Goal: Information Seeking & Learning: Learn about a topic

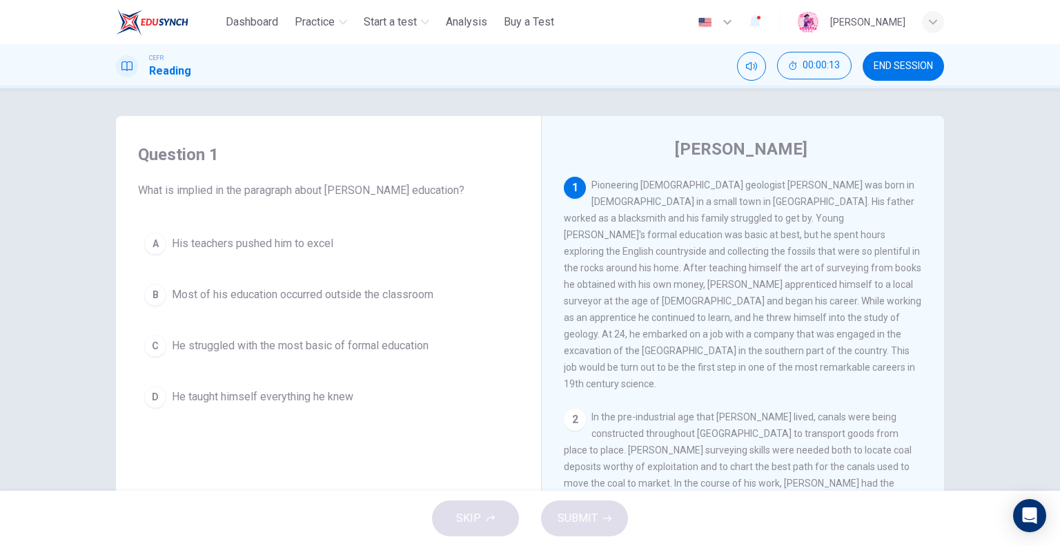
click at [912, 72] on button "END SESSION" at bounding box center [903, 66] width 81 height 29
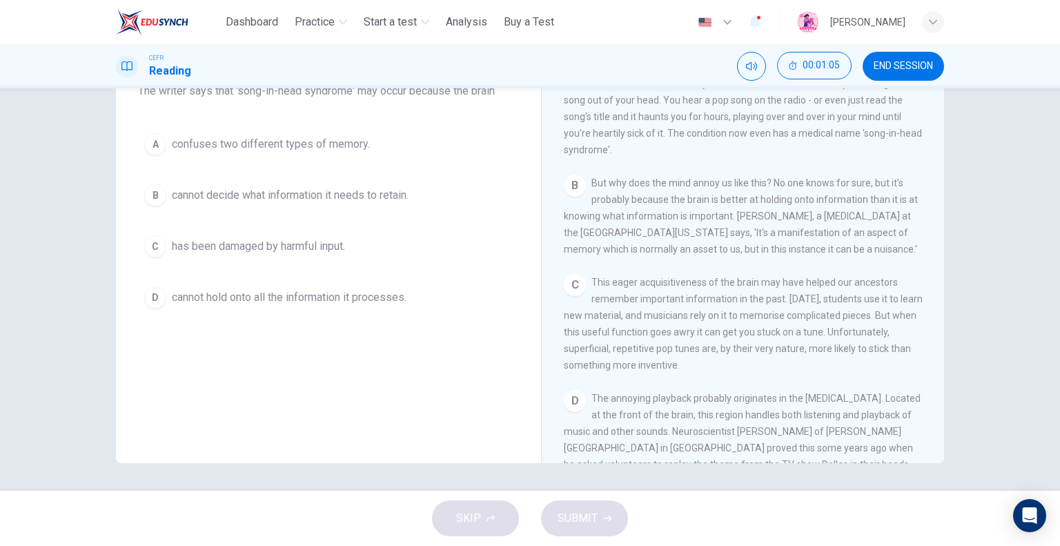
scroll to position [64, 0]
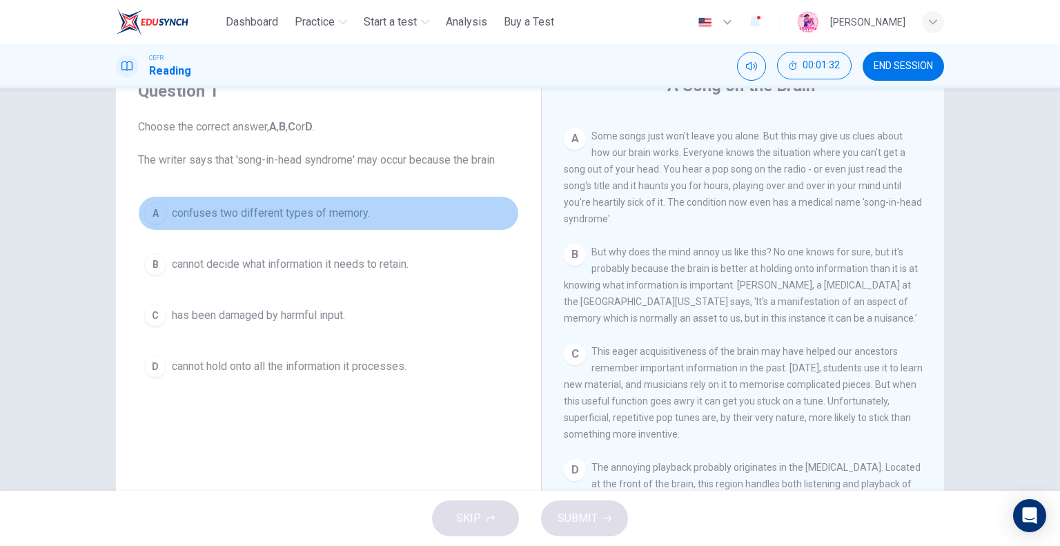
click at [152, 208] on div "A" at bounding box center [155, 213] width 22 height 22
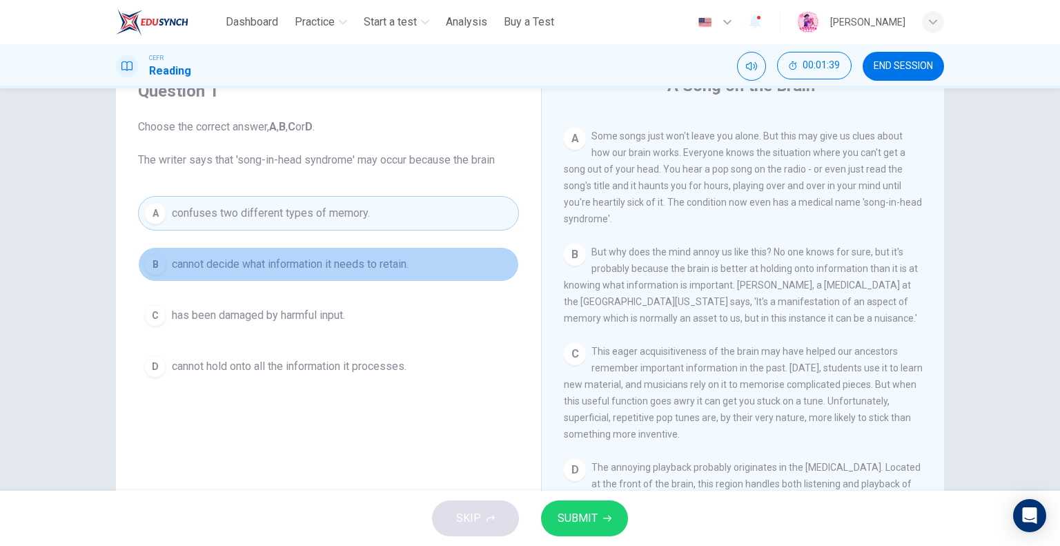
click at [313, 271] on span "cannot decide what information it needs to retain." at bounding box center [290, 264] width 237 height 17
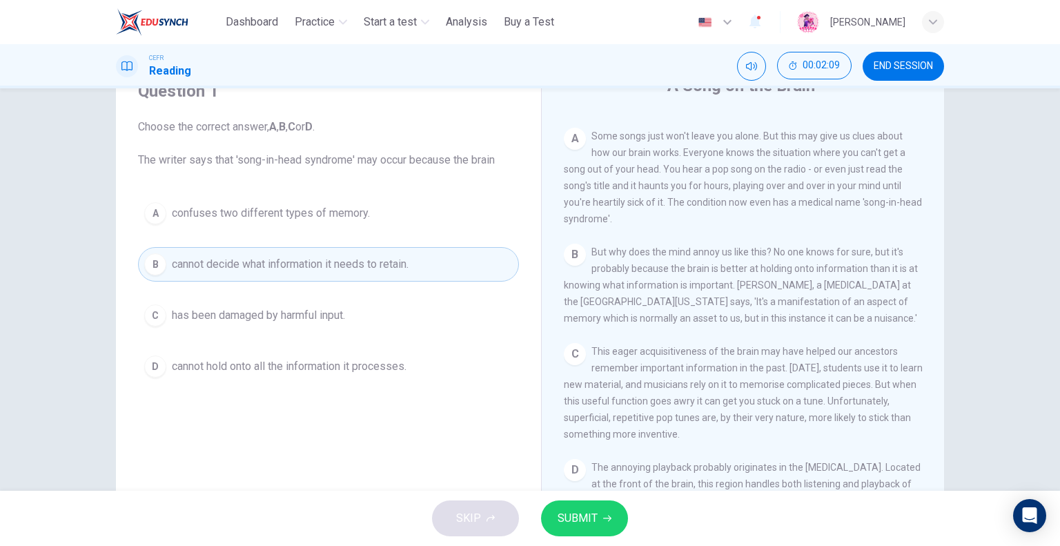
click at [335, 222] on button "A confuses two different types of memory." at bounding box center [328, 213] width 381 height 35
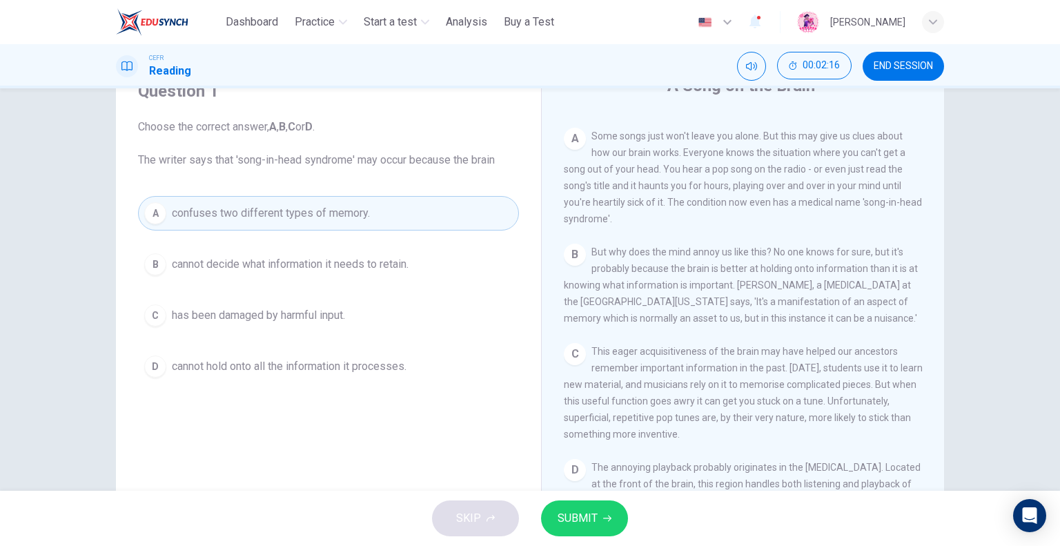
click at [586, 519] on span "SUBMIT" at bounding box center [578, 518] width 40 height 19
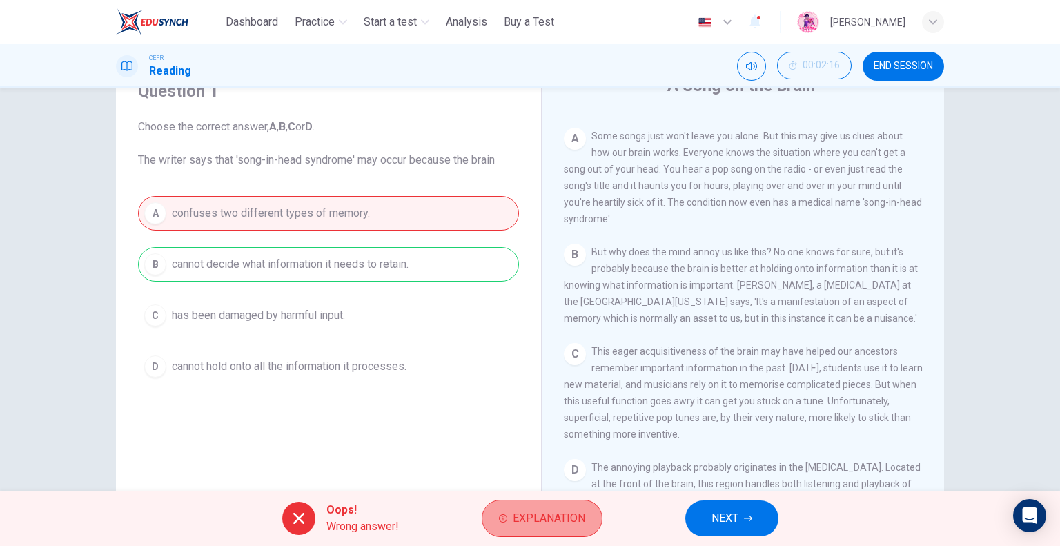
click at [556, 516] on span "Explanation" at bounding box center [549, 518] width 72 height 19
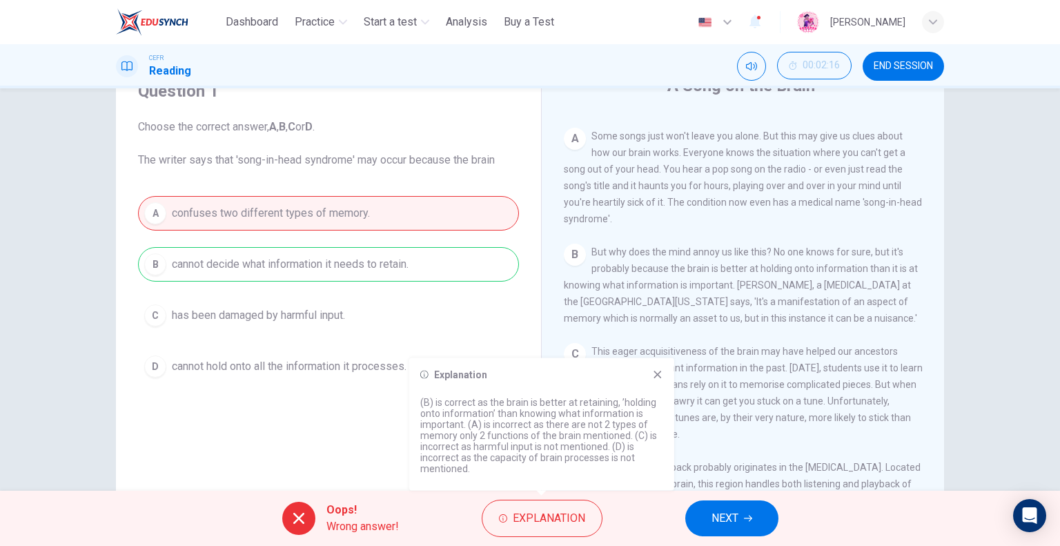
click at [719, 510] on span "NEXT" at bounding box center [725, 518] width 27 height 19
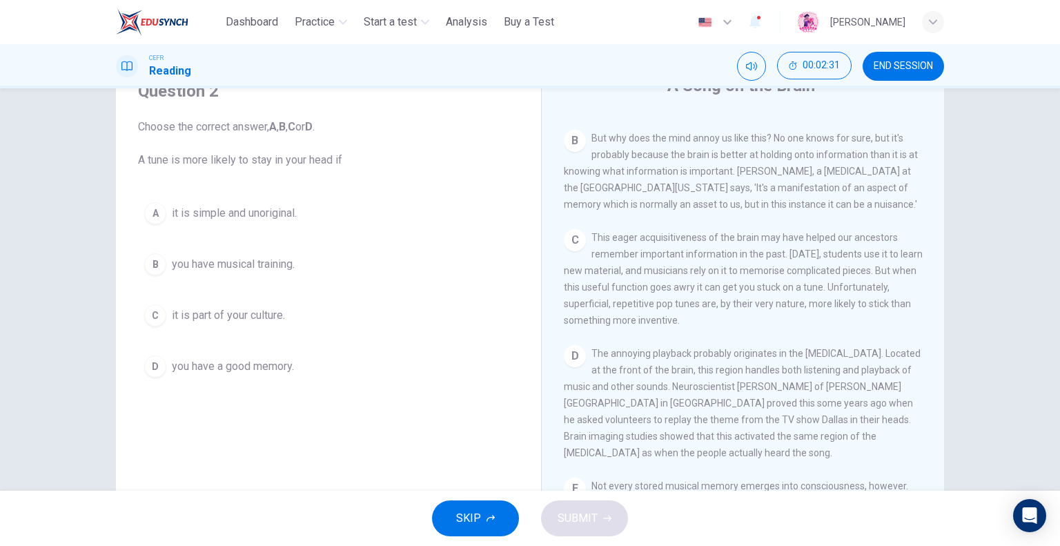
scroll to position [414, 0]
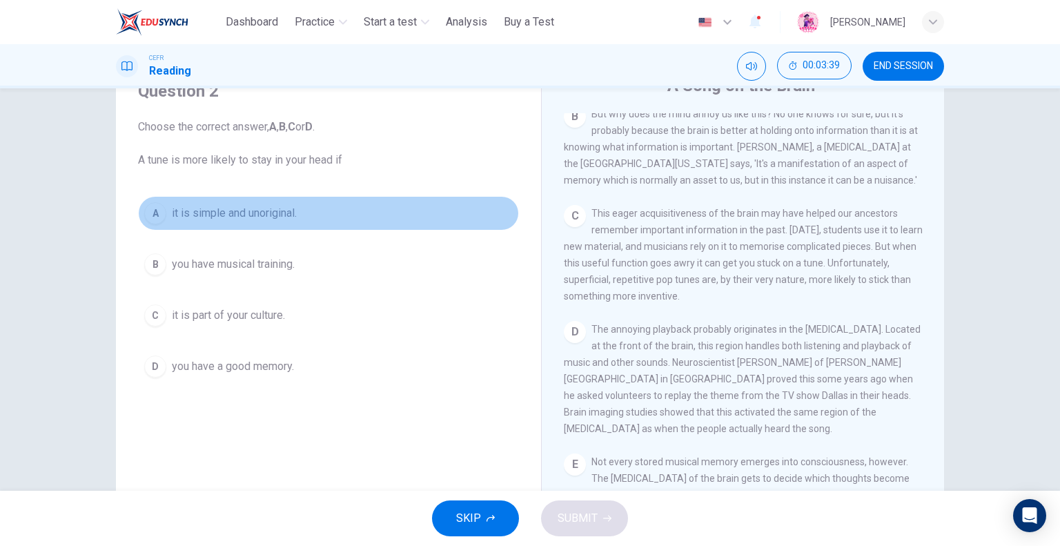
click at [210, 213] on span "it is simple and unoriginal." at bounding box center [234, 213] width 125 height 17
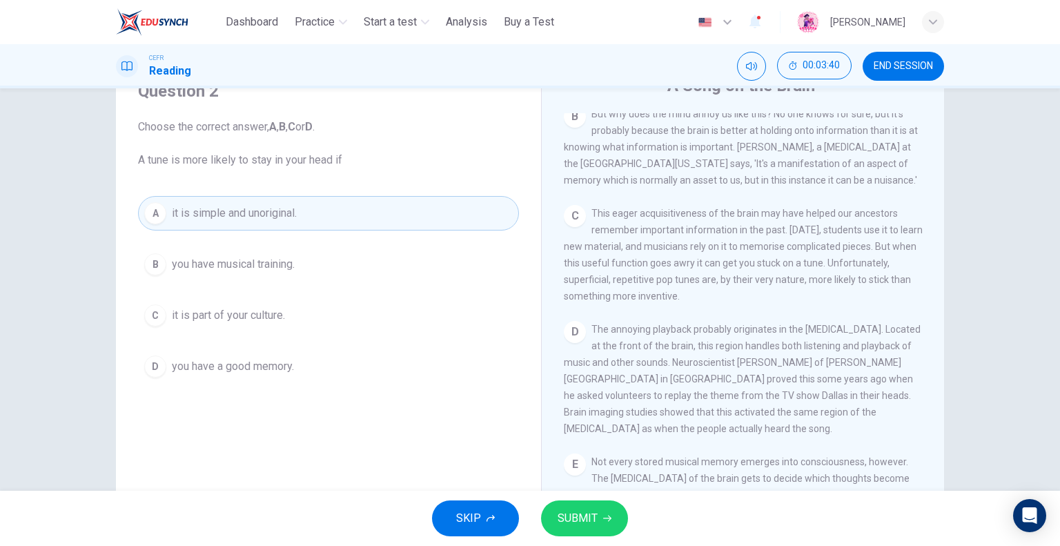
click at [569, 516] on span "SUBMIT" at bounding box center [578, 518] width 40 height 19
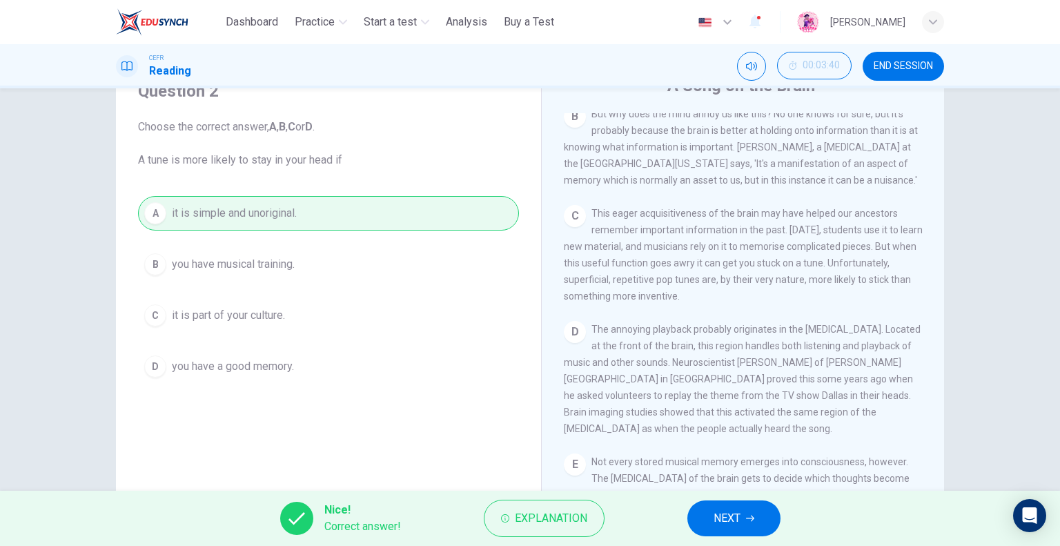
click at [718, 513] on span "NEXT" at bounding box center [727, 518] width 27 height 19
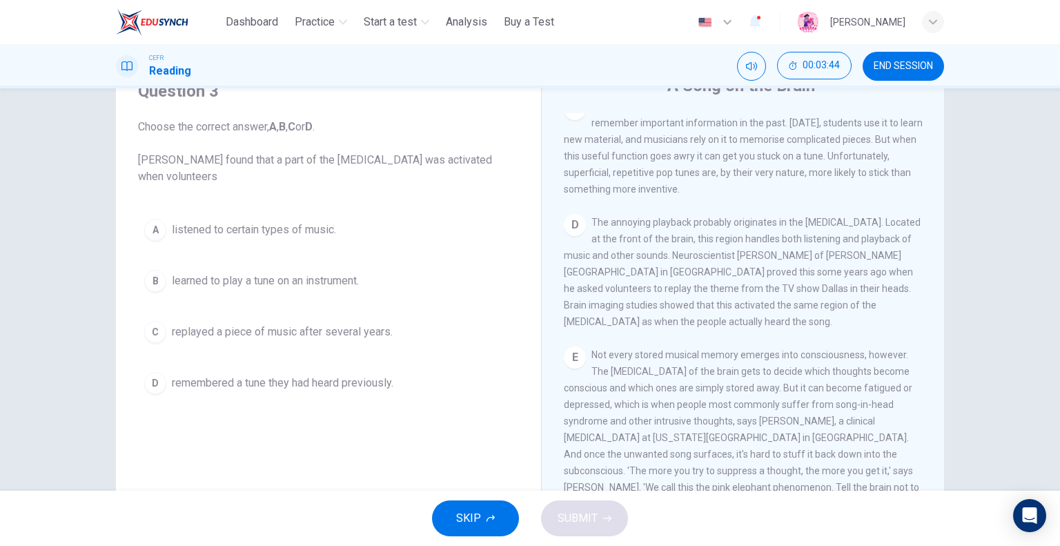
scroll to position [552, 0]
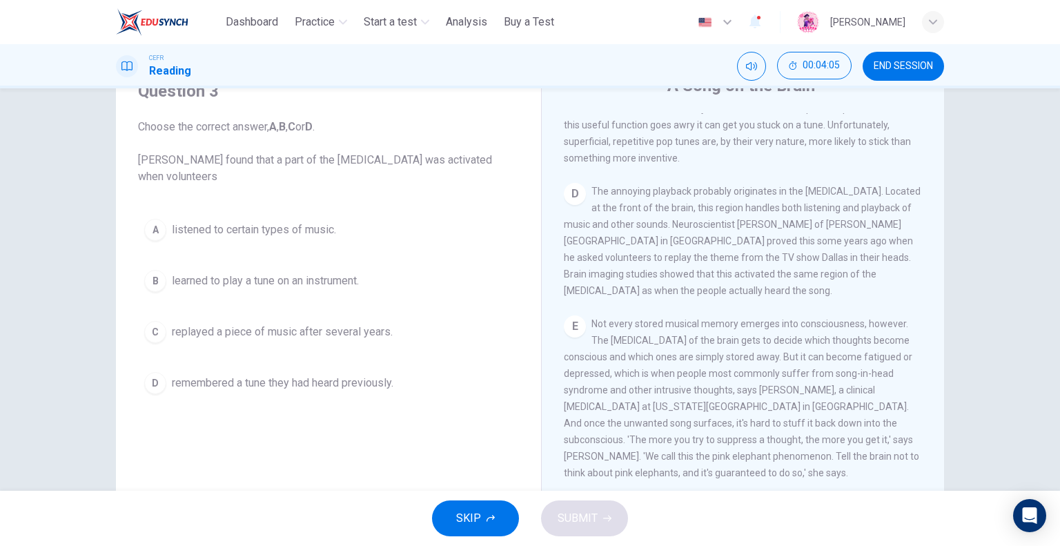
drag, startPoint x: 720, startPoint y: 286, endPoint x: 777, endPoint y: 286, distance: 56.6
click at [777, 286] on span "The annoying playback probably originates in the [MEDICAL_DATA]. Located at the…" at bounding box center [742, 241] width 357 height 110
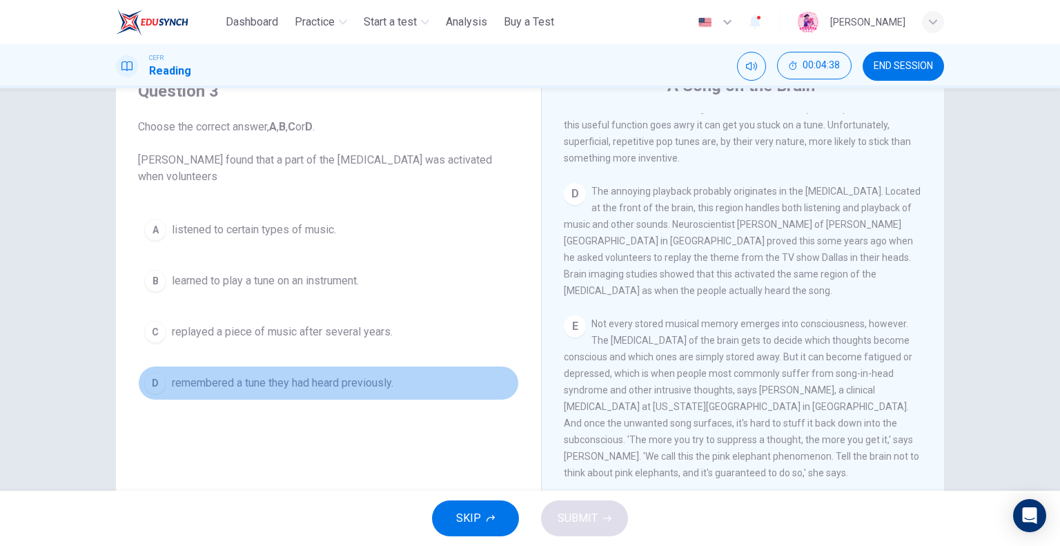
click at [279, 384] on span "remembered a tune they had heard previously." at bounding box center [283, 383] width 222 height 17
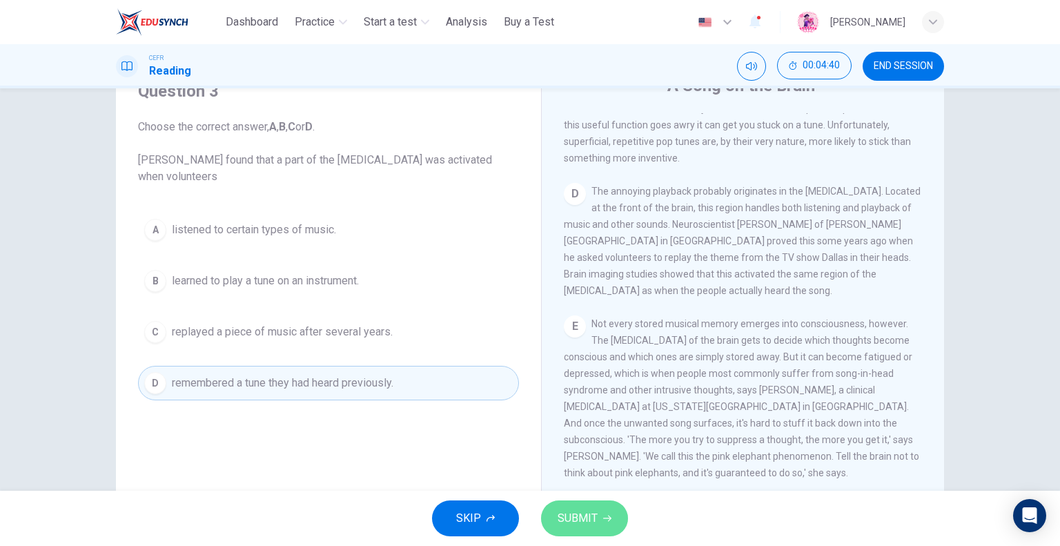
click at [621, 505] on button "SUBMIT" at bounding box center [584, 518] width 87 height 36
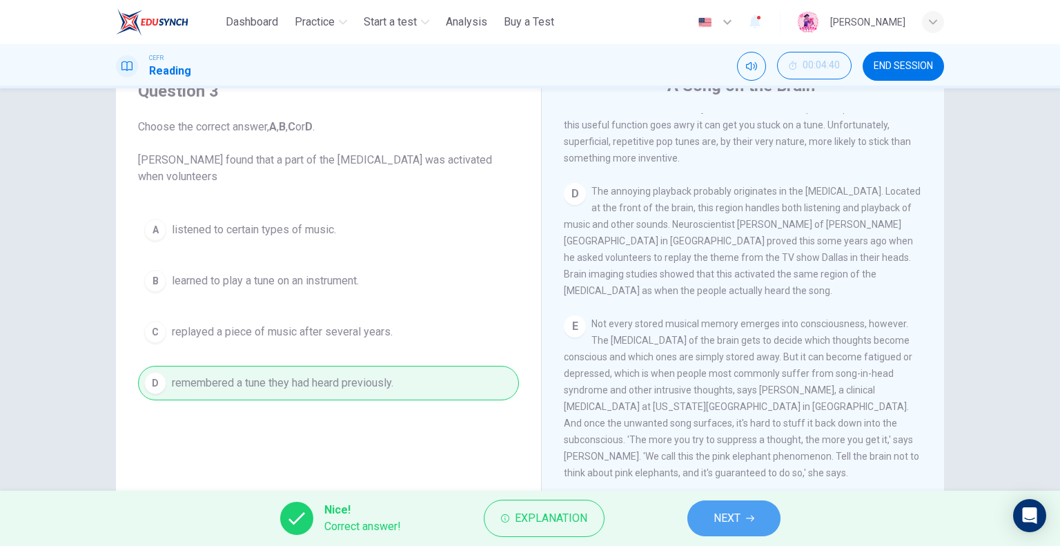
click at [705, 514] on button "NEXT" at bounding box center [733, 518] width 93 height 36
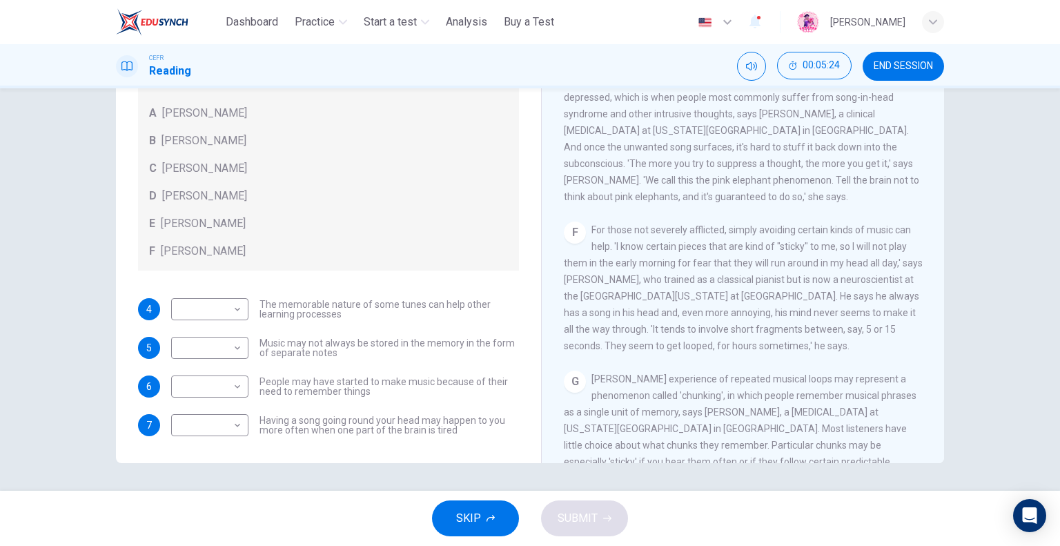
scroll to position [828, 0]
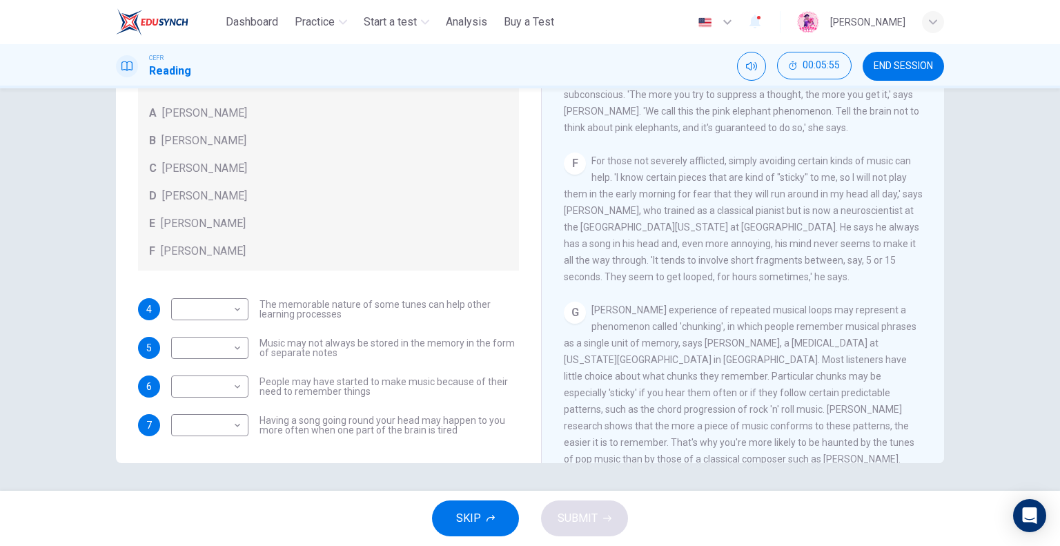
click at [801, 199] on span "For those not severely afflicted, simply avoiding certain kinds of music can he…" at bounding box center [743, 218] width 359 height 127
click at [777, 218] on span "For those not severely afflicted, simply avoiding certain kinds of music can he…" at bounding box center [743, 218] width 359 height 127
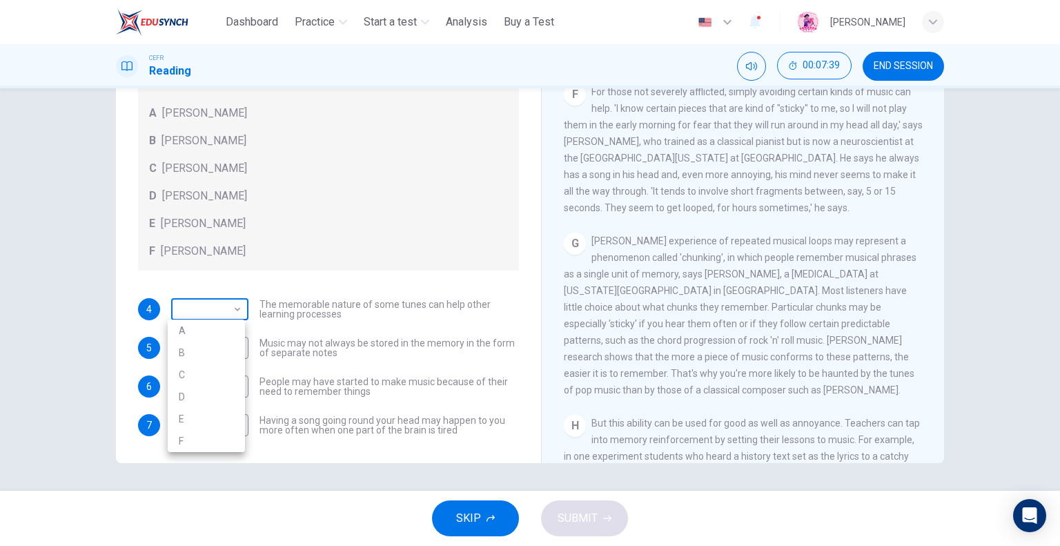
click at [229, 300] on body "This site uses cookies, as explained in our Privacy Policy . If you agree to th…" at bounding box center [530, 273] width 1060 height 546
click at [203, 395] on li "D" at bounding box center [206, 397] width 77 height 22
type input "*"
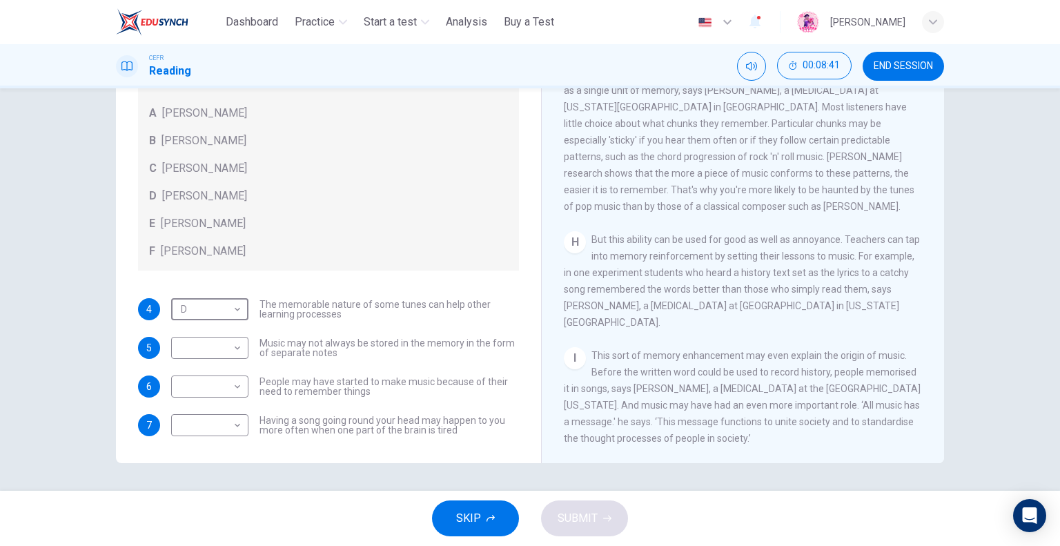
scroll to position [1099, 0]
click at [224, 380] on body "This site uses cookies, as explained in our Privacy Policy . If you agree to th…" at bounding box center [530, 273] width 1060 height 546
click at [188, 491] on li "E" at bounding box center [206, 496] width 77 height 22
type input "*"
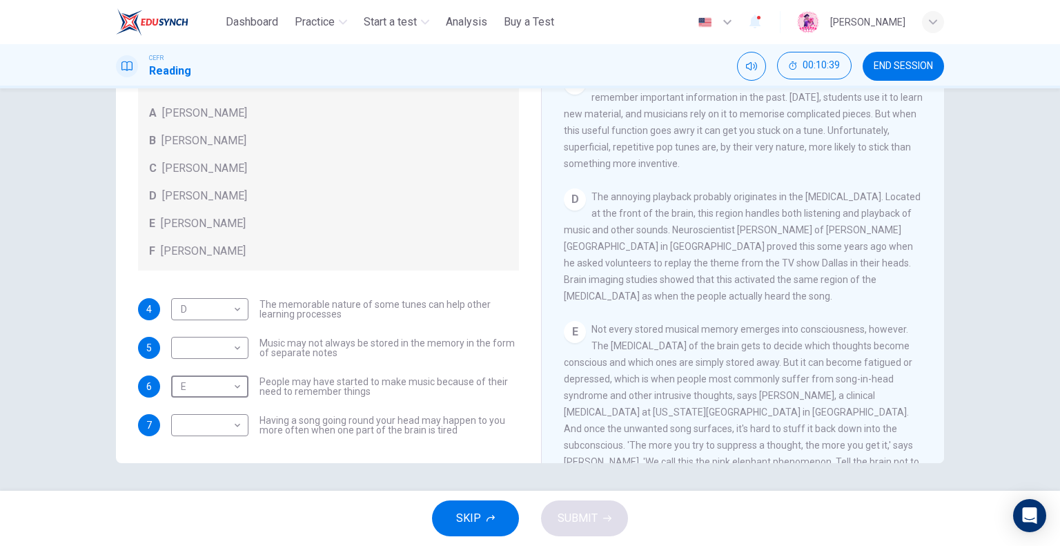
scroll to position [547, 0]
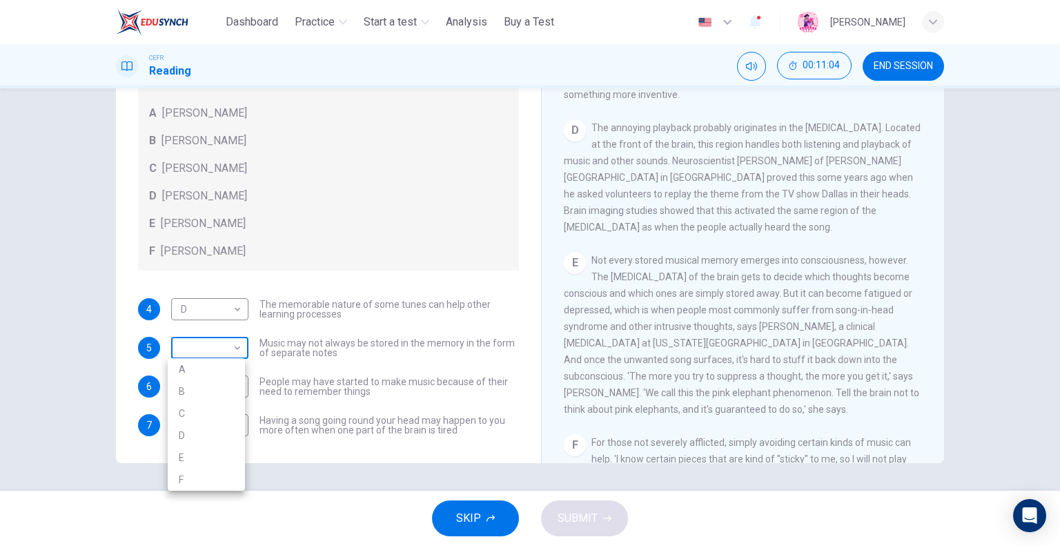
click at [204, 350] on body "This site uses cookies, as explained in our Privacy Policy . If you agree to th…" at bounding box center [530, 273] width 1060 height 546
click at [193, 393] on li "B" at bounding box center [206, 391] width 77 height 22
type input "*"
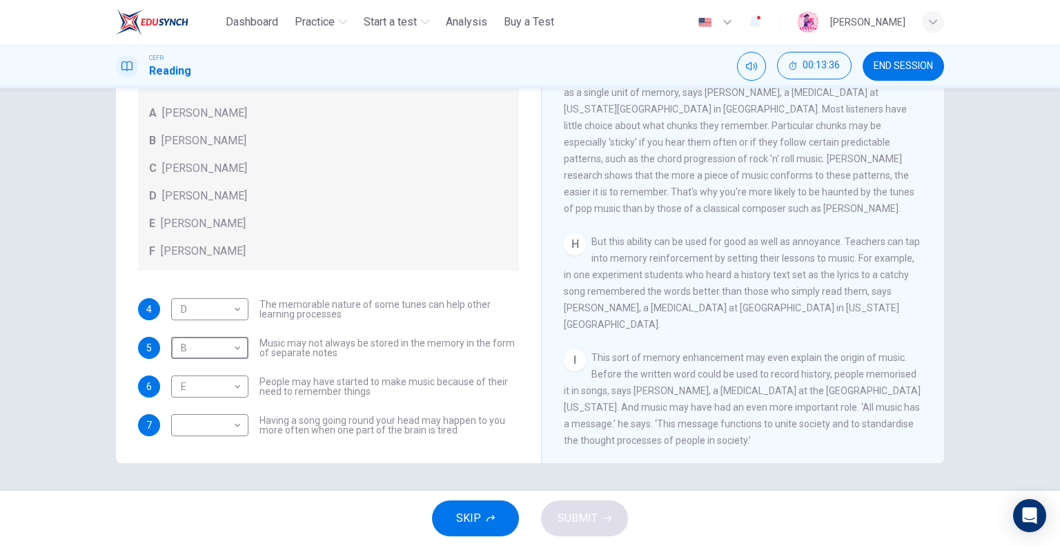
scroll to position [1099, 0]
click at [211, 432] on body "This site uses cookies, as explained in our Privacy Policy . If you agree to th…" at bounding box center [530, 273] width 1060 height 546
click at [182, 534] on li "F" at bounding box center [206, 524] width 77 height 22
type input "*"
click at [603, 521] on icon "button" at bounding box center [607, 518] width 8 height 8
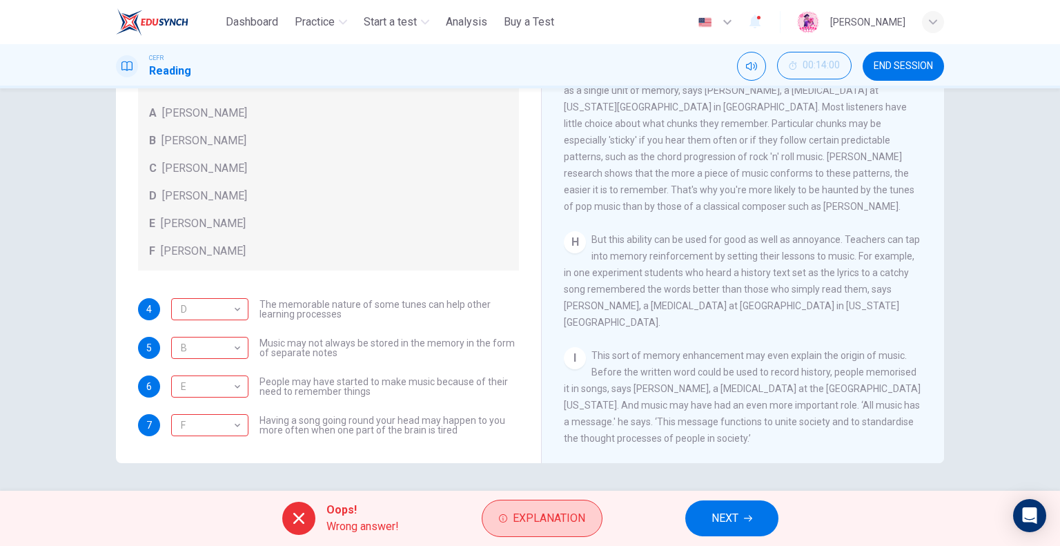
click at [596, 516] on button "Explanation" at bounding box center [542, 518] width 121 height 37
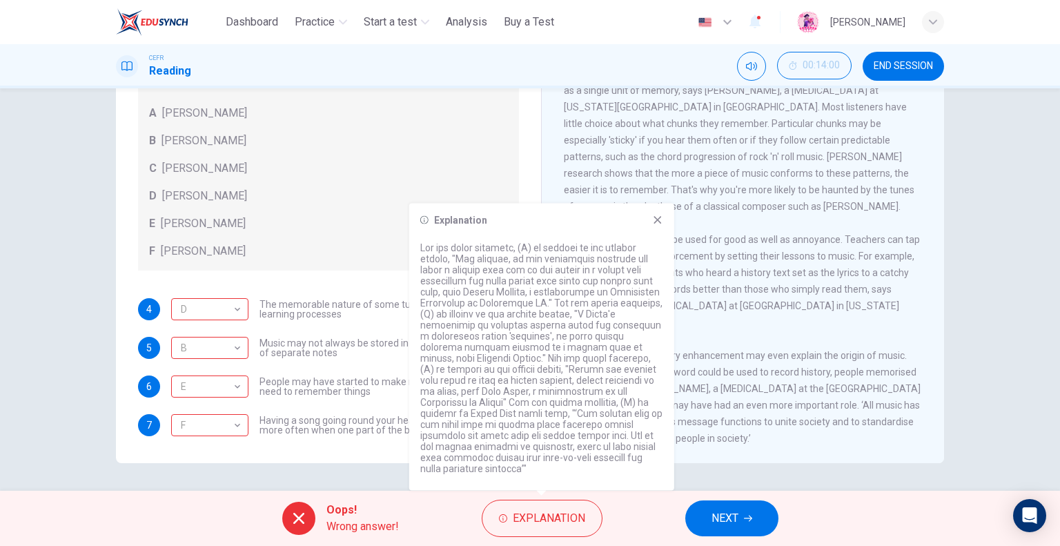
click at [658, 215] on icon at bounding box center [657, 220] width 11 height 11
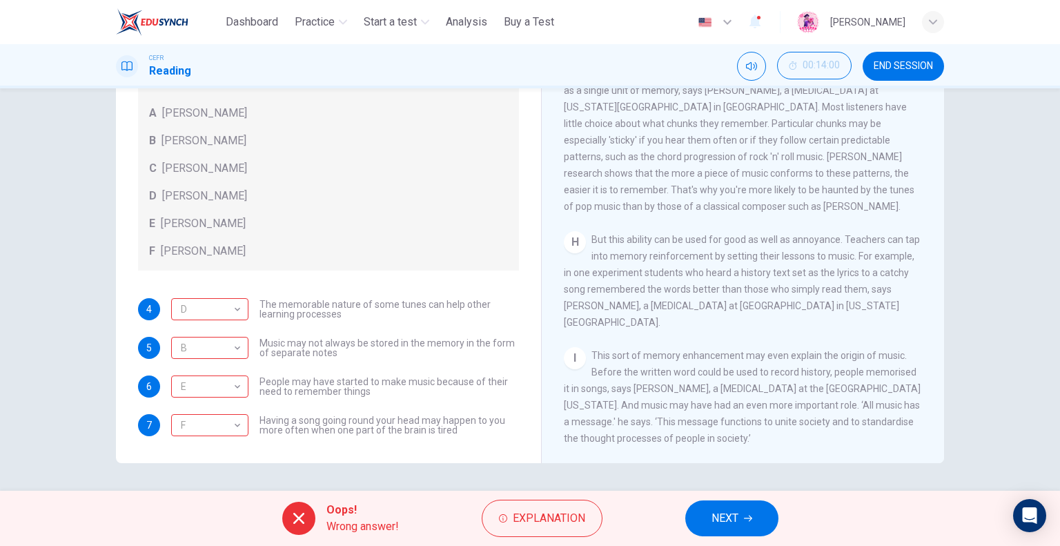
click at [730, 526] on span "NEXT" at bounding box center [725, 518] width 27 height 19
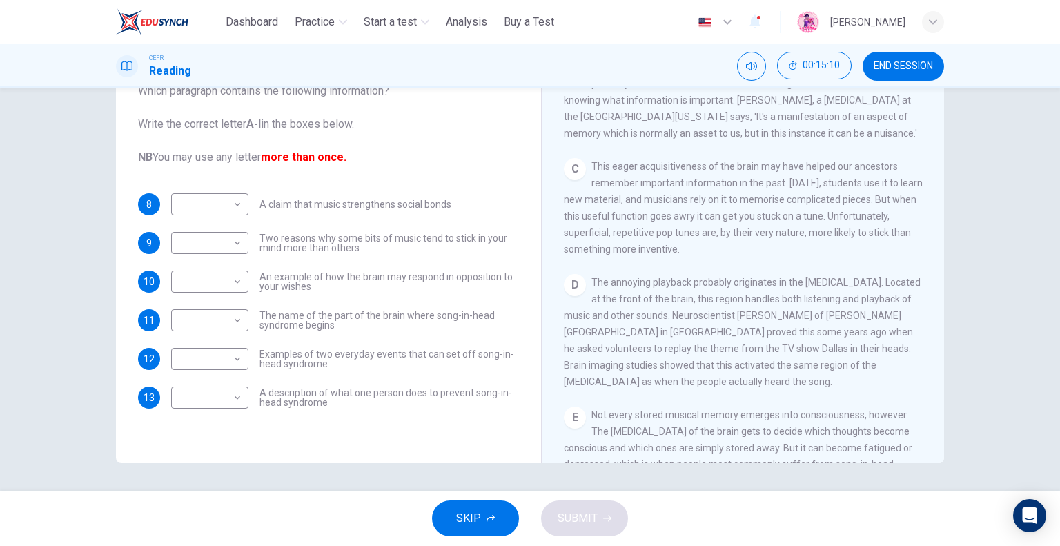
scroll to position [202, 0]
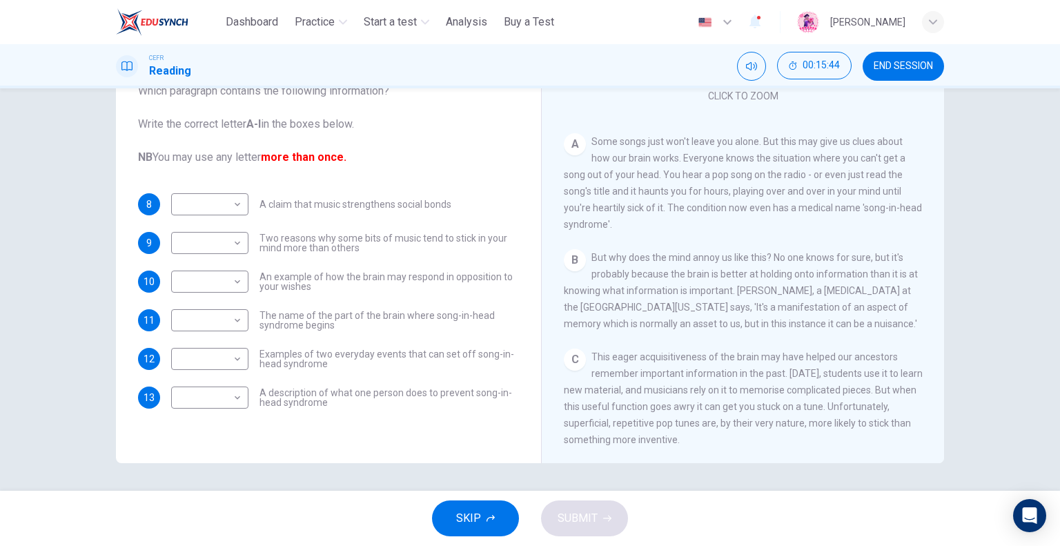
drag, startPoint x: 704, startPoint y: 147, endPoint x: 751, endPoint y: 150, distance: 47.1
click at [751, 150] on div "A Some songs just won't leave you alone. But this may give us clues about how o…" at bounding box center [743, 182] width 359 height 99
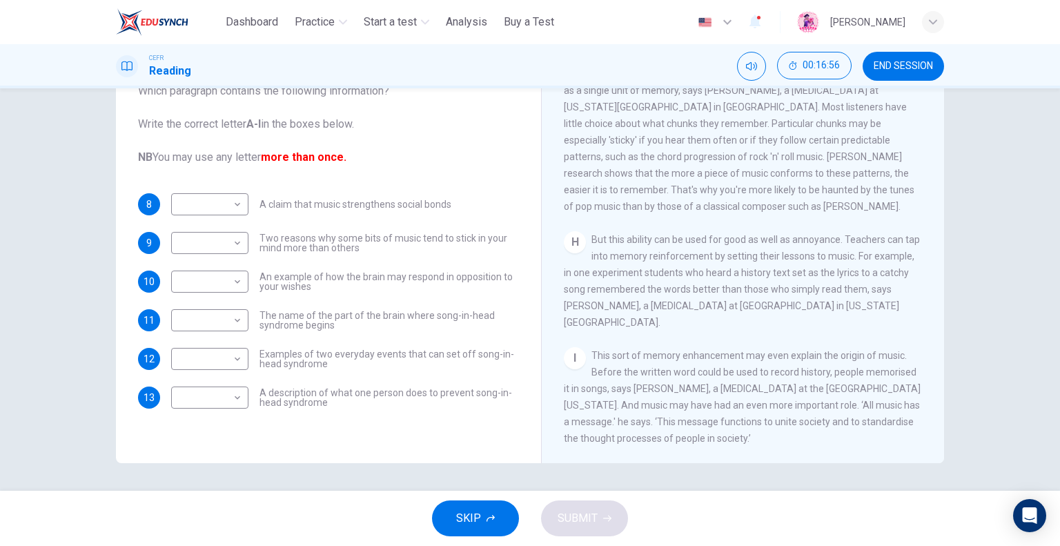
scroll to position [1099, 0]
drag, startPoint x: 594, startPoint y: 253, endPoint x: 726, endPoint y: 251, distance: 131.8
click at [726, 251] on span "But this ability can be used for good as well as annoyance. Teachers can tap in…" at bounding box center [742, 281] width 356 height 94
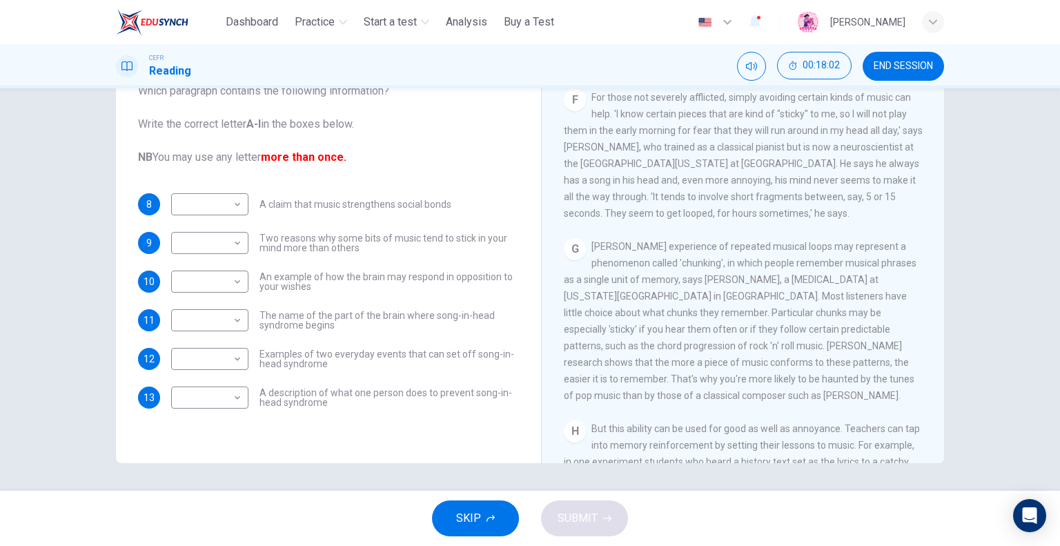
scroll to position [823, 0]
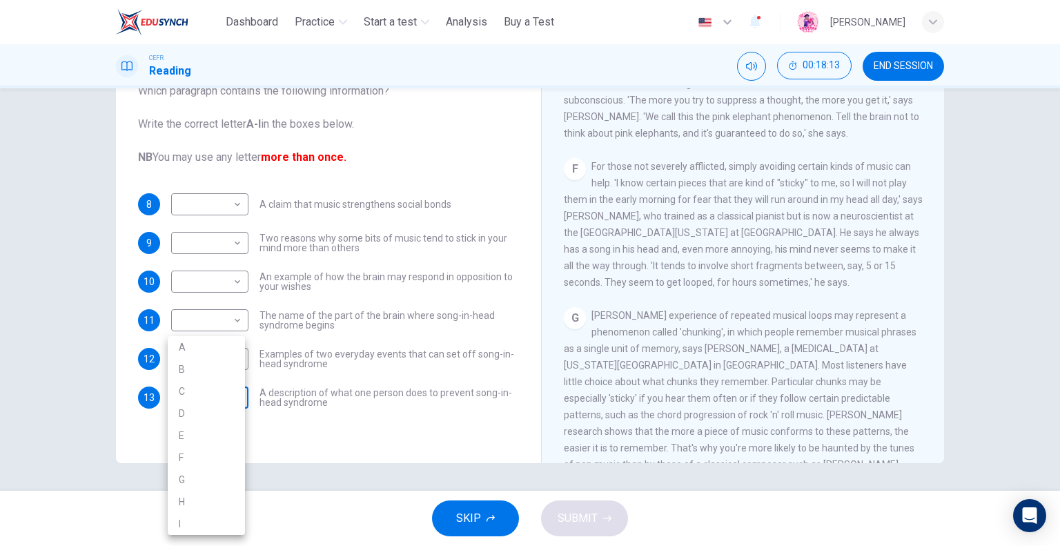
click at [221, 400] on body "This site uses cookies, as explained in our Privacy Policy . If you agree to th…" at bounding box center [530, 273] width 1060 height 546
click at [199, 458] on li "F" at bounding box center [206, 458] width 77 height 22
type input "*"
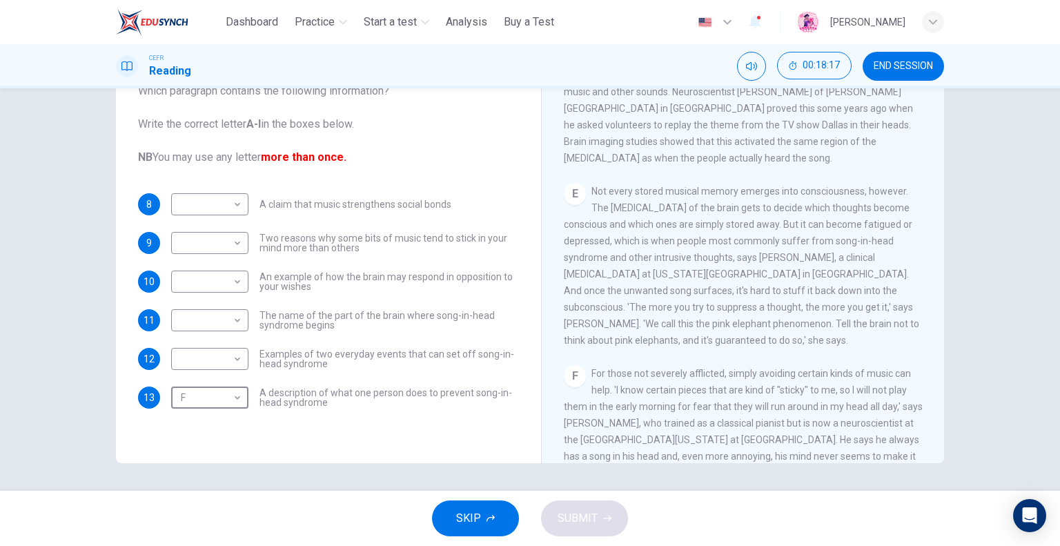
scroll to position [616, 0]
click at [232, 329] on body "This site uses cookies, as explained in our Privacy Policy . If you agree to th…" at bounding box center [530, 273] width 1060 height 546
click at [195, 432] on li "E" at bounding box center [206, 431] width 77 height 22
type input "*"
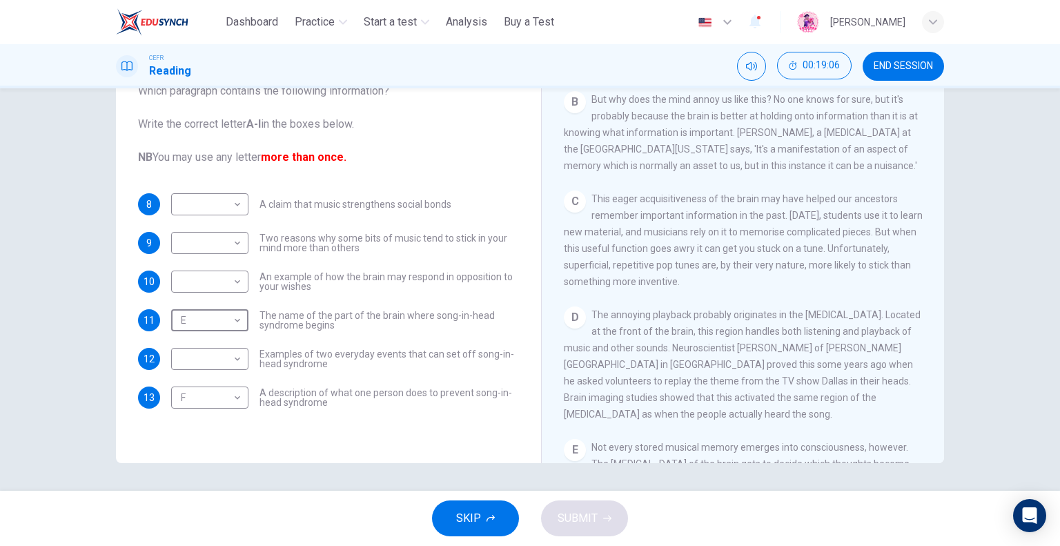
scroll to position [340, 0]
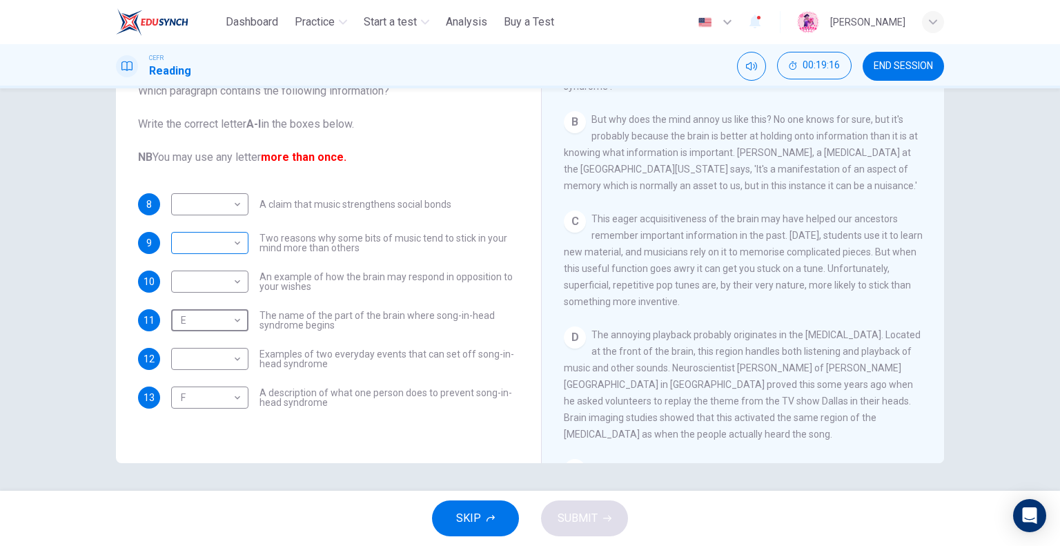
click at [234, 244] on body "This site uses cookies, as explained in our Privacy Policy . If you agree to th…" at bounding box center [530, 273] width 1060 height 546
click at [195, 286] on li "B" at bounding box center [206, 287] width 77 height 22
type input "*"
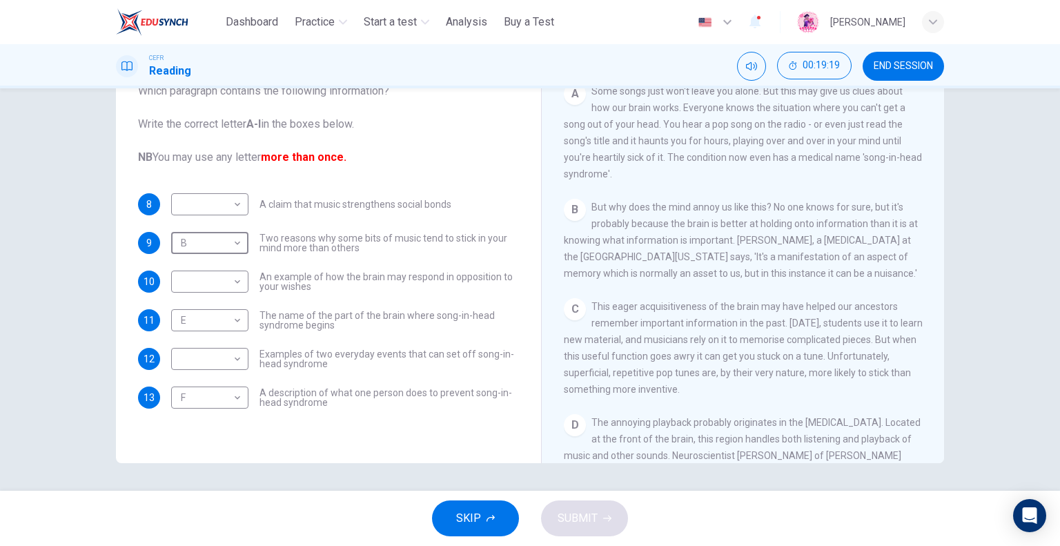
scroll to position [271, 0]
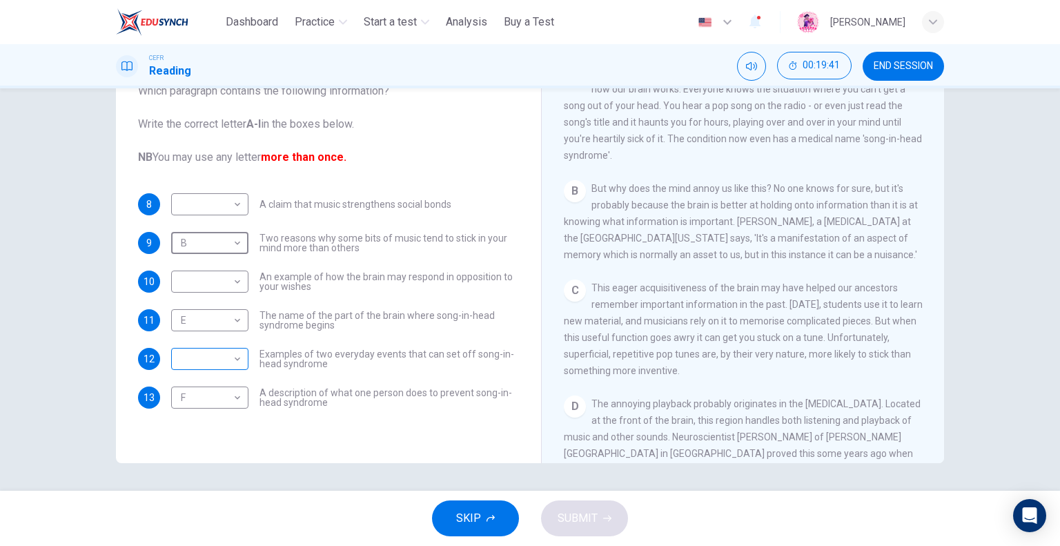
click at [241, 363] on div "​ ​" at bounding box center [209, 359] width 77 height 22
click at [229, 360] on body "This site uses cookies, as explained in our Privacy Policy . If you agree to th…" at bounding box center [530, 273] width 1060 height 546
click at [191, 393] on li "C" at bounding box center [206, 391] width 77 height 22
type input "*"
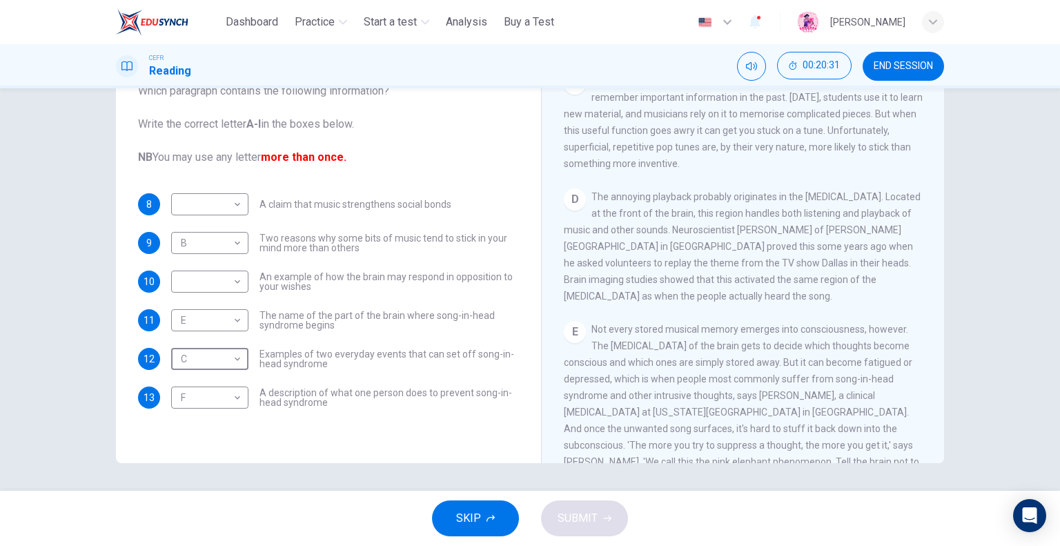
scroll to position [409, 0]
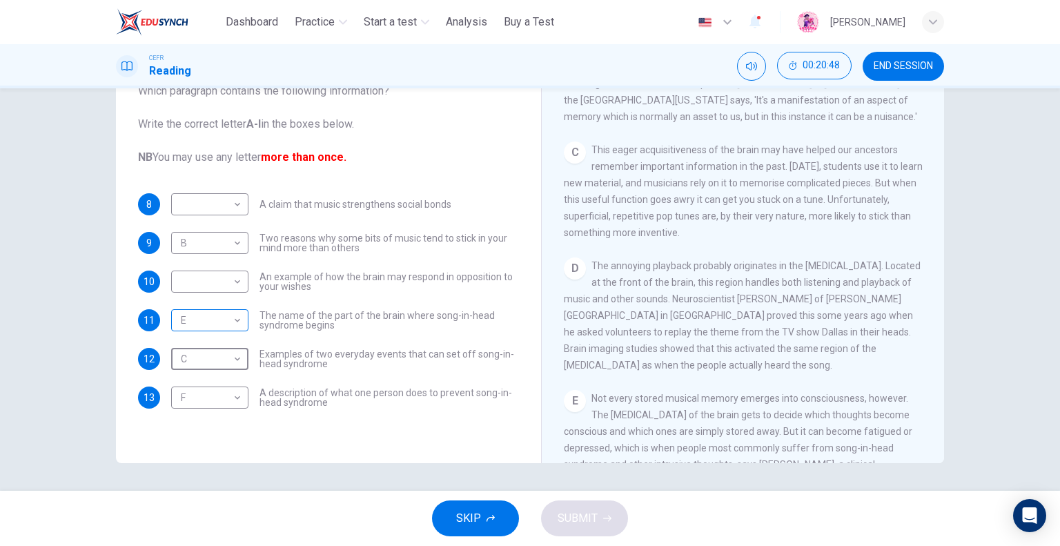
click at [226, 322] on body "This site uses cookies, as explained in our Privacy Policy . If you agree to th…" at bounding box center [530, 273] width 1060 height 546
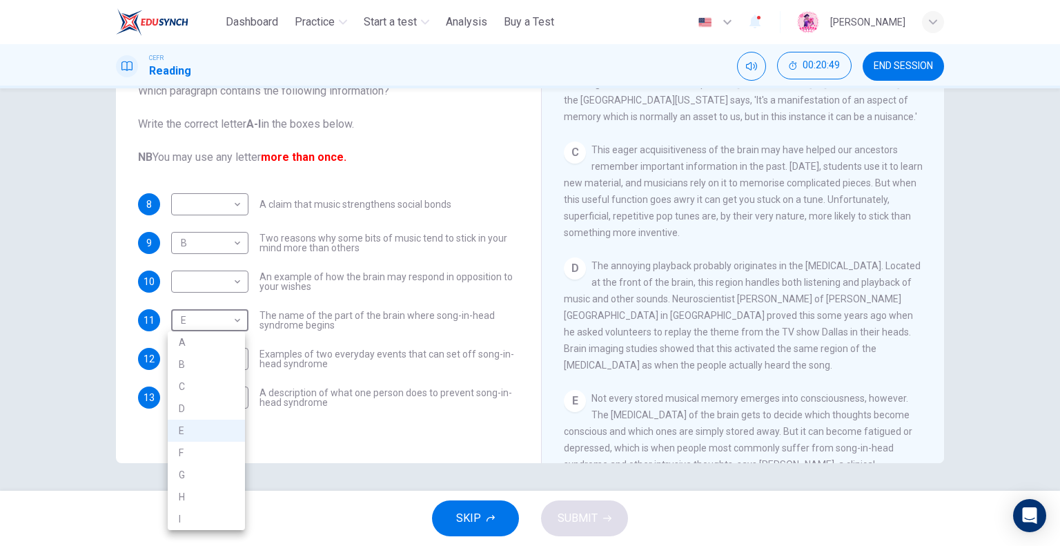
click at [188, 411] on li "D" at bounding box center [206, 409] width 77 height 22
type input "*"
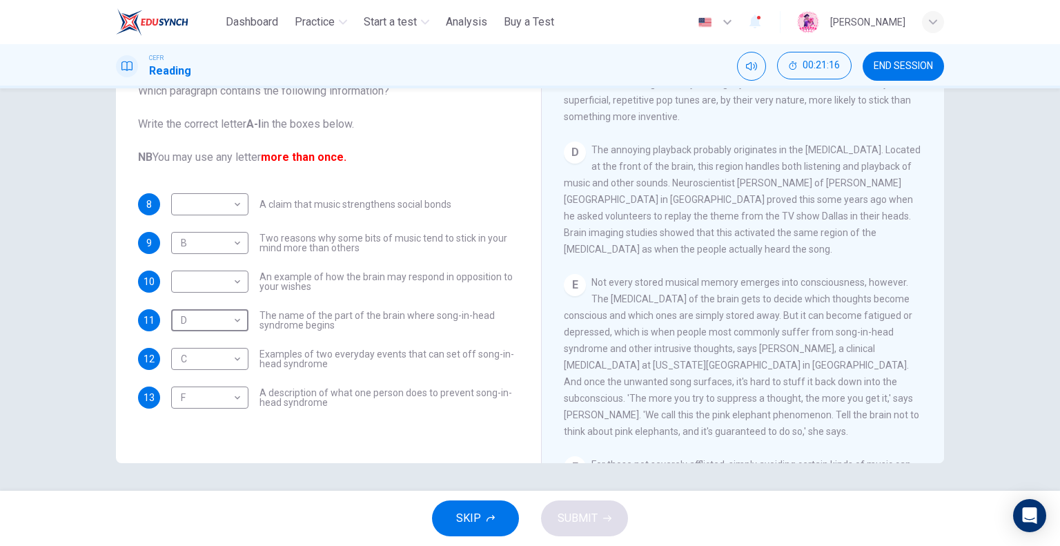
scroll to position [547, 0]
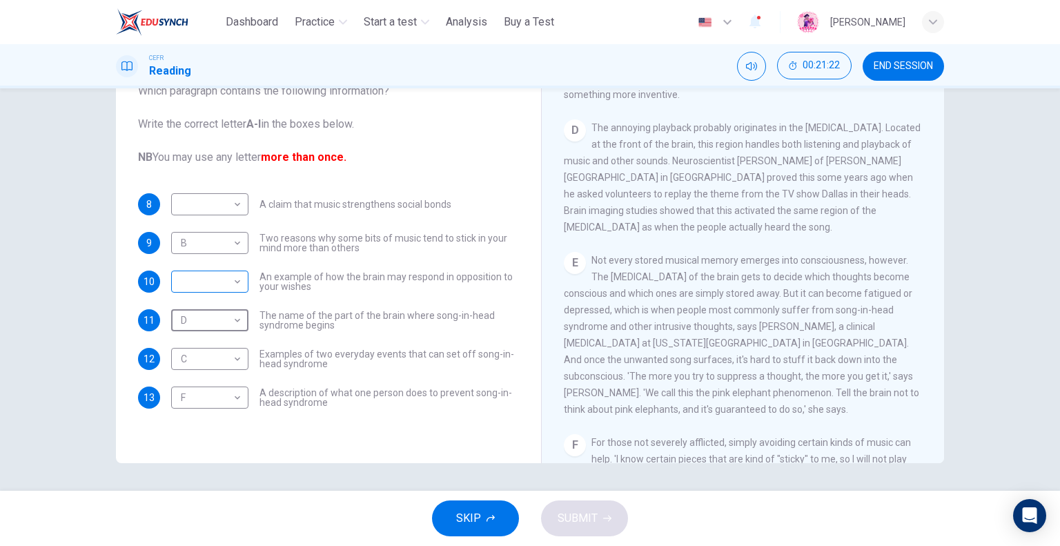
click at [199, 272] on body "This site uses cookies, as explained in our Privacy Policy . If you agree to th…" at bounding box center [530, 273] width 1060 height 546
click at [186, 393] on li "E" at bounding box center [206, 392] width 77 height 22
type input "*"
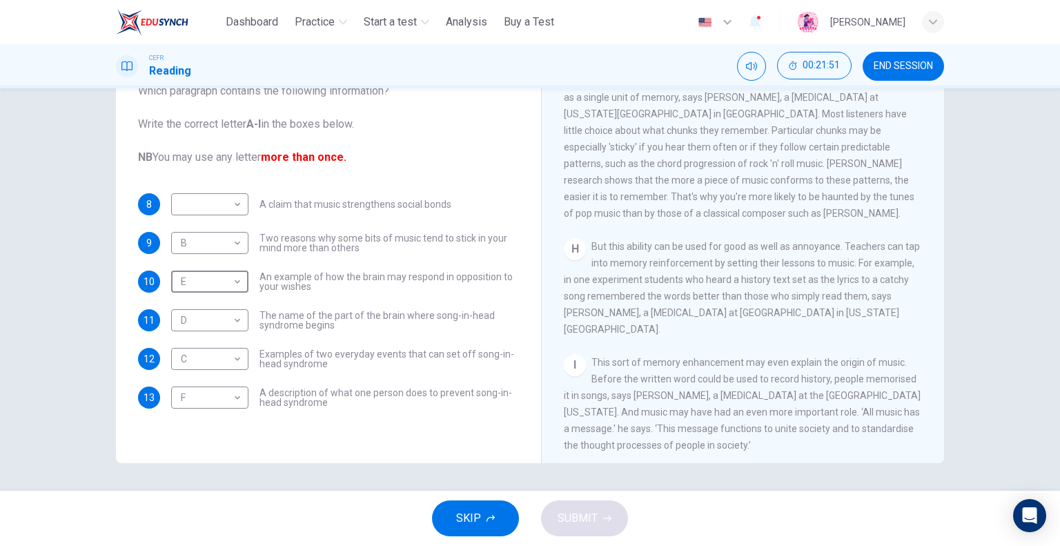
scroll to position [1099, 0]
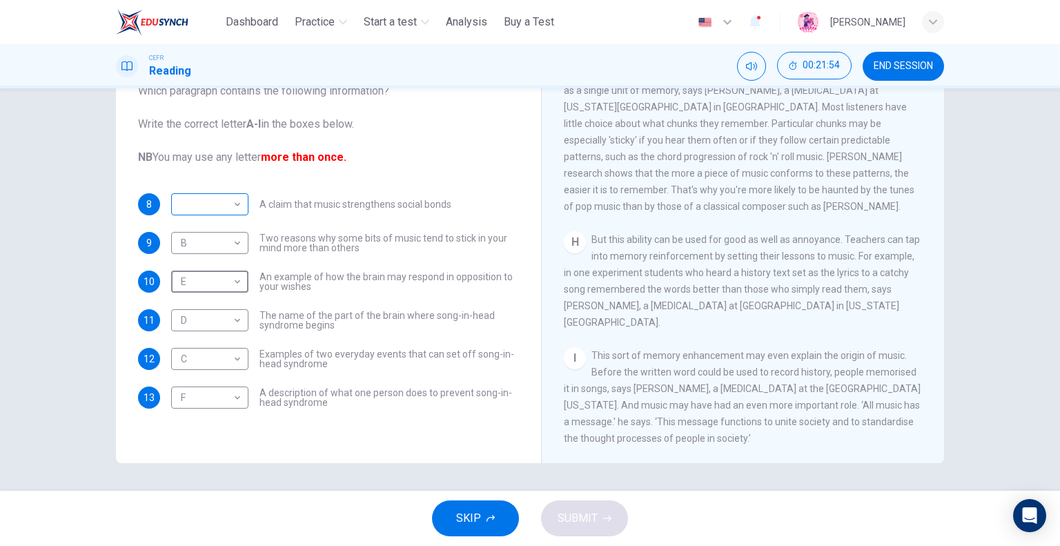
click at [218, 202] on body "This site uses cookies, as explained in our Privacy Policy . If you agree to th…" at bounding box center [530, 273] width 1060 height 546
click at [199, 380] on li "H" at bounding box center [206, 381] width 77 height 22
type input "*"
click at [574, 521] on span "SUBMIT" at bounding box center [578, 518] width 40 height 19
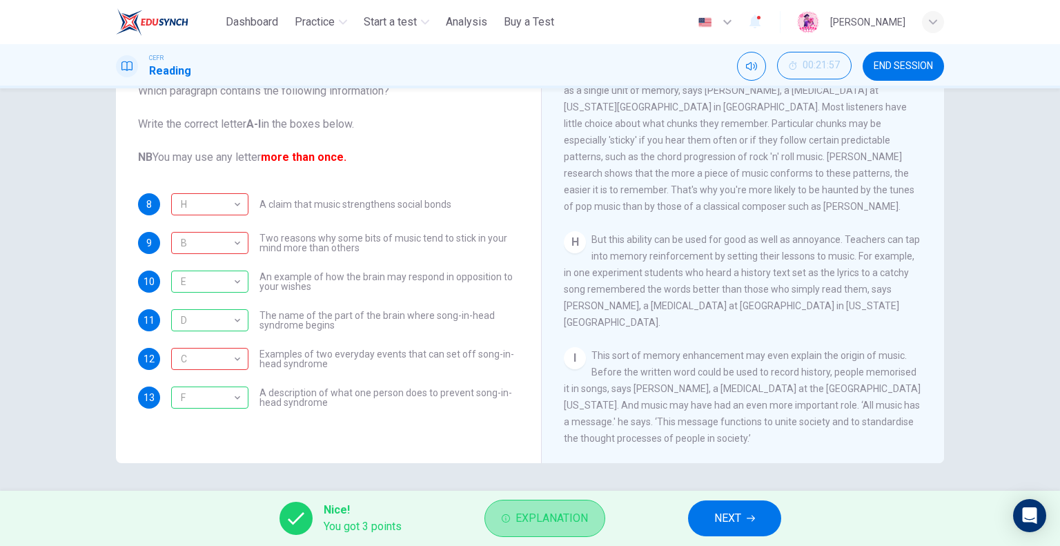
click at [502, 516] on icon "button" at bounding box center [506, 518] width 8 height 8
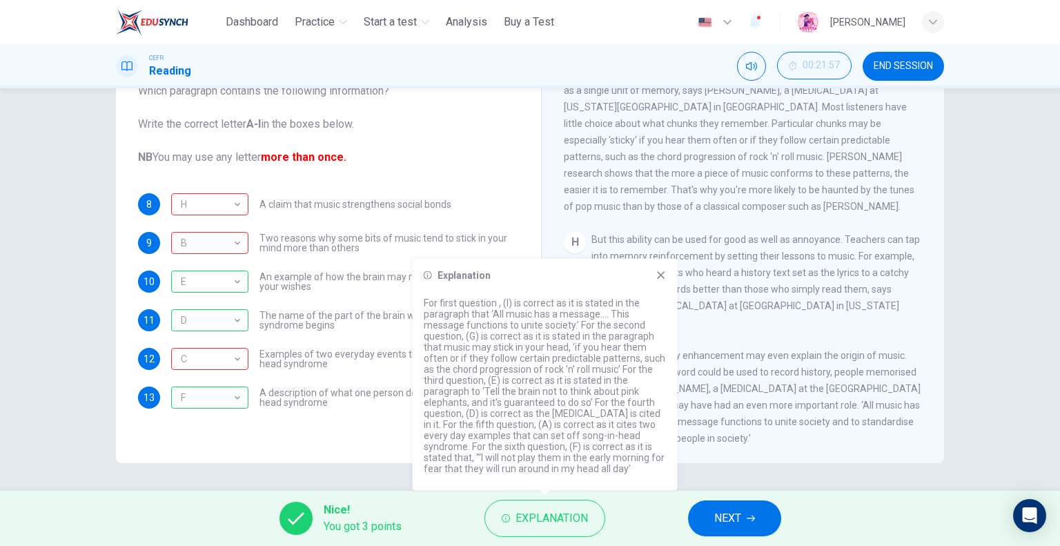
click at [743, 524] on button "NEXT" at bounding box center [734, 518] width 93 height 36
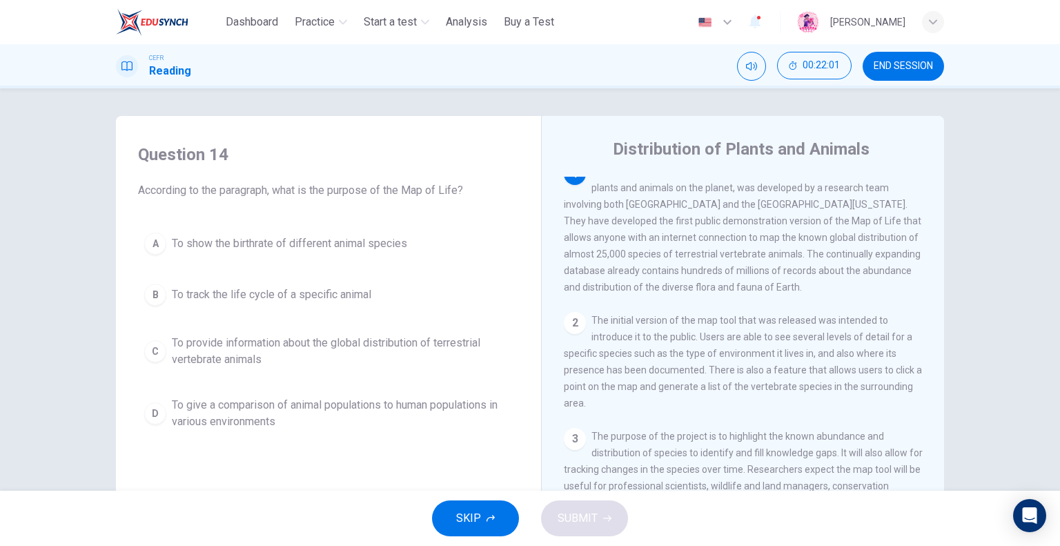
scroll to position [0, 0]
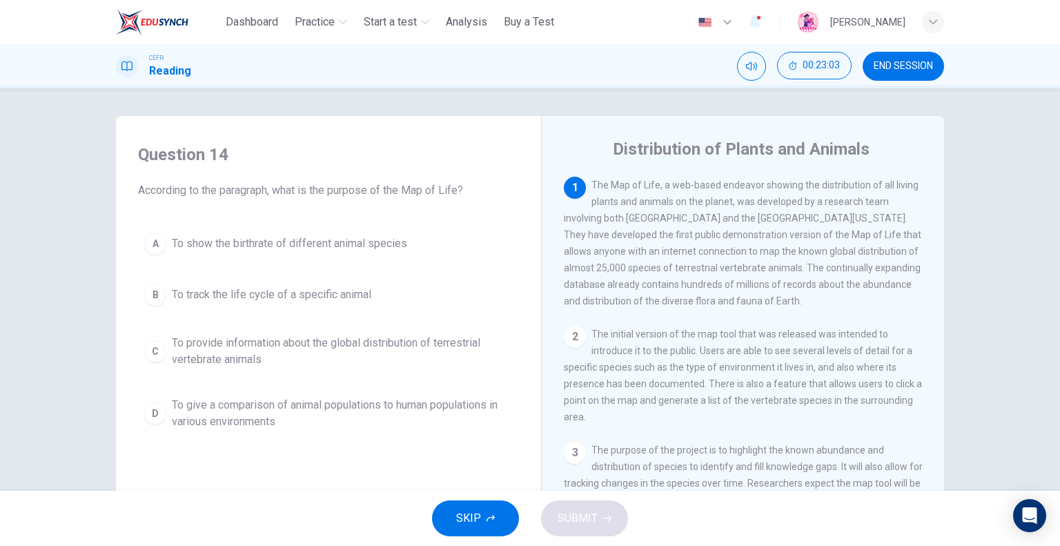
click at [254, 342] on span "To provide information about the global distribution of terrestrial vertebrate …" at bounding box center [342, 351] width 341 height 33
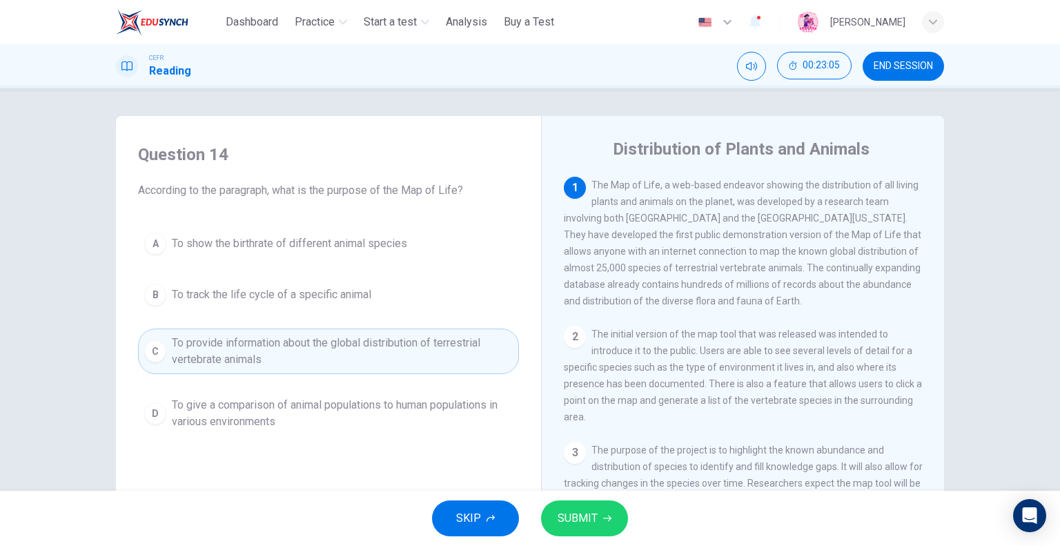
click at [570, 517] on span "SUBMIT" at bounding box center [578, 518] width 40 height 19
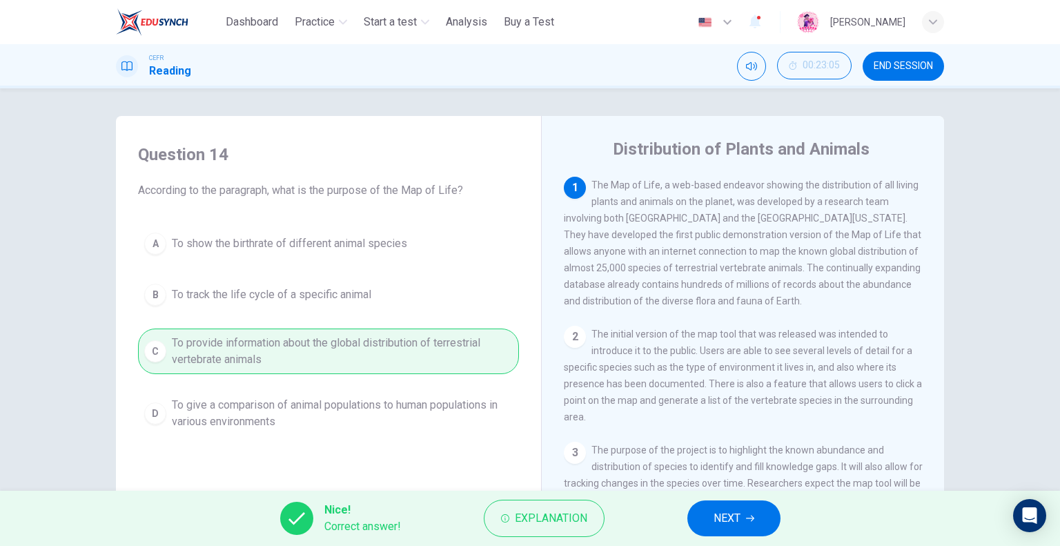
click at [741, 523] on button "NEXT" at bounding box center [733, 518] width 93 height 36
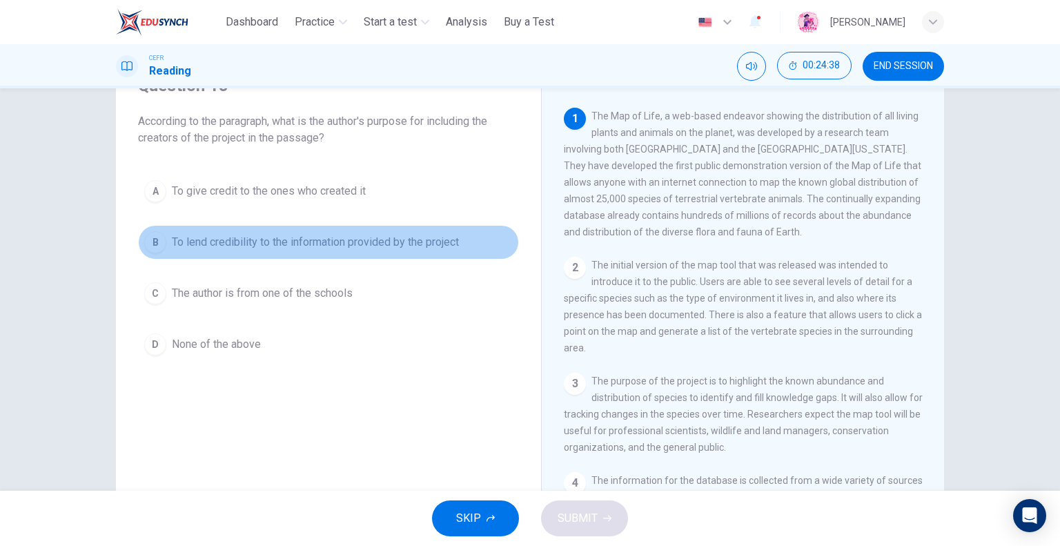
click at [240, 244] on span "To lend credibility to the information provided by the project" at bounding box center [315, 242] width 287 height 17
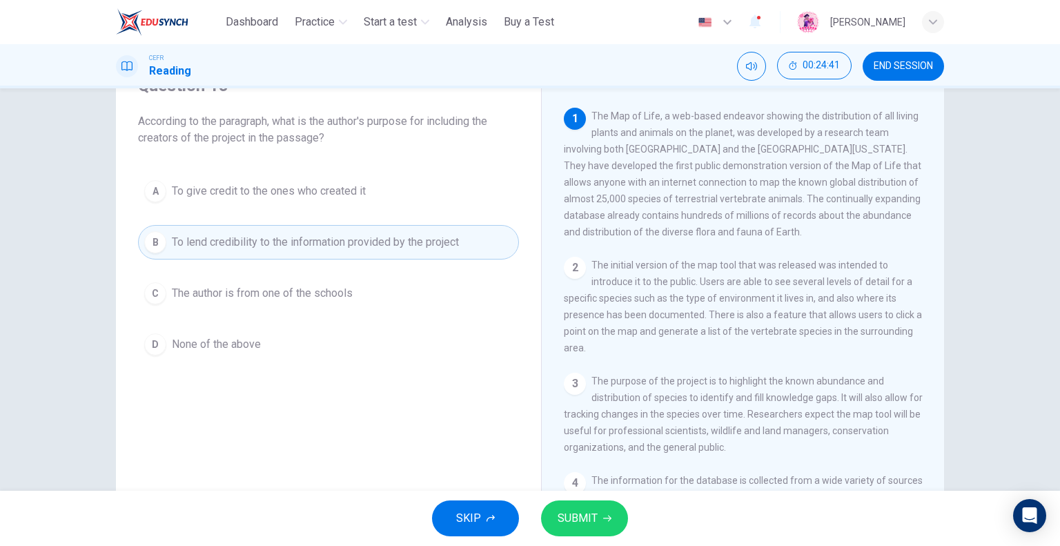
click at [582, 519] on span "SUBMIT" at bounding box center [578, 518] width 40 height 19
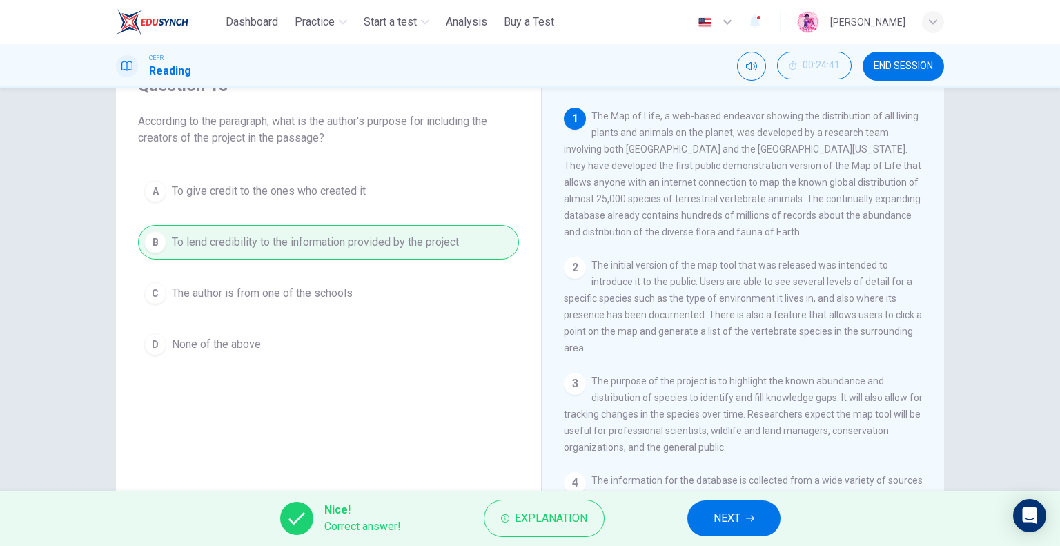
click at [725, 516] on span "NEXT" at bounding box center [727, 518] width 27 height 19
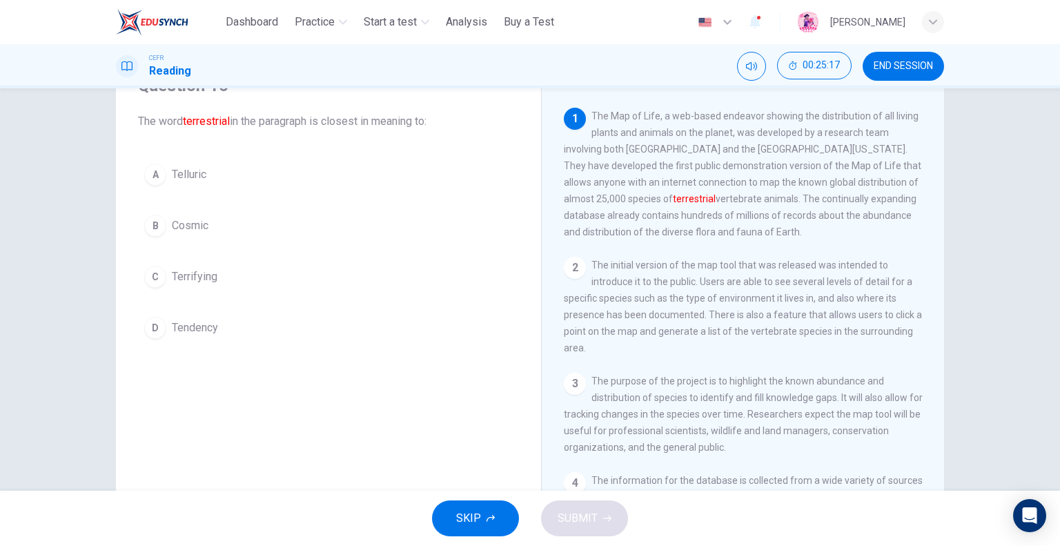
click at [181, 223] on span "Cosmic" at bounding box center [190, 225] width 37 height 17
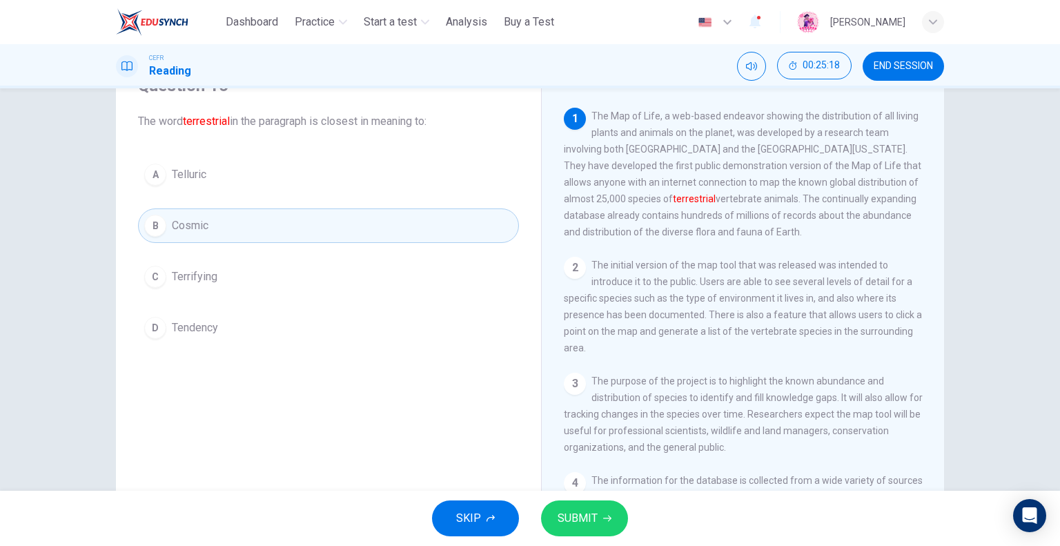
click at [594, 522] on span "SUBMIT" at bounding box center [578, 518] width 40 height 19
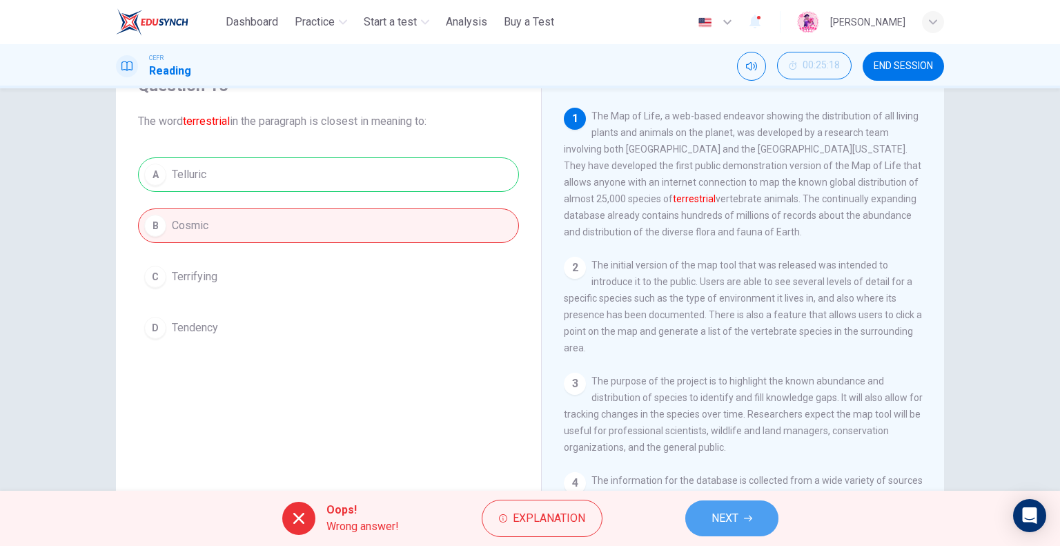
click at [746, 520] on icon "button" at bounding box center [748, 518] width 8 height 8
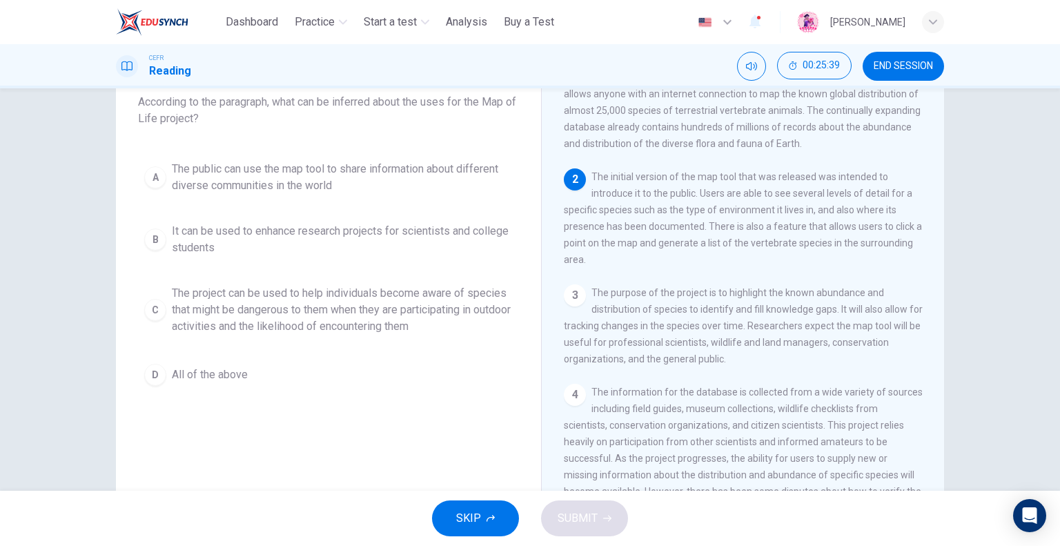
scroll to position [64, 0]
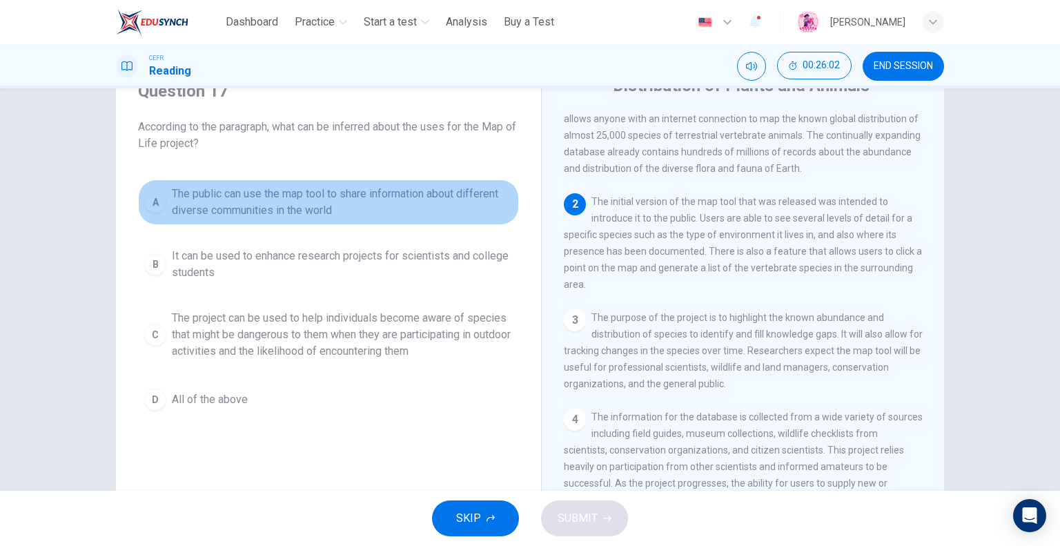
click at [261, 212] on span "The public can use the map tool to share information about different diverse co…" at bounding box center [342, 202] width 341 height 33
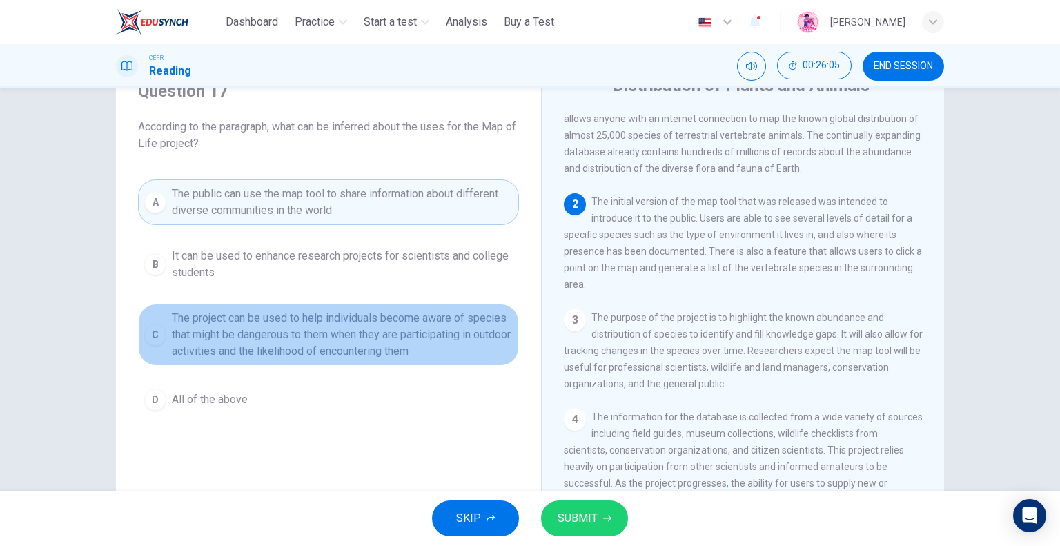
click at [290, 347] on span "The project can be used to help individuals become aware of species that might …" at bounding box center [342, 335] width 341 height 50
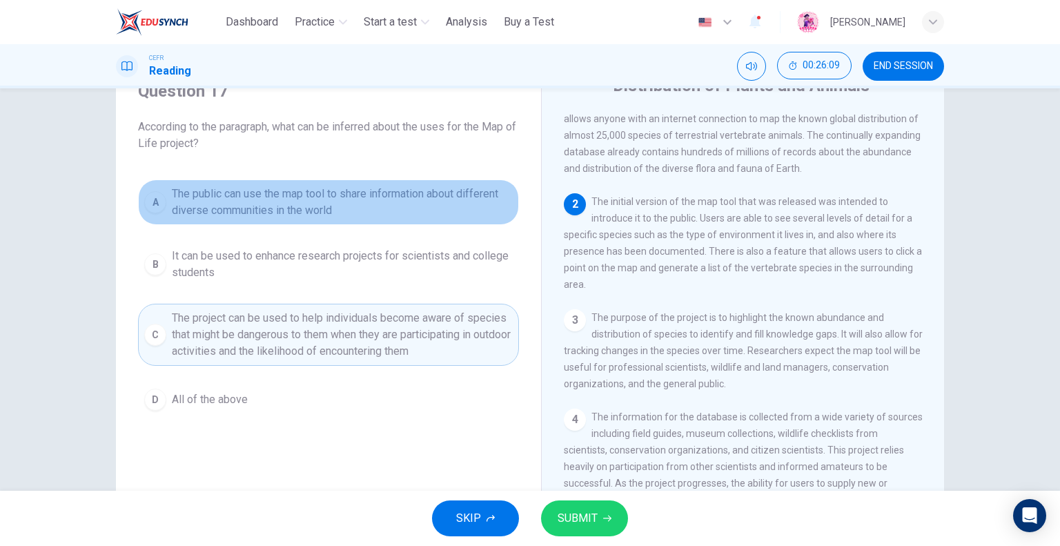
click at [278, 201] on span "The public can use the map tool to share information about different diverse co…" at bounding box center [342, 202] width 341 height 33
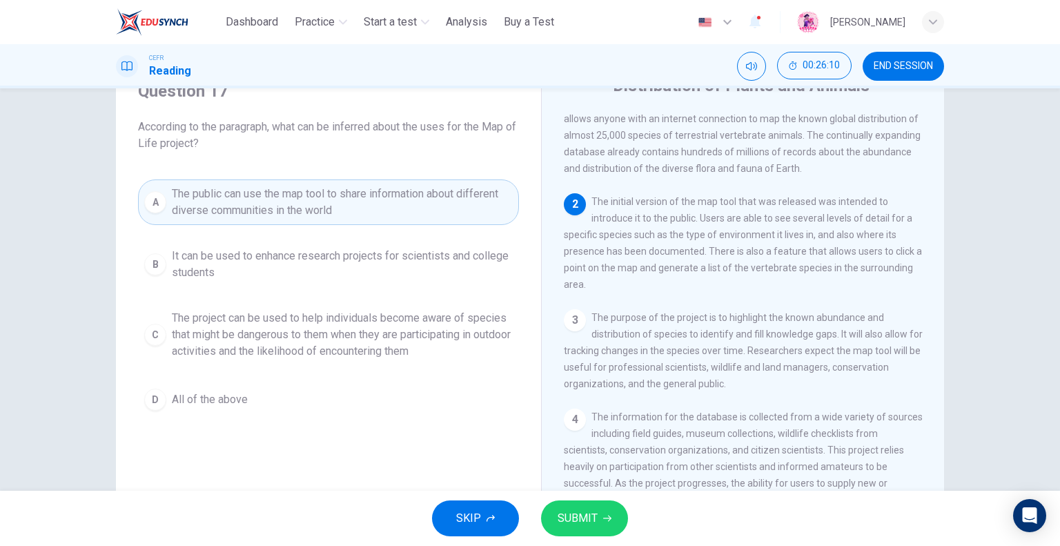
click at [569, 518] on span "SUBMIT" at bounding box center [578, 518] width 40 height 19
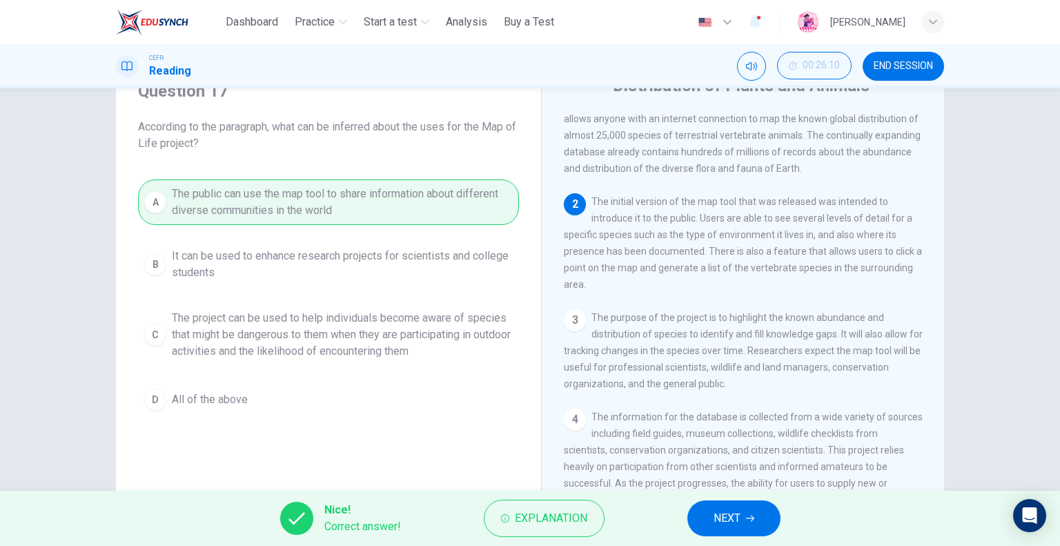
click at [747, 524] on button "NEXT" at bounding box center [733, 518] width 93 height 36
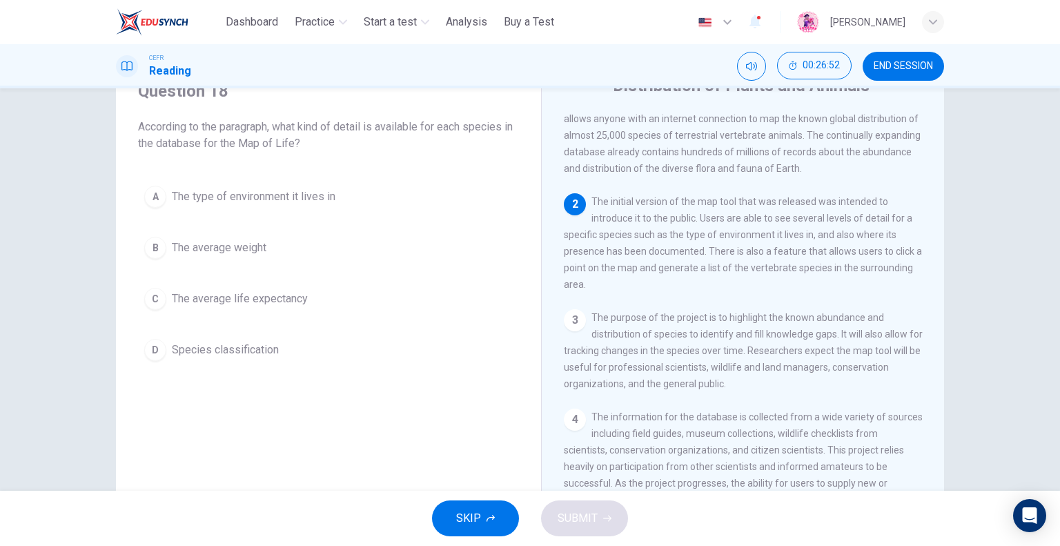
click at [256, 206] on button "A The type of environment it lives in" at bounding box center [328, 196] width 381 height 35
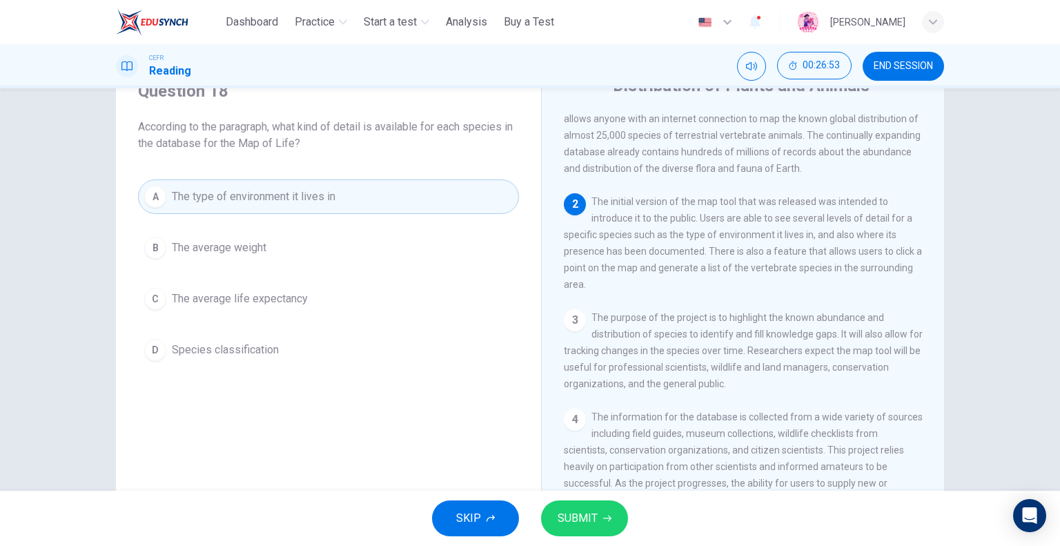
click at [545, 512] on button "SUBMIT" at bounding box center [584, 518] width 87 height 36
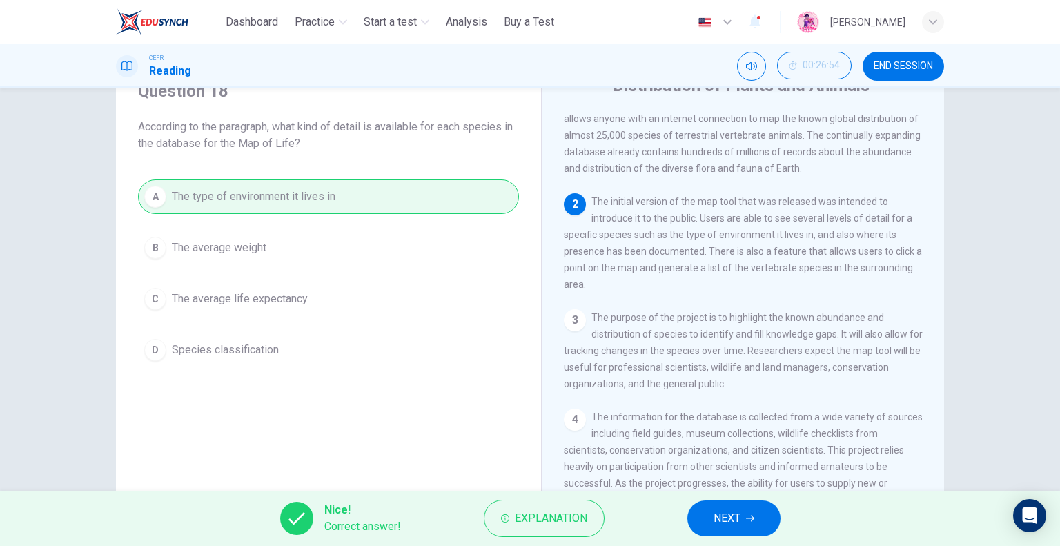
click at [732, 510] on span "NEXT" at bounding box center [727, 518] width 27 height 19
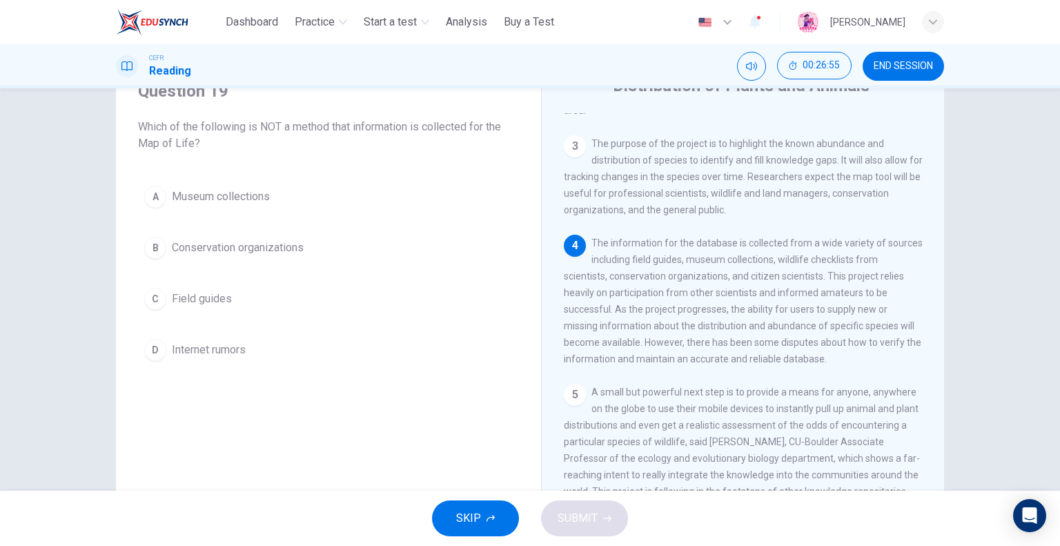
scroll to position [276, 0]
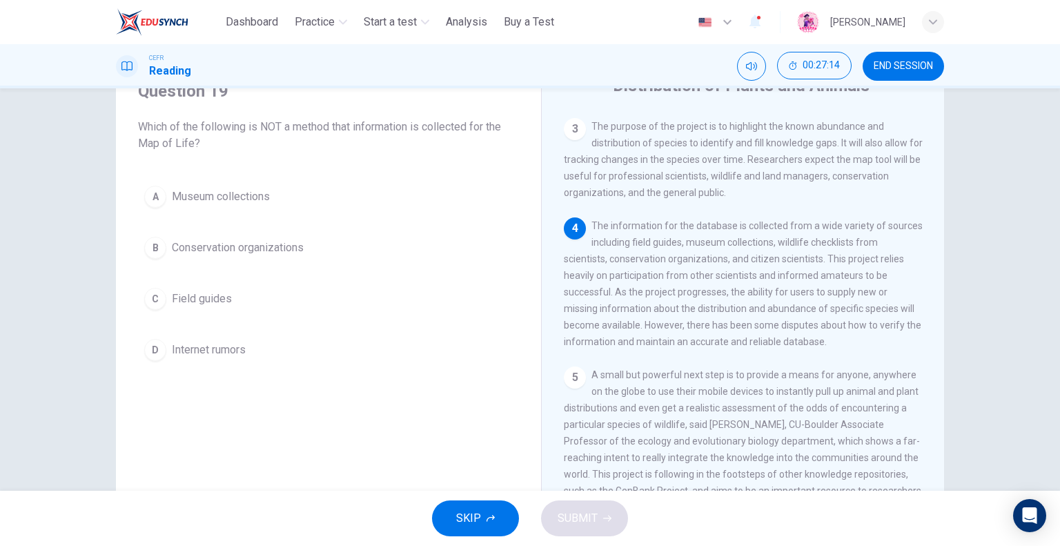
click at [202, 344] on span "Internet rumors" at bounding box center [209, 350] width 74 height 17
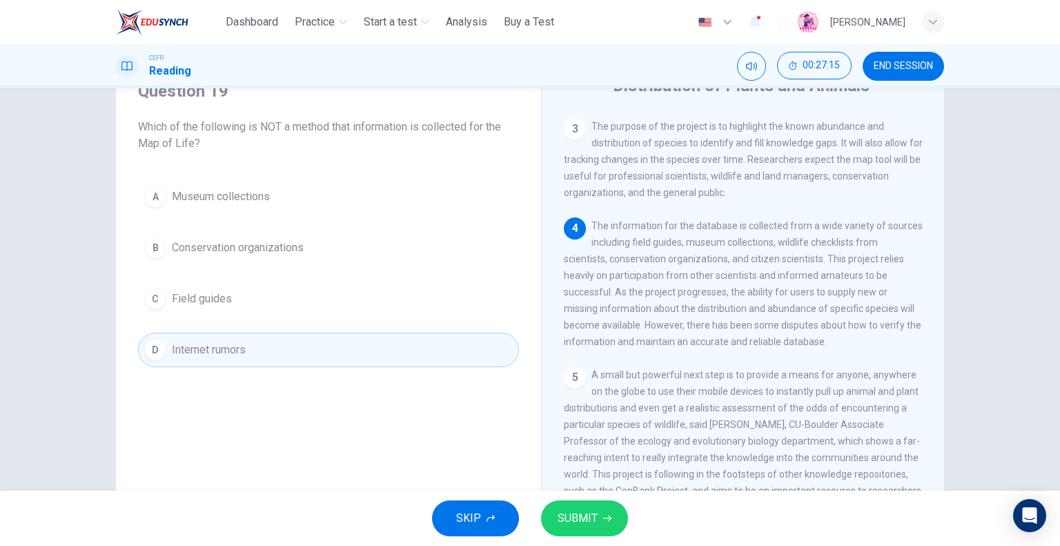
click at [574, 518] on span "SUBMIT" at bounding box center [578, 518] width 40 height 19
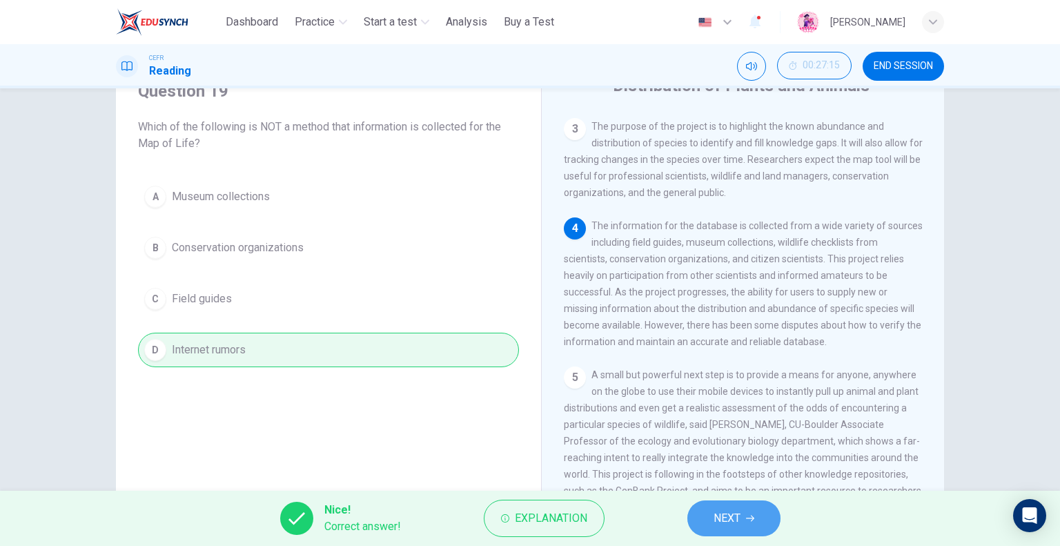
click at [718, 511] on span "NEXT" at bounding box center [727, 518] width 27 height 19
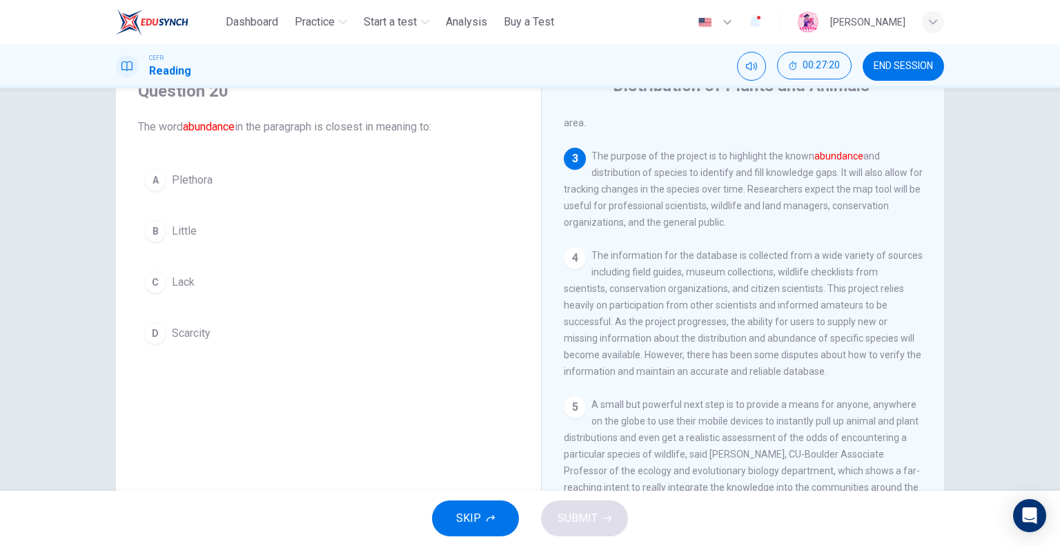
scroll to position [207, 0]
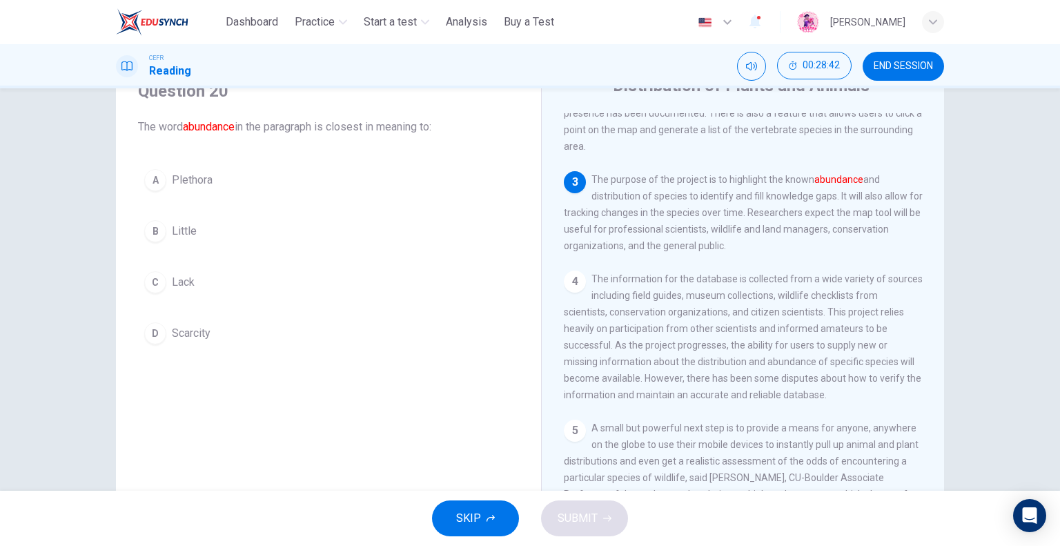
click at [196, 176] on span "Plethora" at bounding box center [192, 180] width 41 height 17
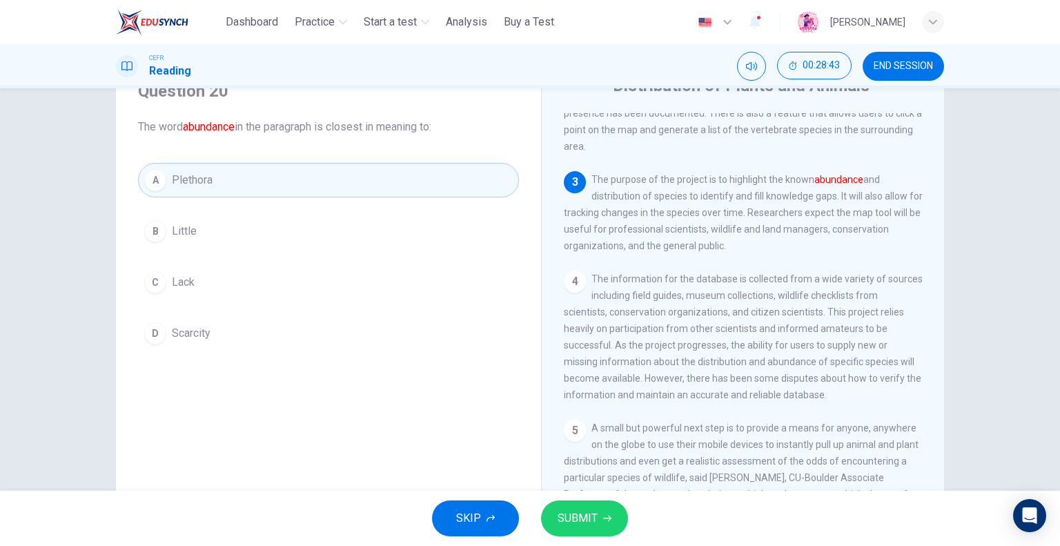
click at [616, 521] on button "SUBMIT" at bounding box center [584, 518] width 87 height 36
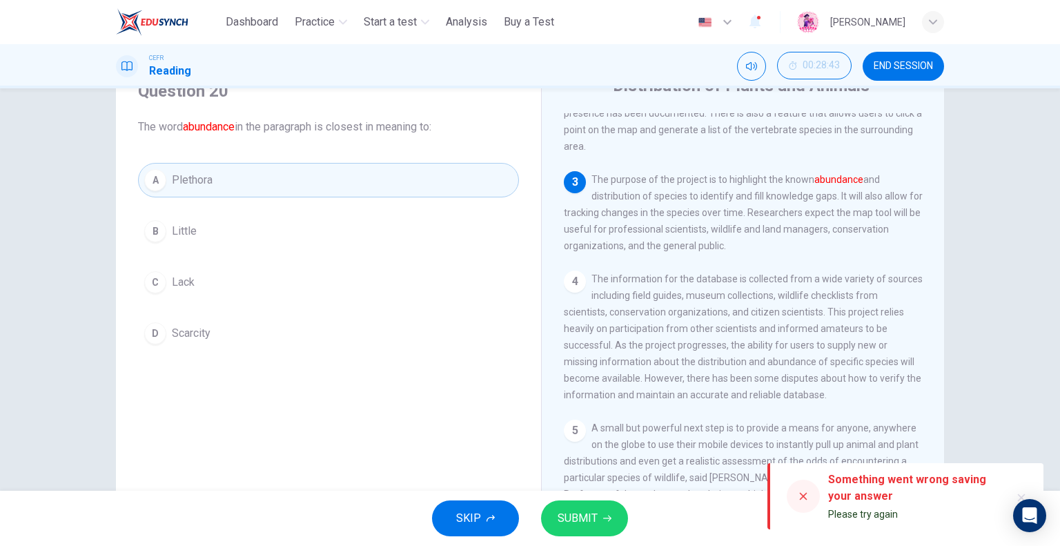
click at [367, 427] on div "Question 20 The word abundance in the paragraph is closest in meaning to: A Ple…" at bounding box center [328, 299] width 403 height 466
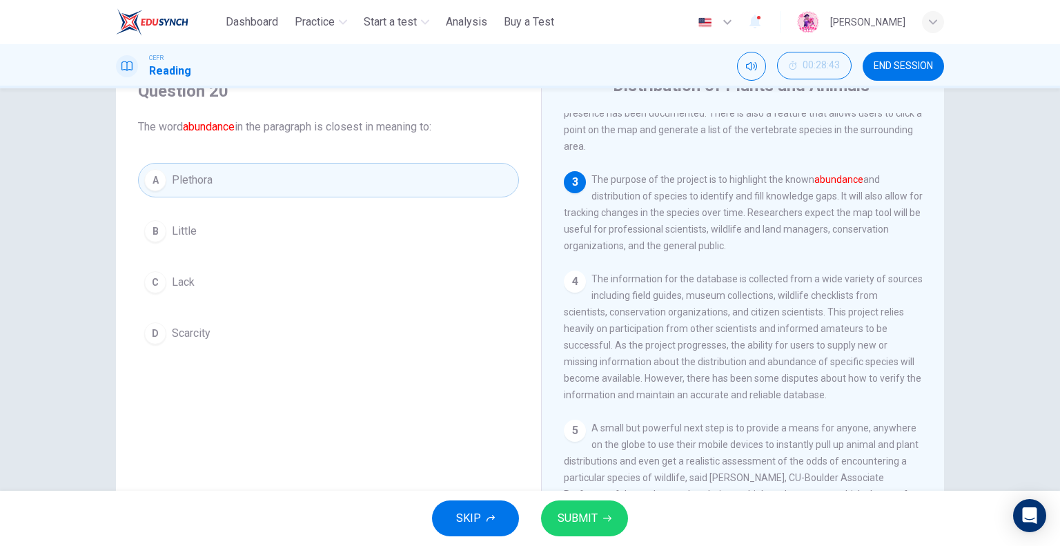
click at [565, 518] on span "SUBMIT" at bounding box center [578, 518] width 40 height 19
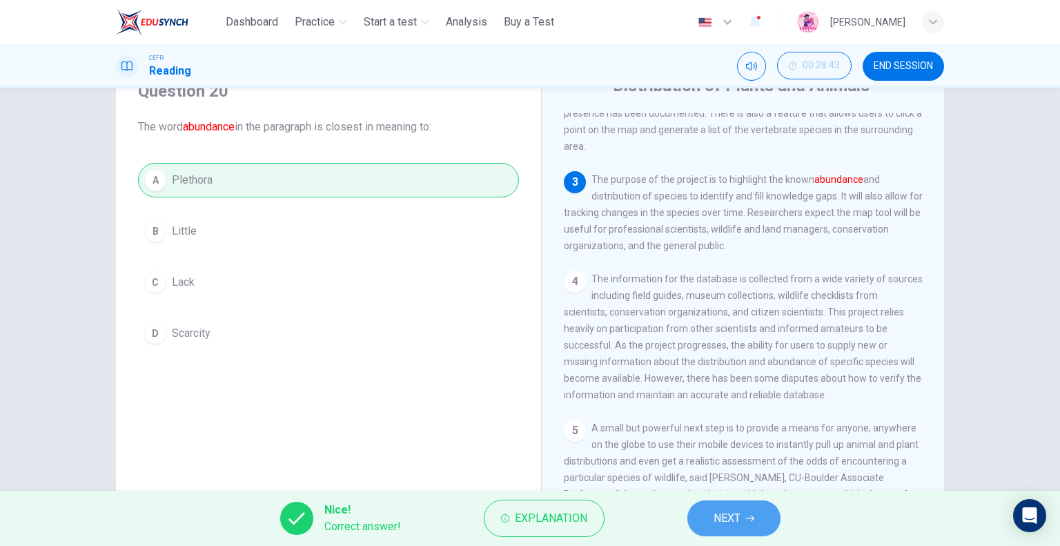
click at [733, 520] on span "NEXT" at bounding box center [727, 518] width 27 height 19
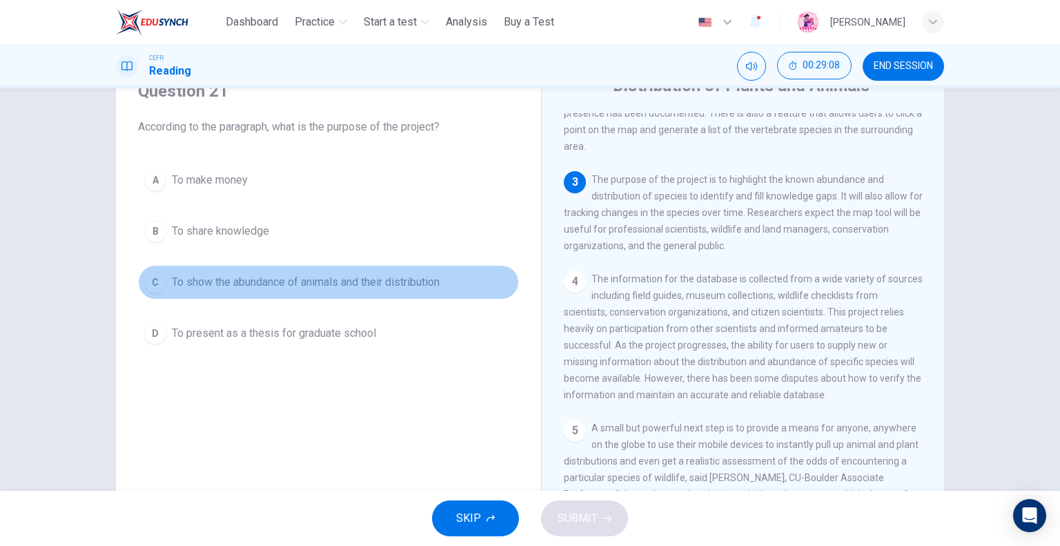
click at [271, 284] on span "To show the abundance of animals and their distribution" at bounding box center [306, 282] width 268 height 17
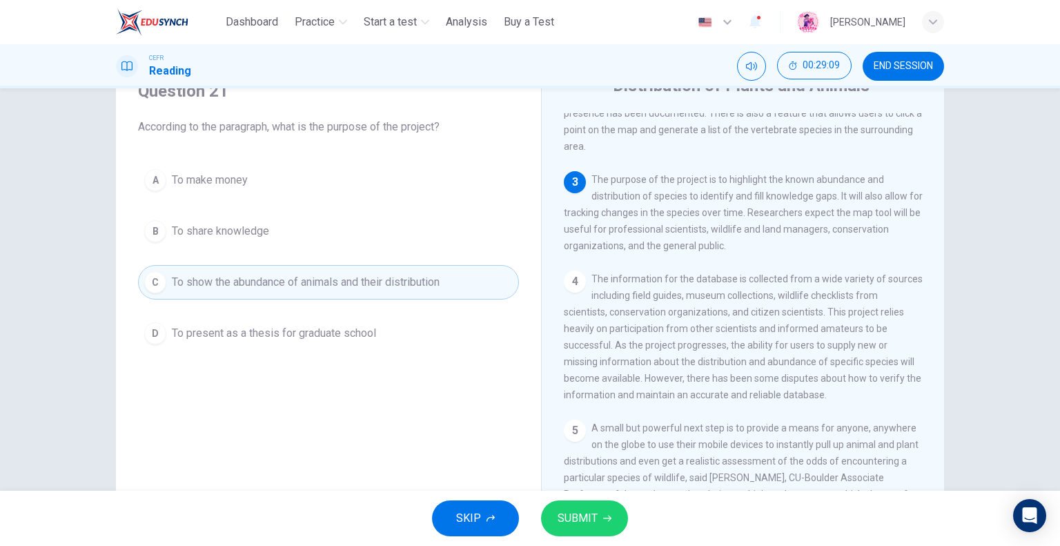
click at [588, 522] on span "SUBMIT" at bounding box center [578, 518] width 40 height 19
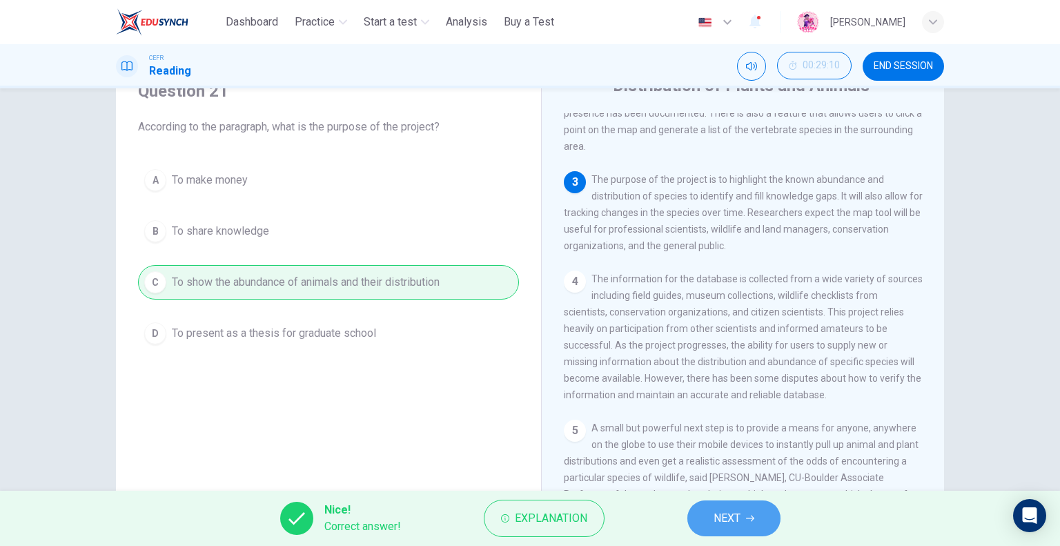
click at [762, 523] on button "NEXT" at bounding box center [733, 518] width 93 height 36
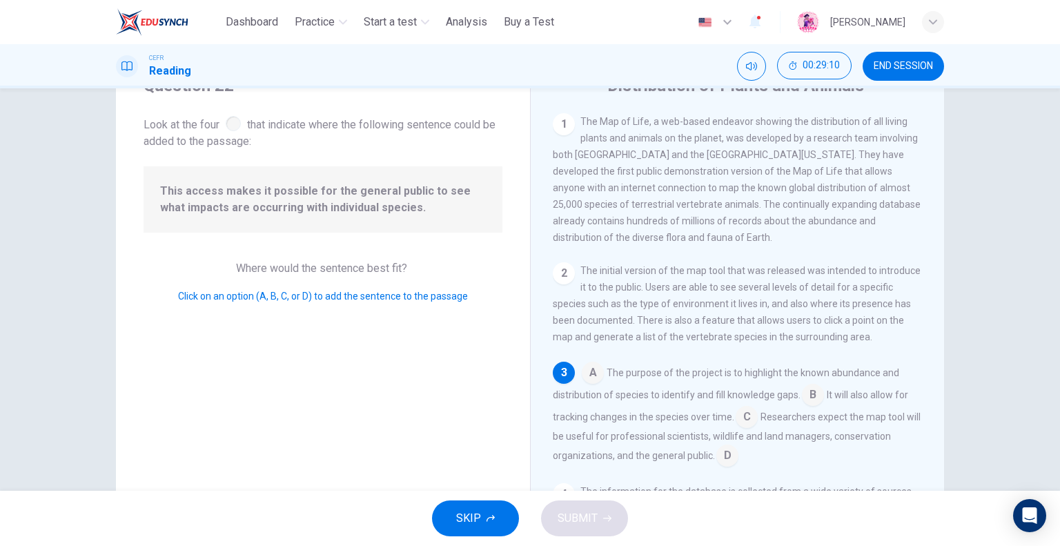
scroll to position [101, 0]
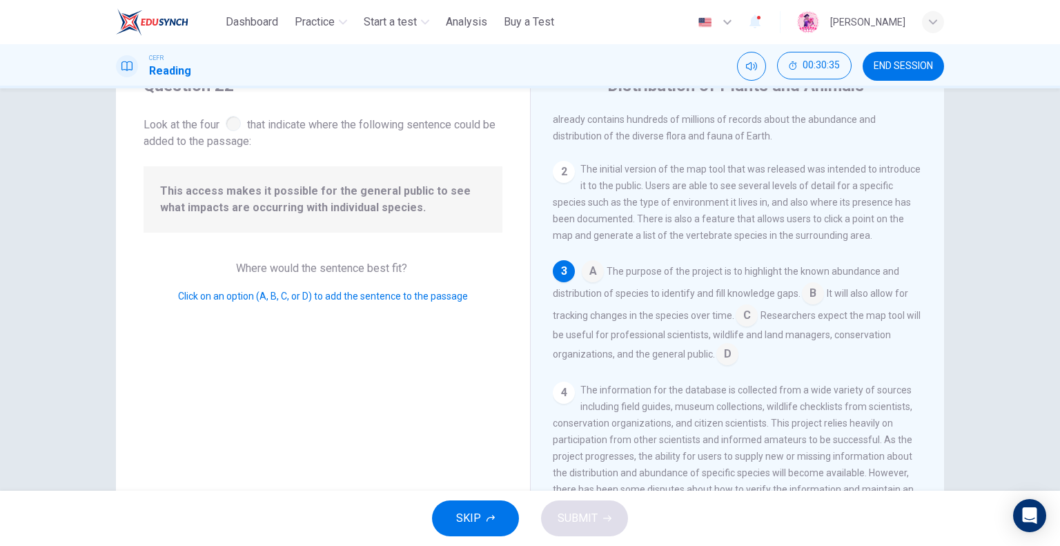
click at [744, 318] on input at bounding box center [747, 317] width 22 height 22
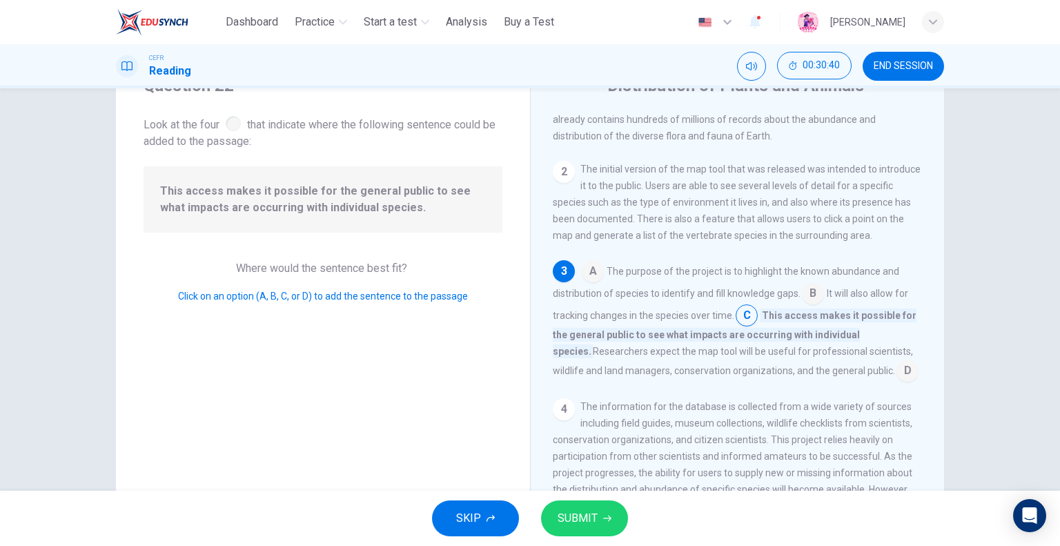
click at [560, 523] on span "SUBMIT" at bounding box center [578, 518] width 40 height 19
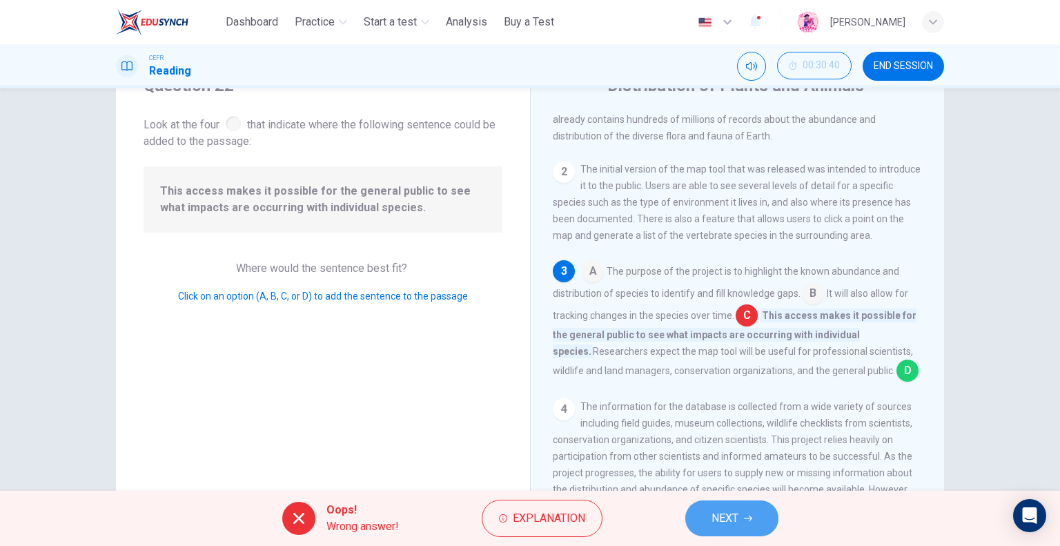
click at [752, 511] on button "NEXT" at bounding box center [731, 518] width 93 height 36
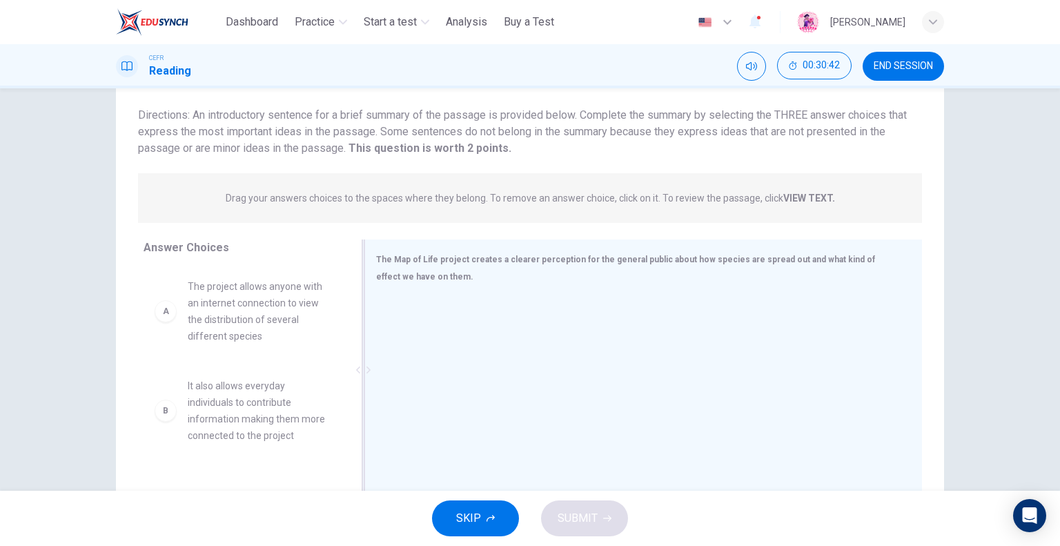
scroll to position [64, 0]
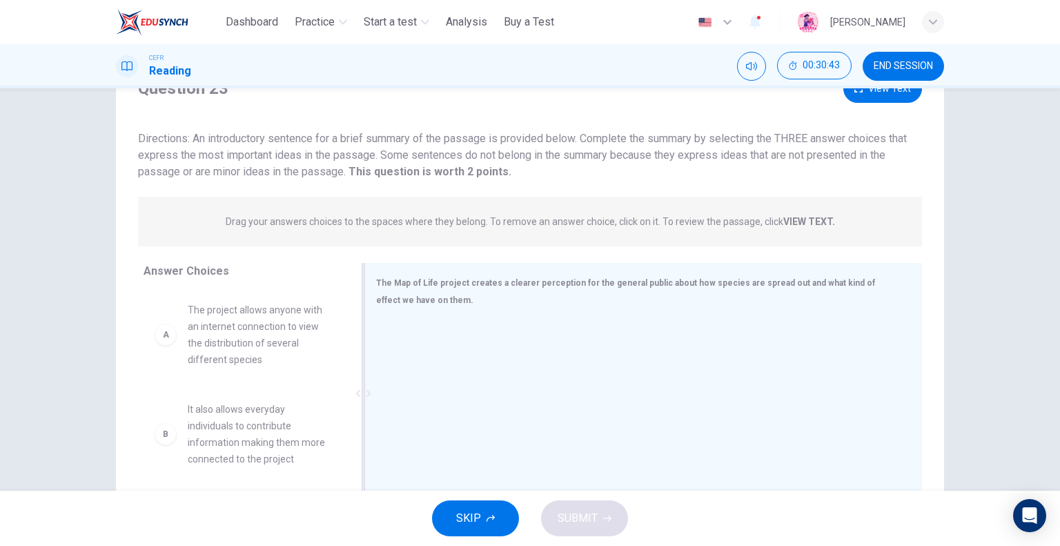
click at [511, 355] on div at bounding box center [638, 412] width 524 height 185
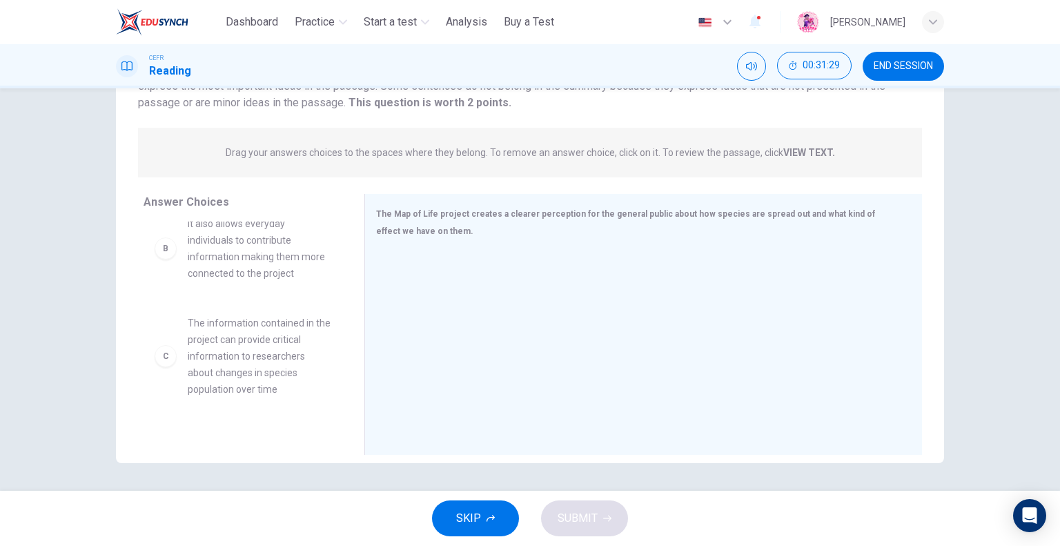
scroll to position [138, 0]
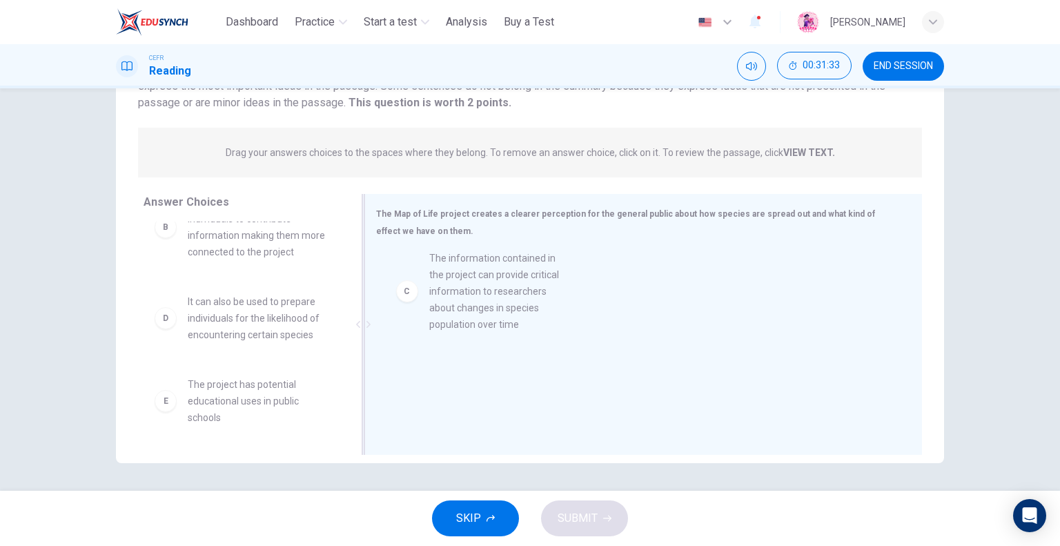
drag, startPoint x: 254, startPoint y: 339, endPoint x: 523, endPoint y: 297, distance: 271.7
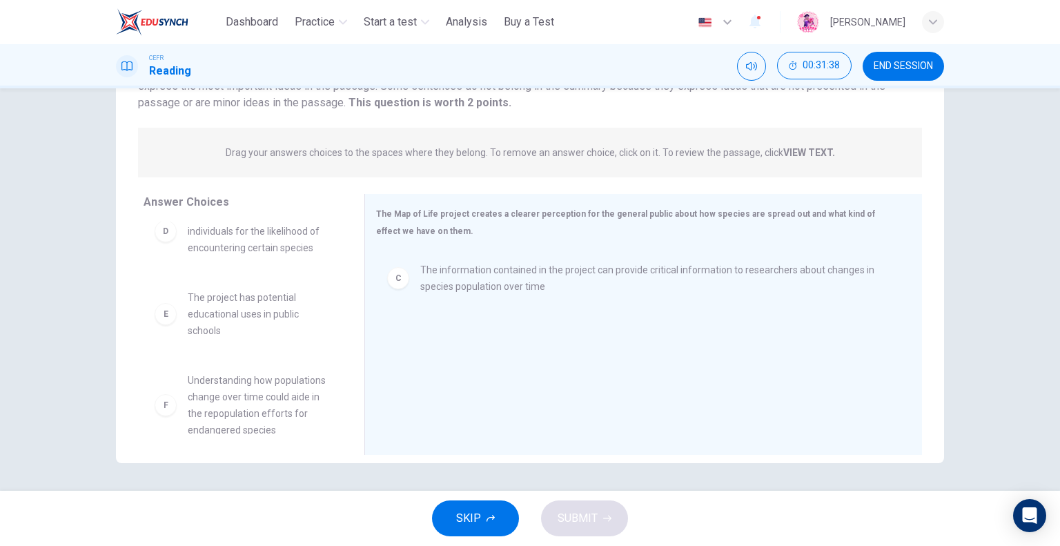
scroll to position [240, 0]
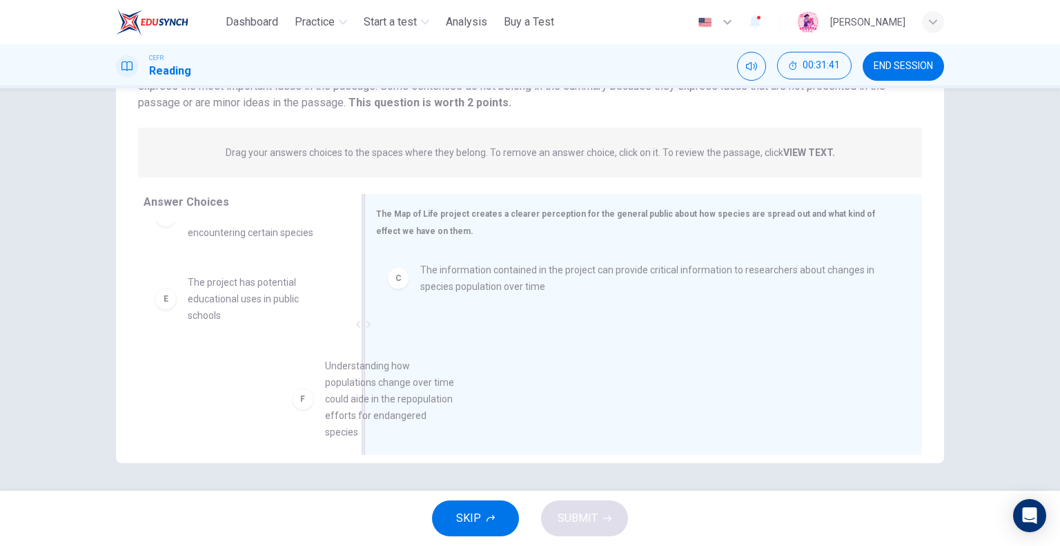
drag, startPoint x: 262, startPoint y: 384, endPoint x: 513, endPoint y: 373, distance: 250.8
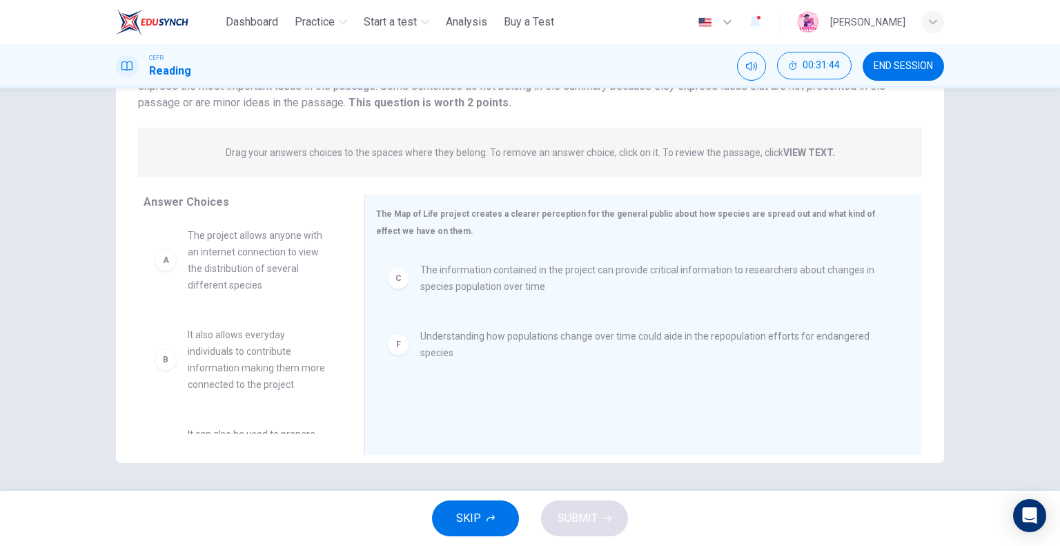
scroll to position [0, 0]
click at [795, 151] on strong "VIEW TEXT." at bounding box center [809, 152] width 52 height 11
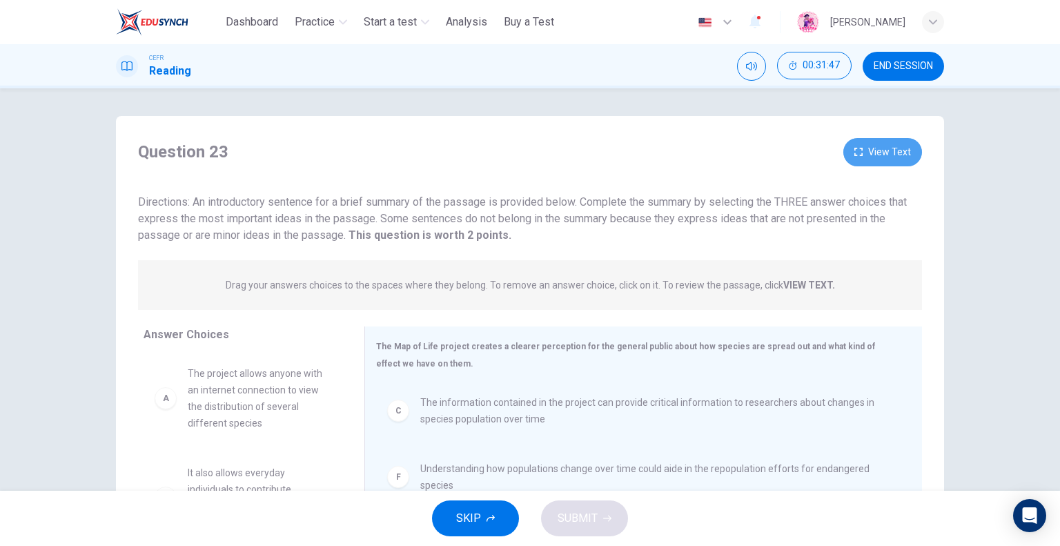
click at [850, 157] on button "View Text" at bounding box center [882, 152] width 79 height 28
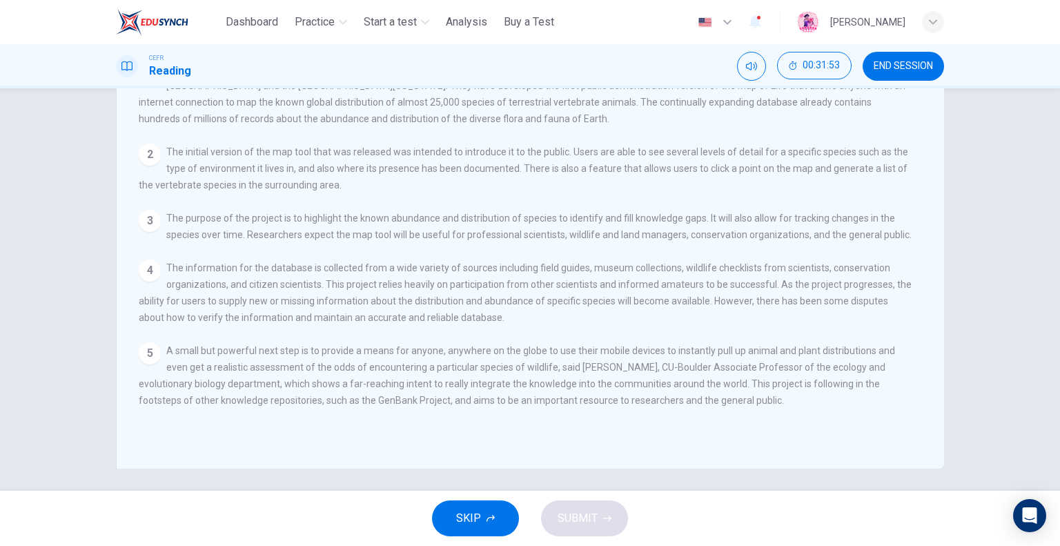
scroll to position [133, 0]
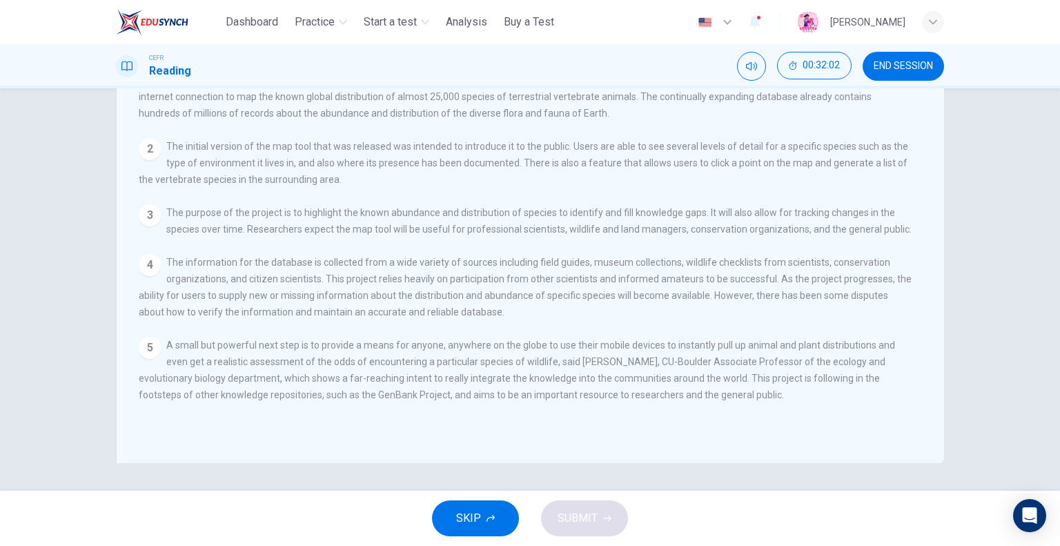
click at [885, 67] on span "END SESSION" at bounding box center [903, 66] width 59 height 11
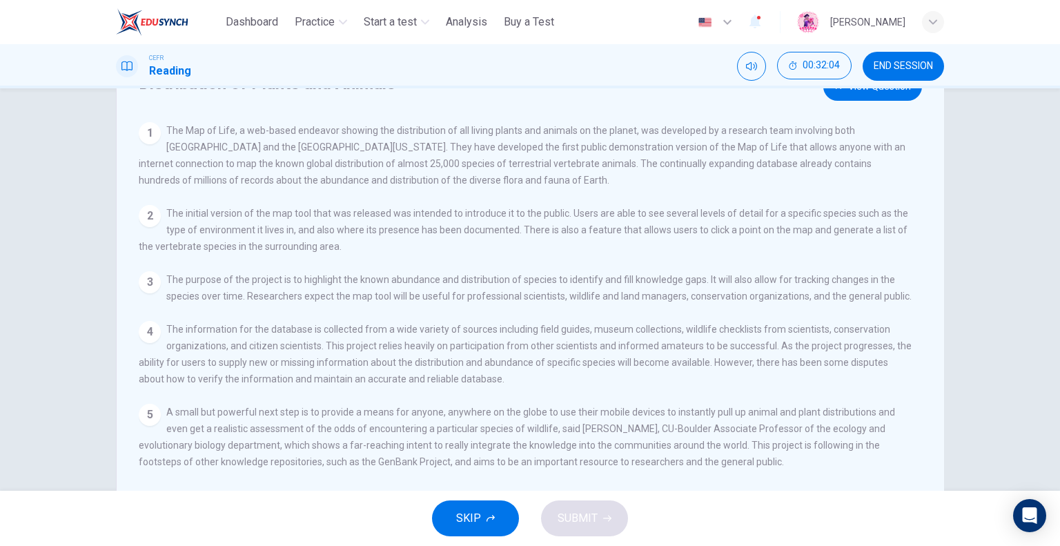
scroll to position [0, 0]
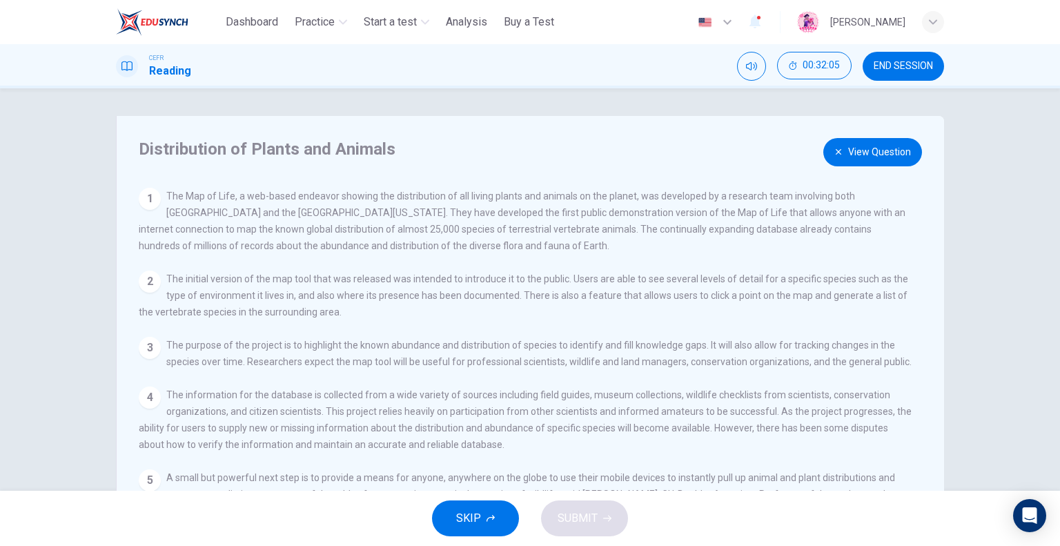
click at [865, 154] on button "View Question" at bounding box center [872, 152] width 99 height 28
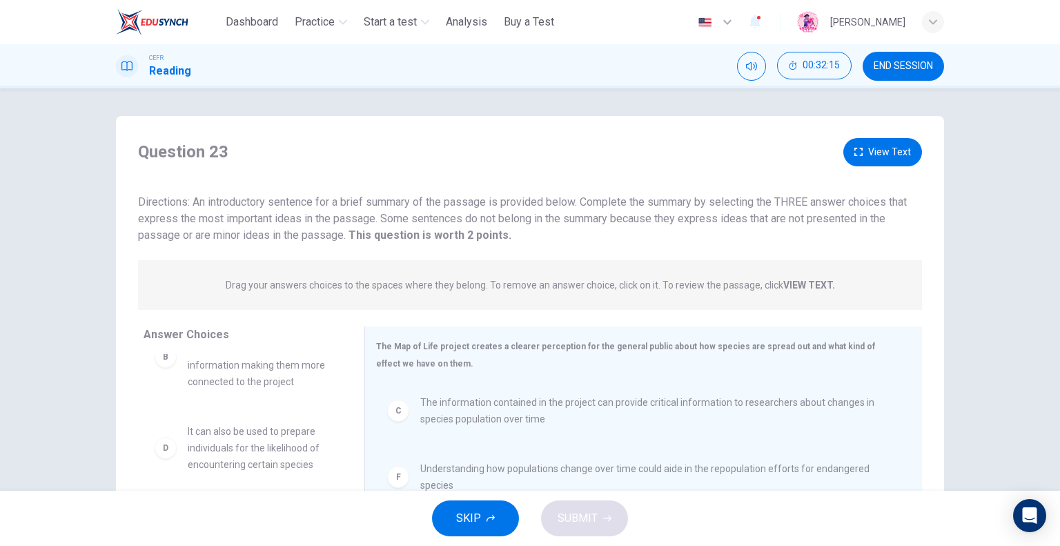
click at [881, 153] on button "View Text" at bounding box center [882, 152] width 79 height 28
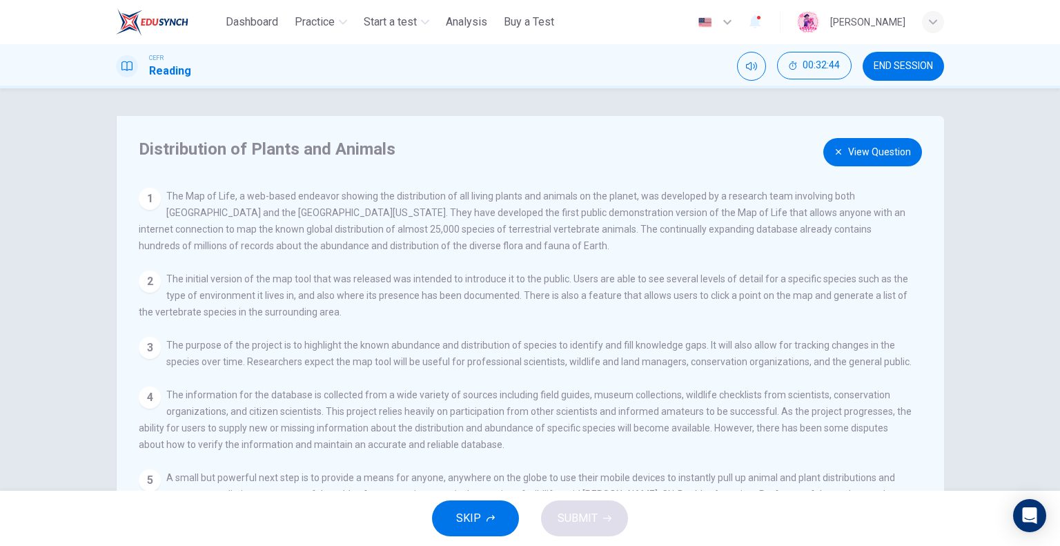
click at [900, 148] on button "View Question" at bounding box center [872, 152] width 99 height 28
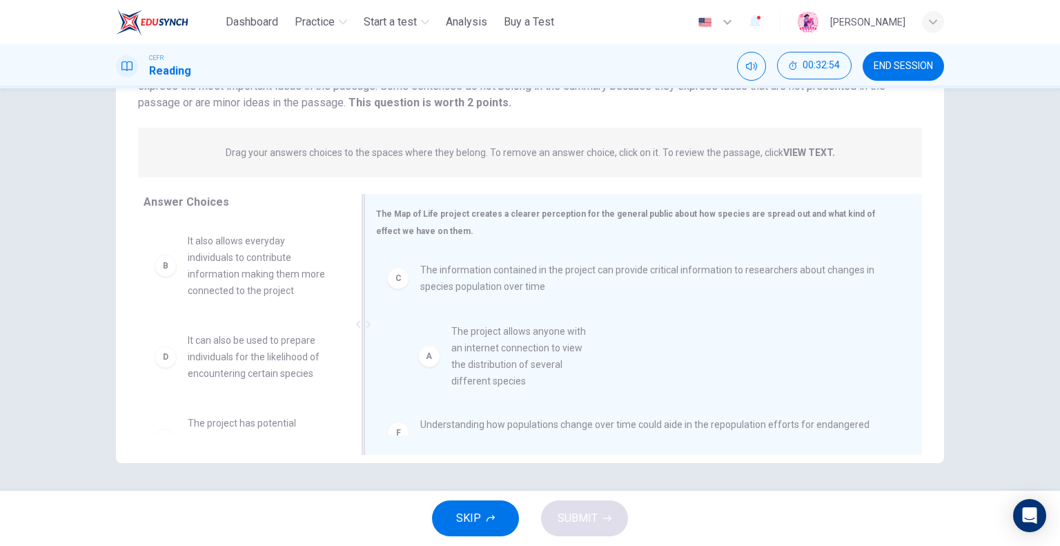
drag, startPoint x: 257, startPoint y: 282, endPoint x: 551, endPoint y: 378, distance: 309.1
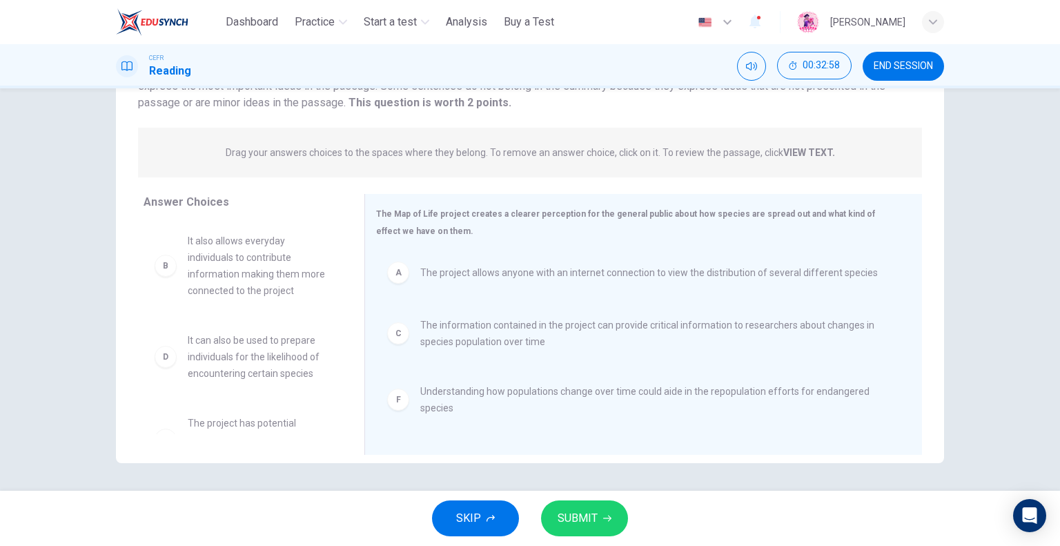
scroll to position [41, 0]
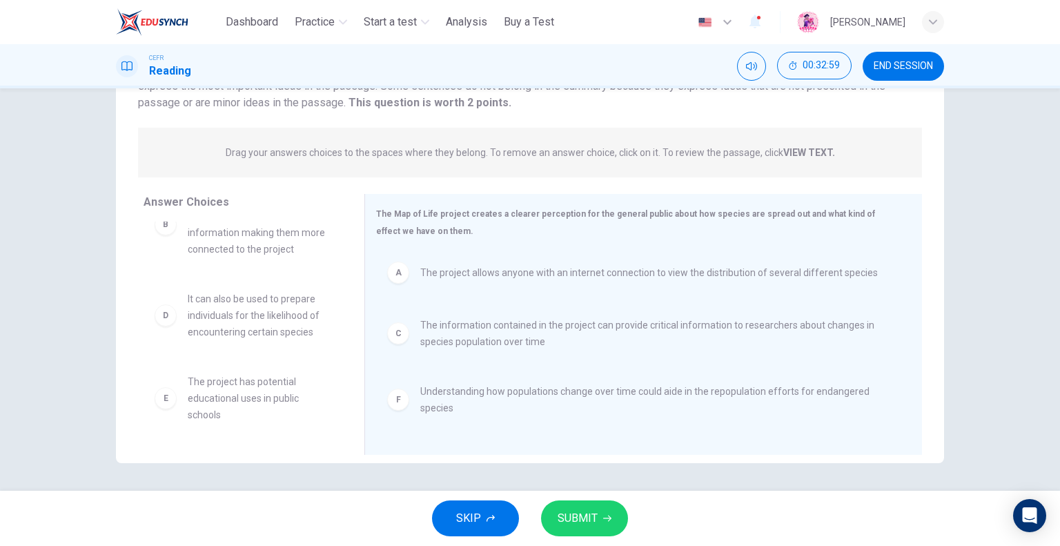
click at [573, 513] on span "SUBMIT" at bounding box center [578, 518] width 40 height 19
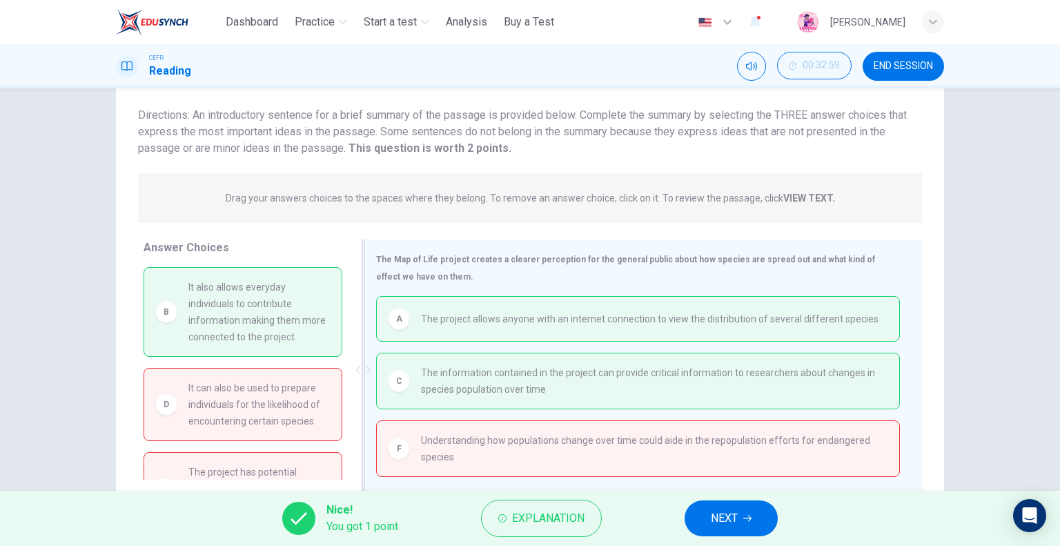
scroll to position [64, 0]
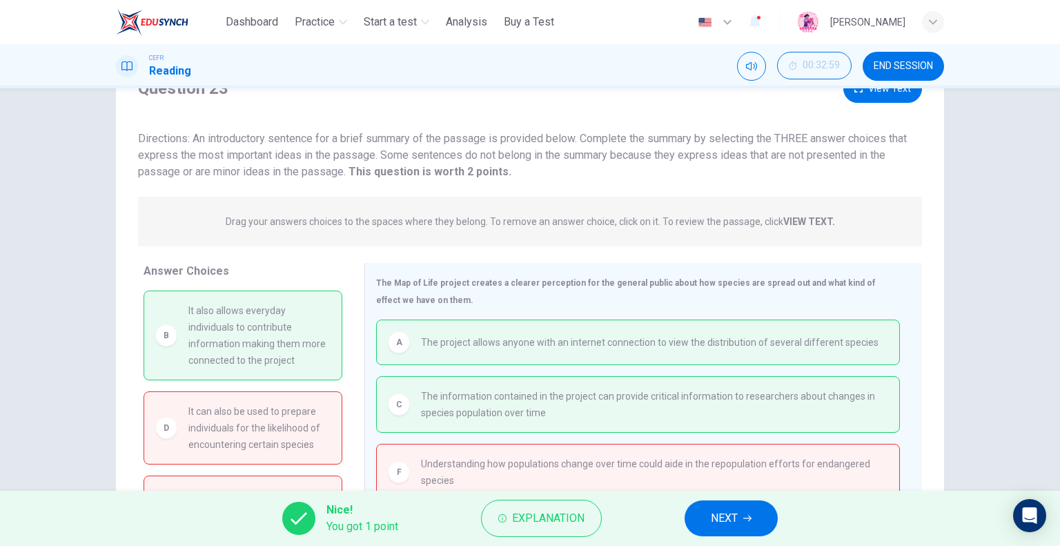
click at [725, 526] on span "NEXT" at bounding box center [724, 518] width 27 height 19
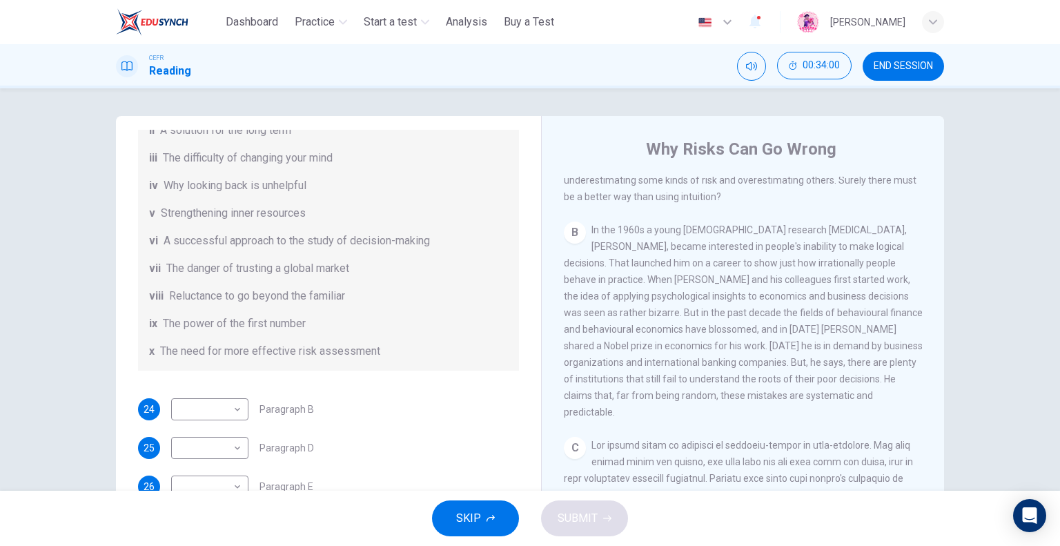
scroll to position [196, 0]
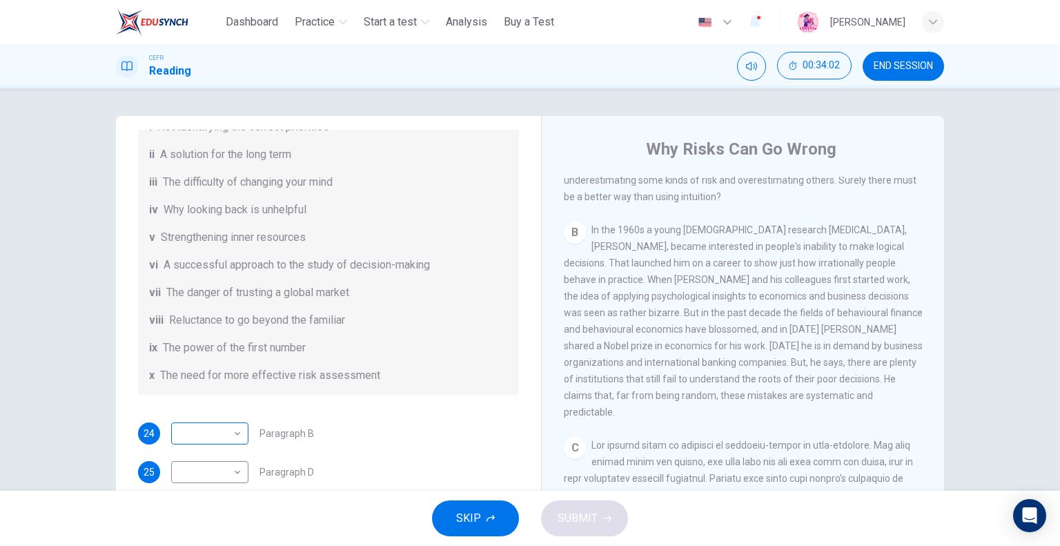
click at [237, 430] on body "This site uses cookies, as explained in our Privacy Policy . If you agree to th…" at bounding box center [530, 273] width 1060 height 546
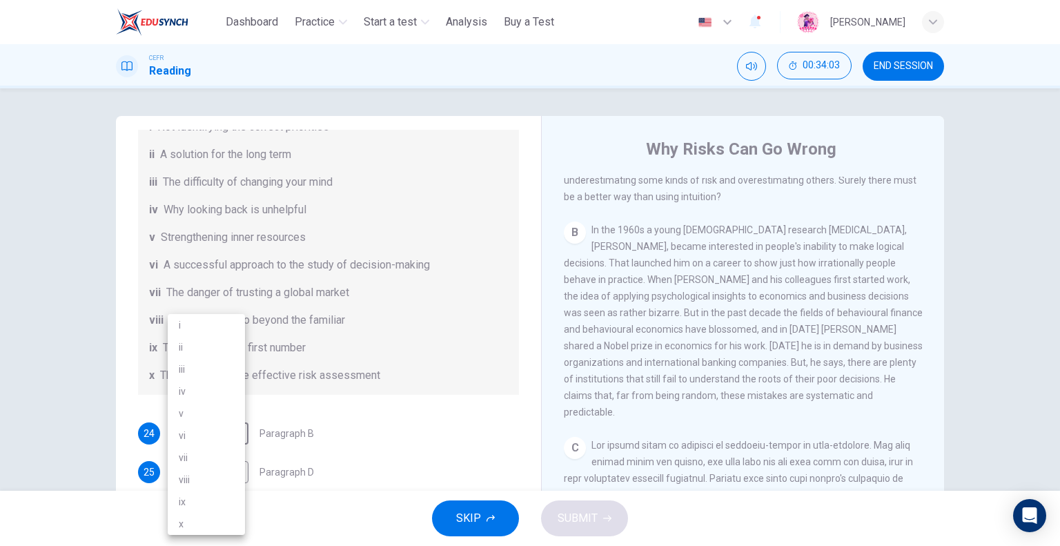
click at [335, 416] on div at bounding box center [530, 273] width 1060 height 546
click at [204, 428] on body "This site uses cookies, as explained in our Privacy Policy . If you agree to th…" at bounding box center [530, 273] width 1060 height 546
click at [185, 347] on li "ii" at bounding box center [206, 347] width 77 height 22
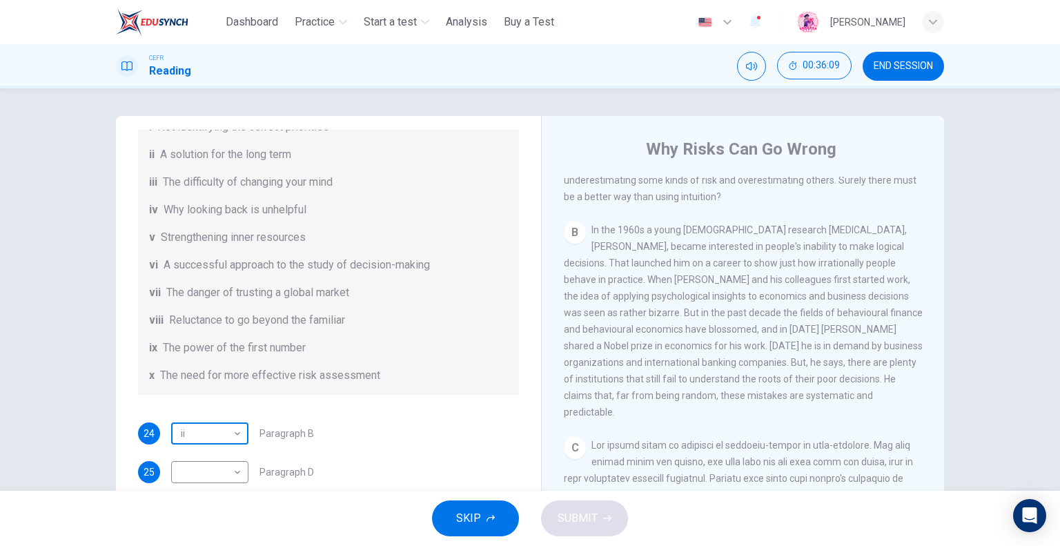
click at [210, 425] on body "This site uses cookies, as explained in our Privacy Policy . If you agree to th…" at bounding box center [530, 273] width 1060 height 546
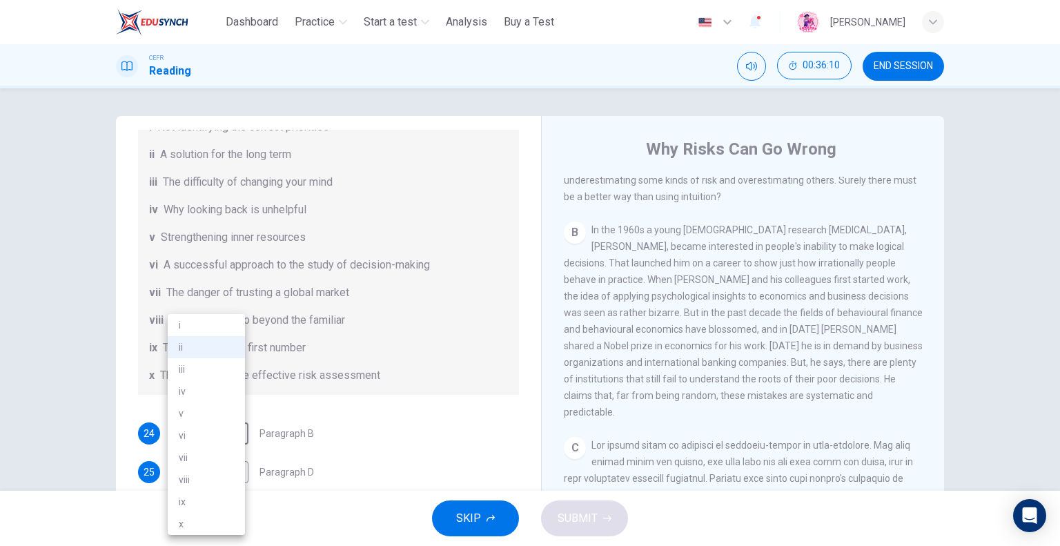
click at [193, 482] on li "viii" at bounding box center [206, 480] width 77 height 22
type input "****"
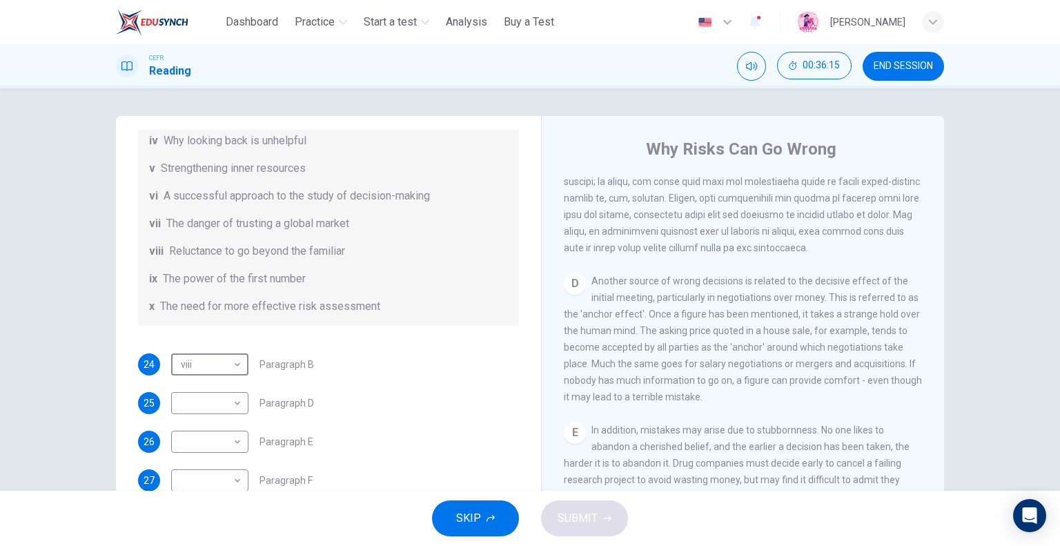
scroll to position [759, 0]
click at [187, 400] on body "This site uses cookies, as explained in our Privacy Policy . If you agree to th…" at bounding box center [530, 273] width 1060 height 546
click at [196, 524] on li "x" at bounding box center [206, 524] width 77 height 22
type input "*"
drag, startPoint x: 641, startPoint y: 331, endPoint x: 650, endPoint y: 333, distance: 9.9
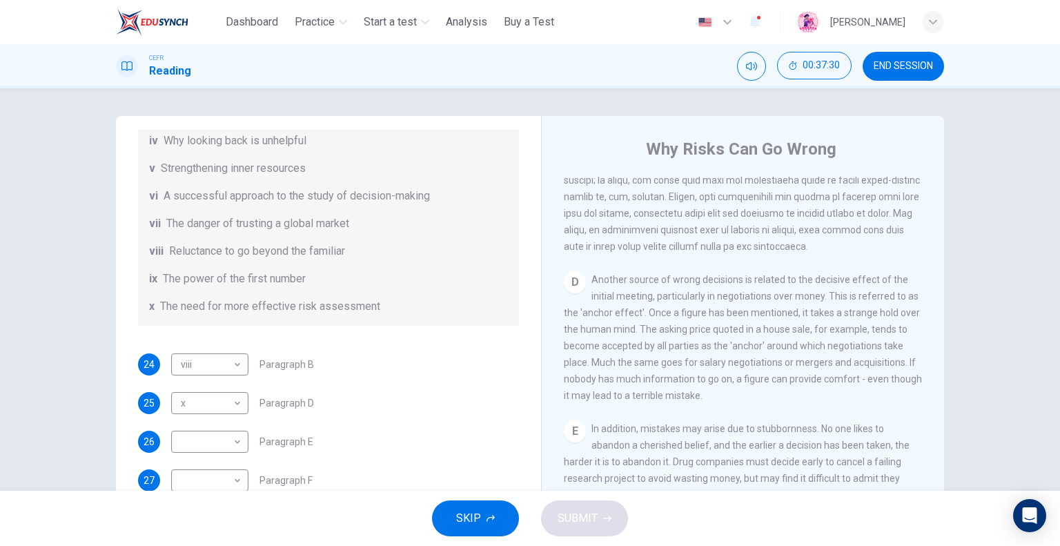
click at [650, 333] on span "Another source of wrong decisions is related to the decisive effect of the init…" at bounding box center [743, 337] width 358 height 127
drag, startPoint x: 642, startPoint y: 333, endPoint x: 680, endPoint y: 332, distance: 38.0
click at [680, 332] on span "Another source of wrong decisions is related to the decisive effect of the init…" at bounding box center [743, 337] width 358 height 127
drag, startPoint x: 641, startPoint y: 332, endPoint x: 668, endPoint y: 331, distance: 27.0
click at [664, 331] on span "Another source of wrong decisions is related to the decisive effect of the init…" at bounding box center [743, 337] width 358 height 127
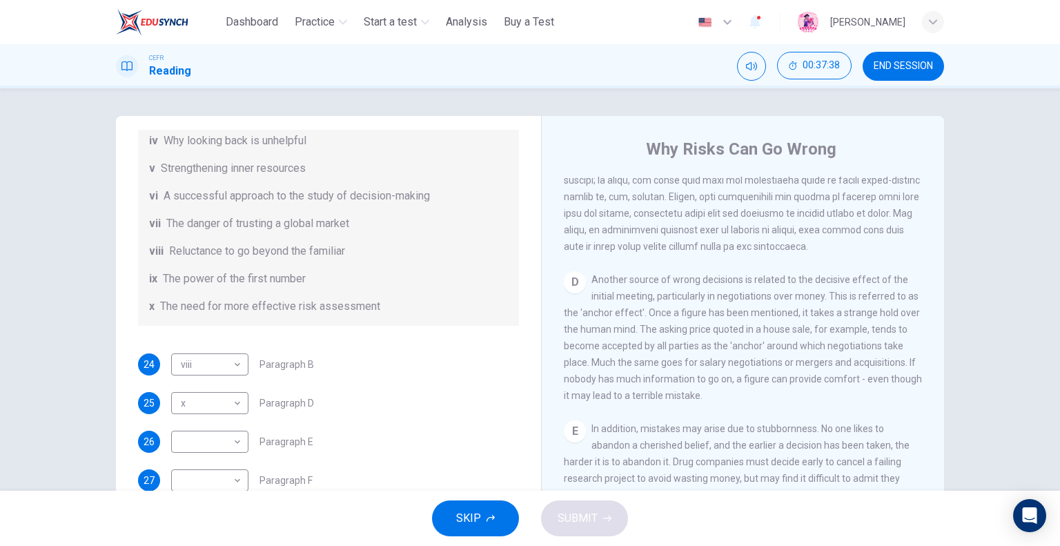
click at [646, 338] on div "D Another source of wrong decisions is related to the decisive effect of the in…" at bounding box center [743, 337] width 359 height 133
click at [636, 349] on span "Another source of wrong decisions is related to the decisive effect of the init…" at bounding box center [743, 337] width 358 height 127
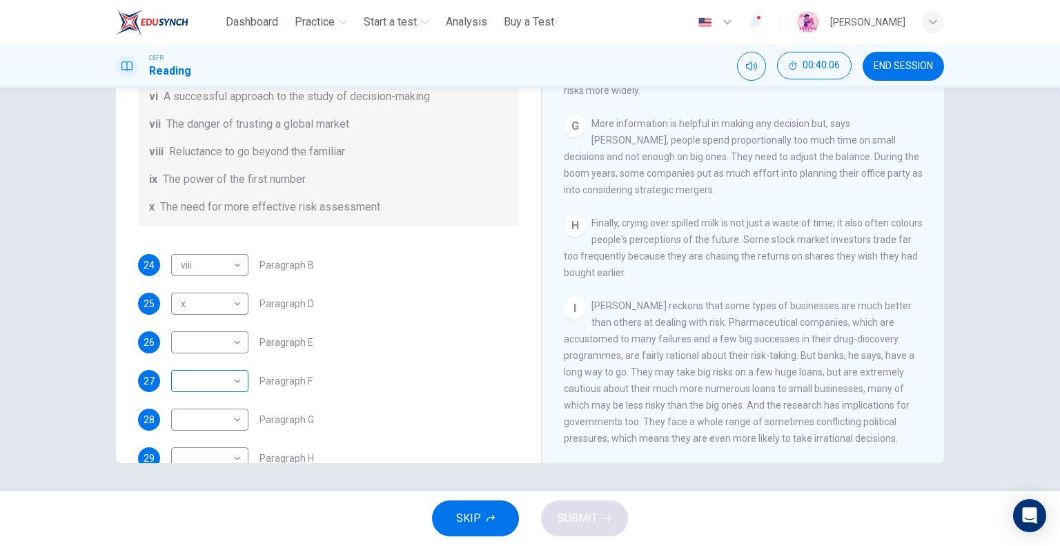
scroll to position [265, 0]
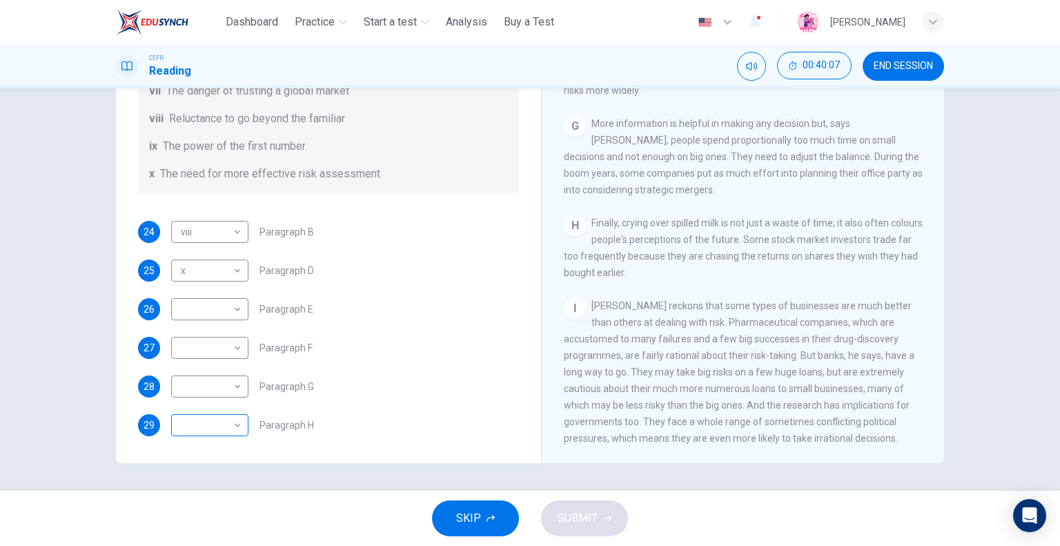
click at [207, 418] on body "This site uses cookies, as explained in our Privacy Policy . If you agree to th…" at bounding box center [530, 273] width 1060 height 546
click at [198, 390] on li "iv" at bounding box center [206, 391] width 77 height 22
type input "**"
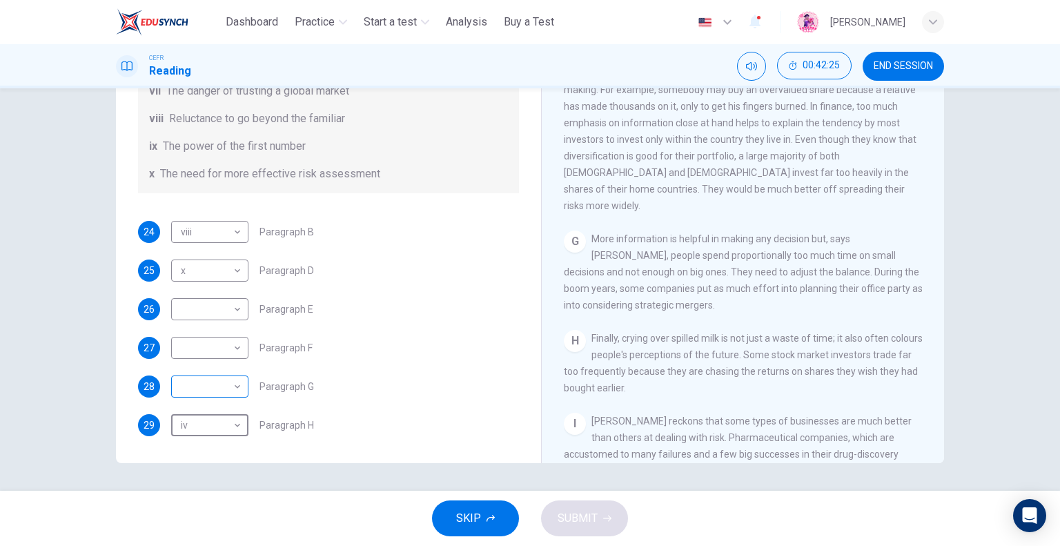
click at [210, 391] on body "This site uses cookies, as explained in our Privacy Policy . If you agree to th…" at bounding box center [530, 273] width 1060 height 546
click at [215, 322] on li "i" at bounding box center [206, 325] width 77 height 22
type input "*"
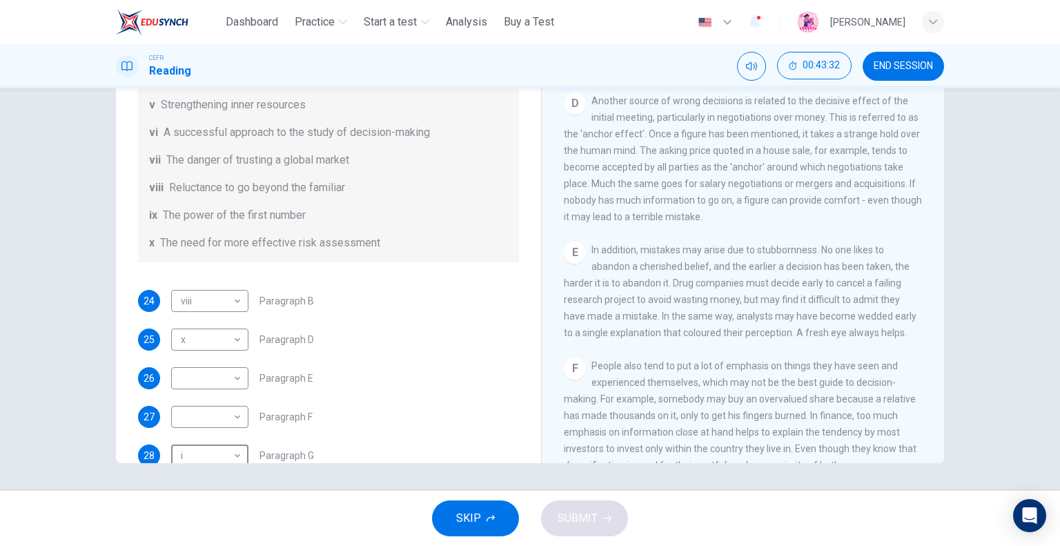
scroll to position [839, 0]
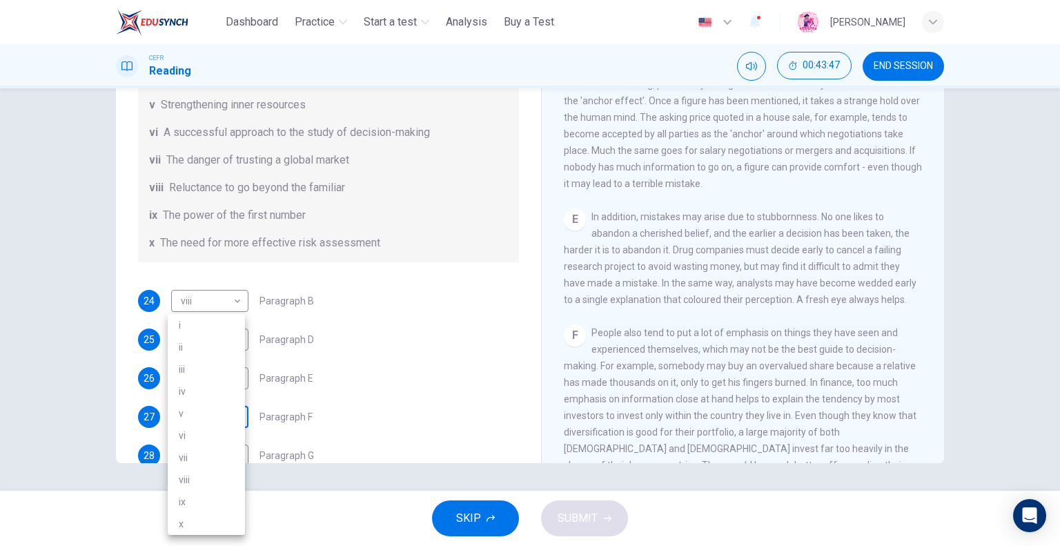
click at [213, 413] on body "This site uses cookies, as explained in our Privacy Policy . If you agree to th…" at bounding box center [530, 273] width 1060 height 546
click at [197, 476] on li "viii" at bounding box center [206, 480] width 77 height 22
type input "****"
click at [213, 370] on body "This site uses cookies, as explained in our Privacy Policy . If you agree to th…" at bounding box center [530, 273] width 1060 height 546
click at [373, 150] on div at bounding box center [530, 273] width 1060 height 546
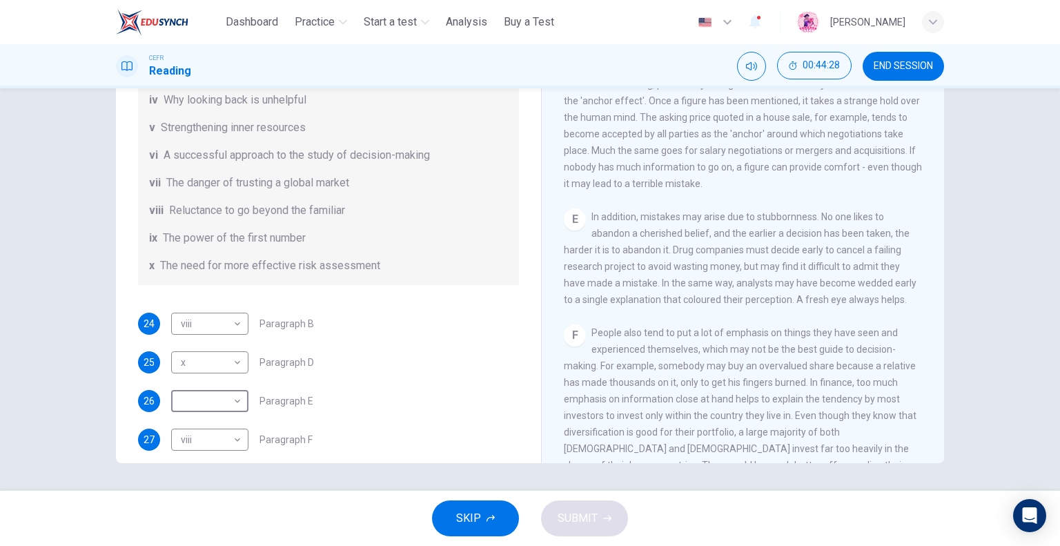
scroll to position [207, 0]
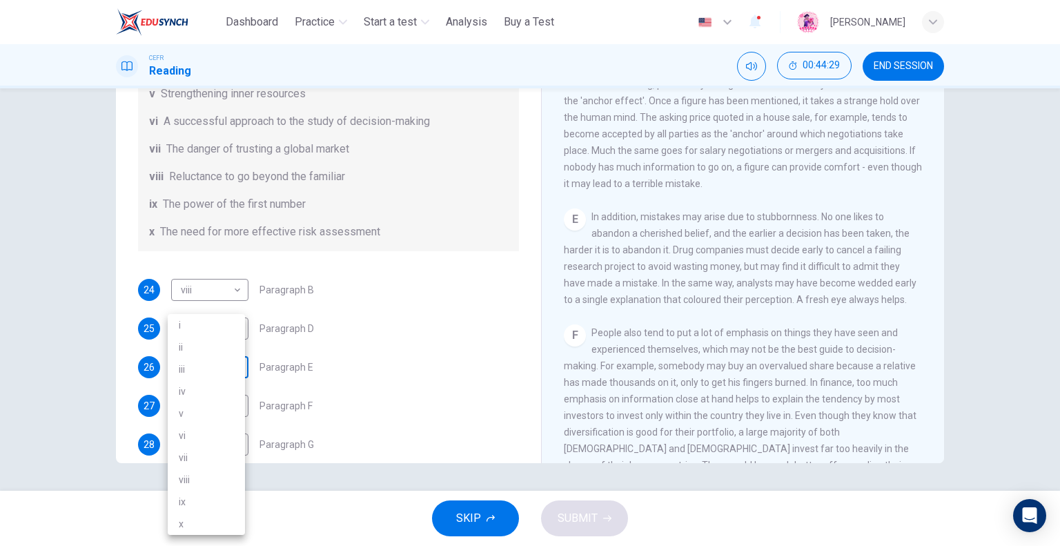
click at [185, 369] on body "This site uses cookies, as explained in our Privacy Policy . If you agree to th…" at bounding box center [530, 273] width 1060 height 546
drag, startPoint x: 199, startPoint y: 369, endPoint x: 199, endPoint y: 361, distance: 8.3
click at [199, 371] on li "iii" at bounding box center [206, 369] width 77 height 22
type input "***"
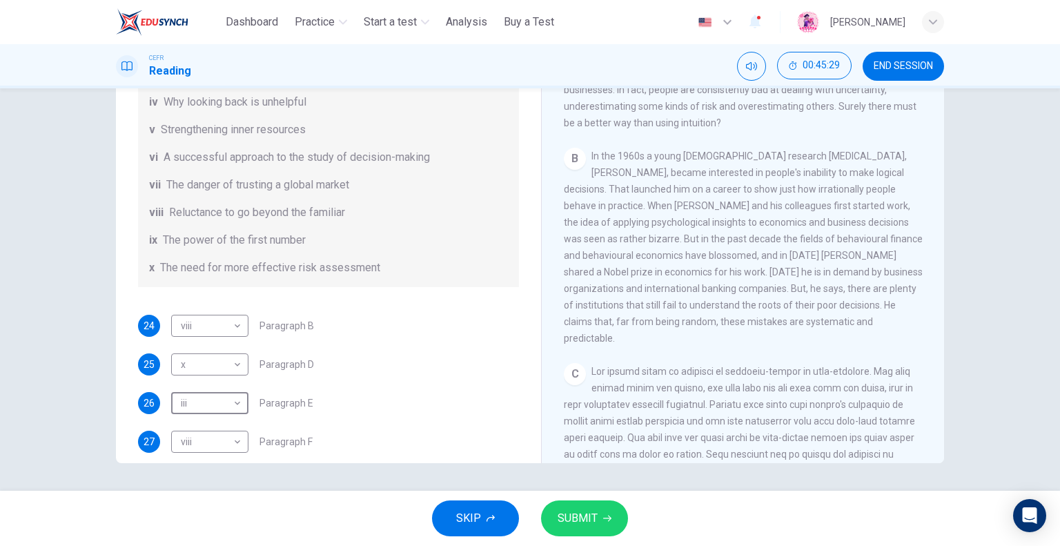
scroll to position [127, 0]
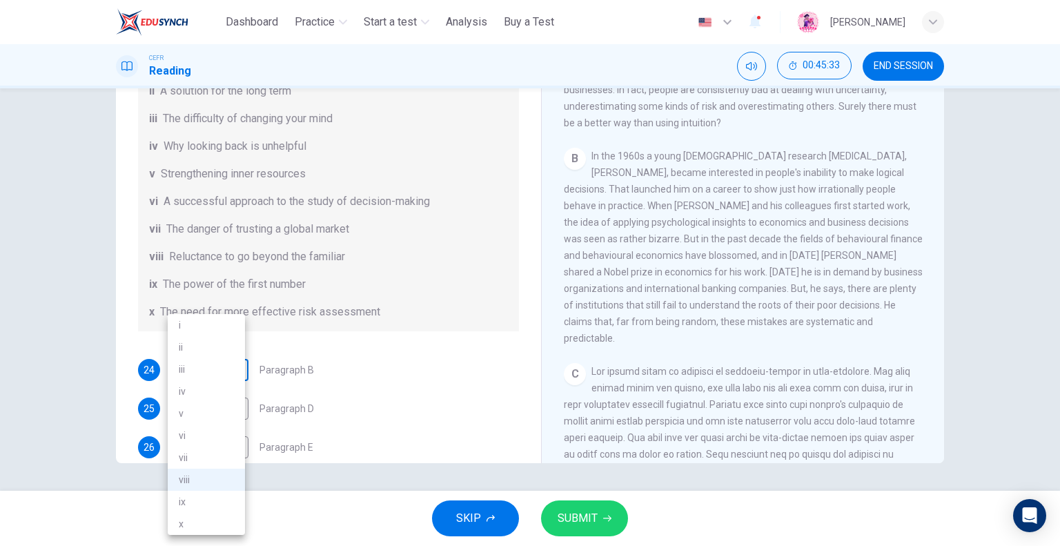
click at [217, 372] on body "This site uses cookies, as explained in our Privacy Policy . If you agree to th…" at bounding box center [530, 273] width 1060 height 546
click at [206, 442] on li "vi" at bounding box center [206, 435] width 77 height 22
type input "**"
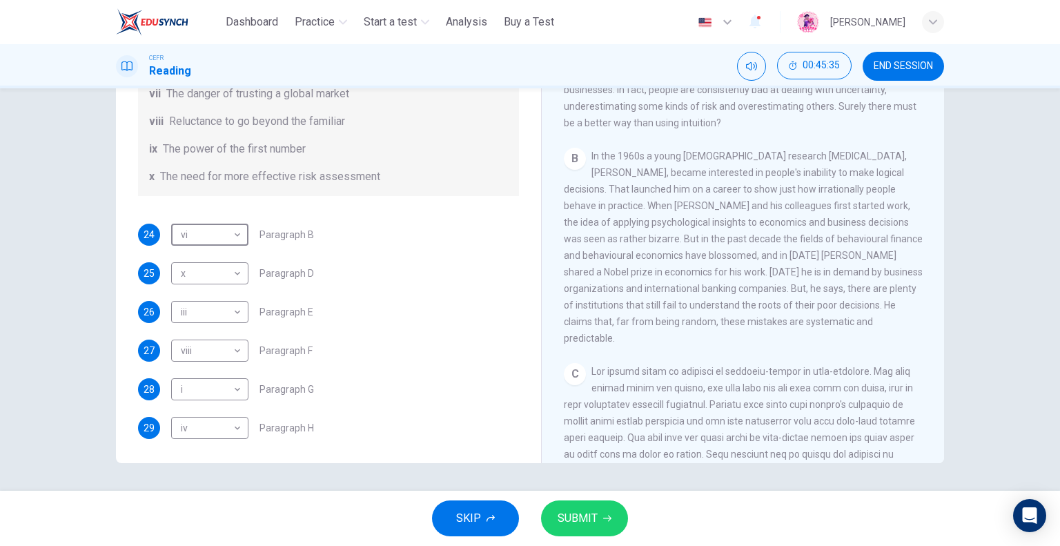
scroll to position [265, 0]
click at [558, 512] on span "SUBMIT" at bounding box center [578, 518] width 40 height 19
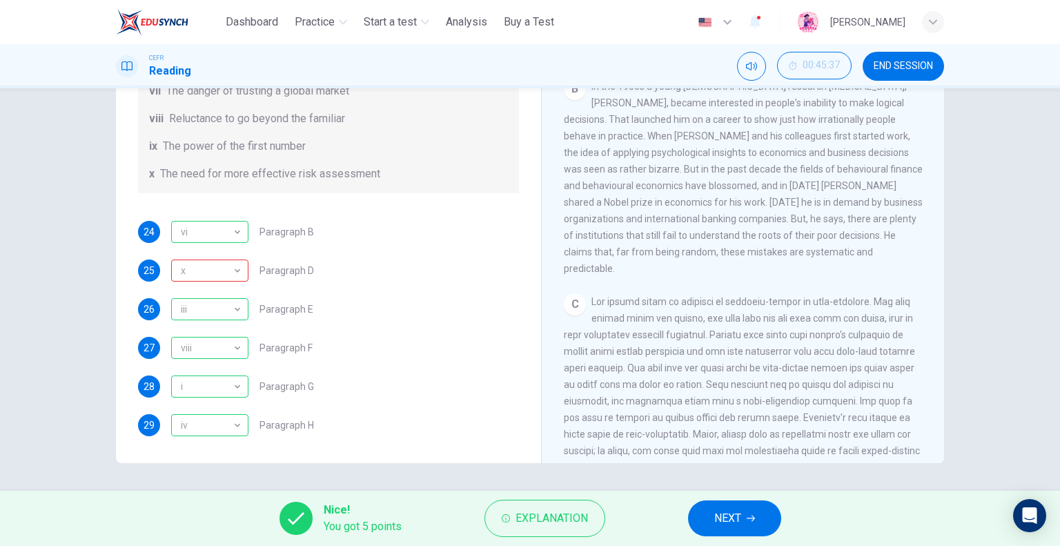
scroll to position [424, 0]
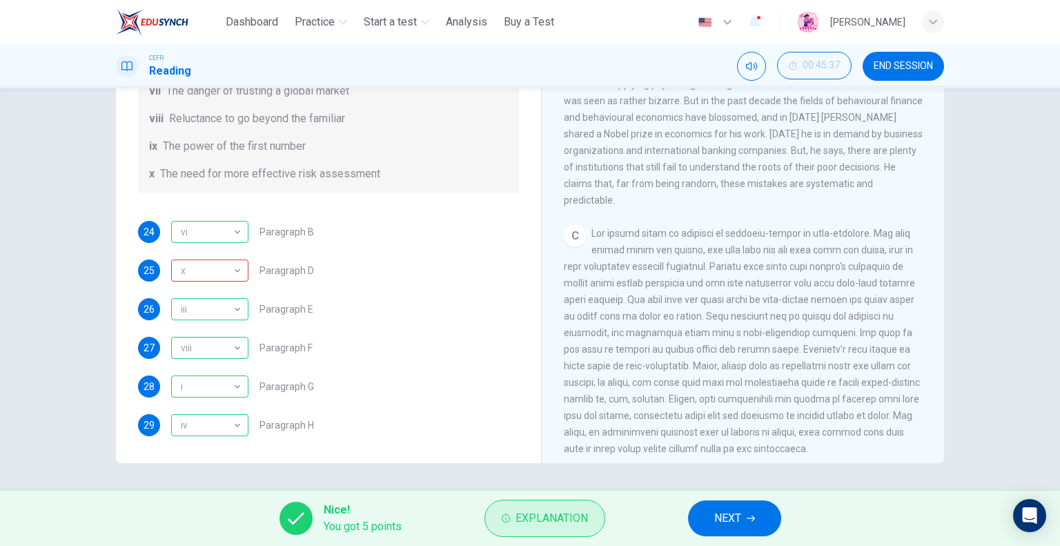
click at [511, 515] on button "Explanation" at bounding box center [545, 518] width 121 height 37
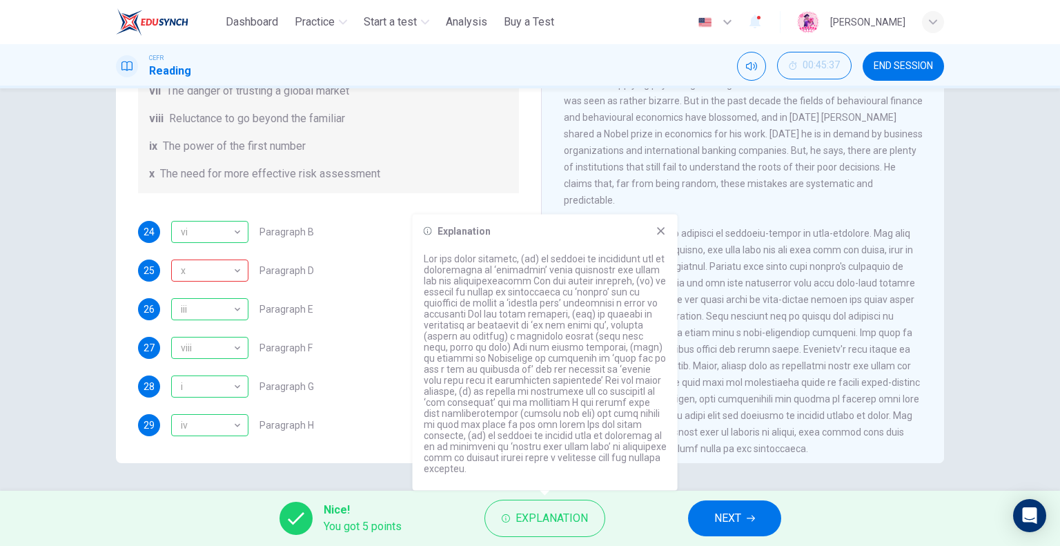
click at [436, 200] on div "Questions 24 - 29 Reading Passage 1 has nine paragraphs A-I Choose the correct …" at bounding box center [328, 91] width 403 height 718
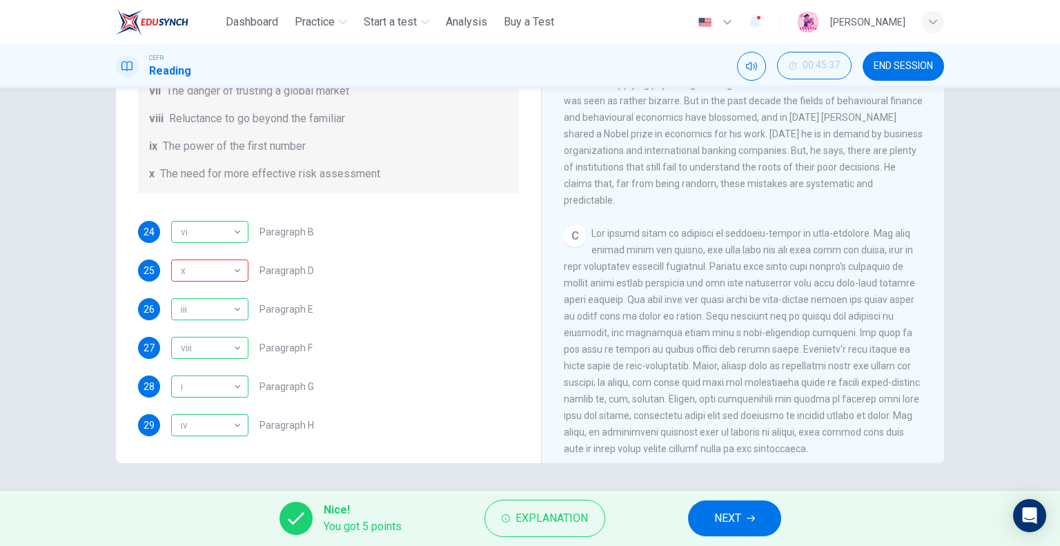
click at [705, 519] on button "NEXT" at bounding box center [734, 518] width 93 height 36
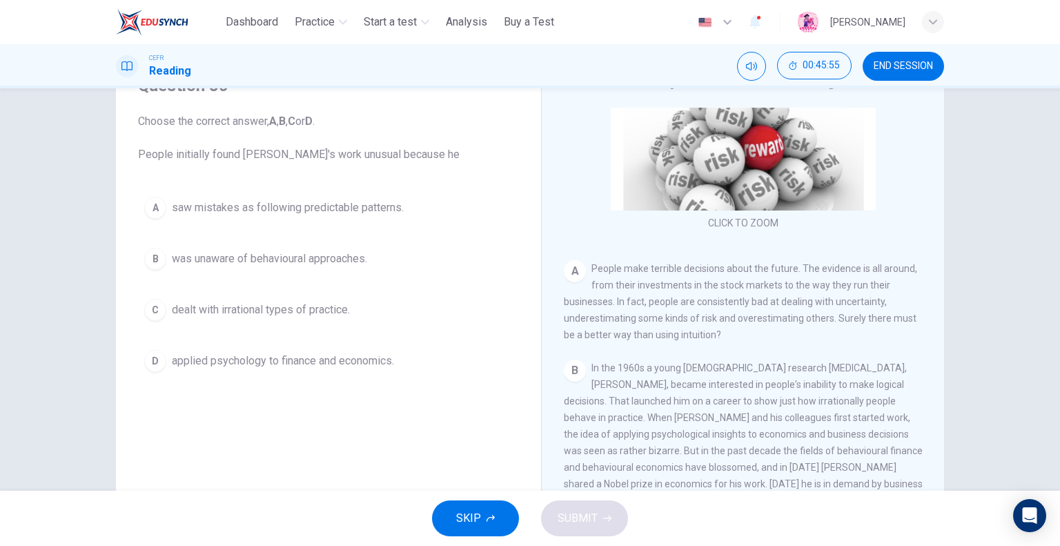
scroll to position [207, 0]
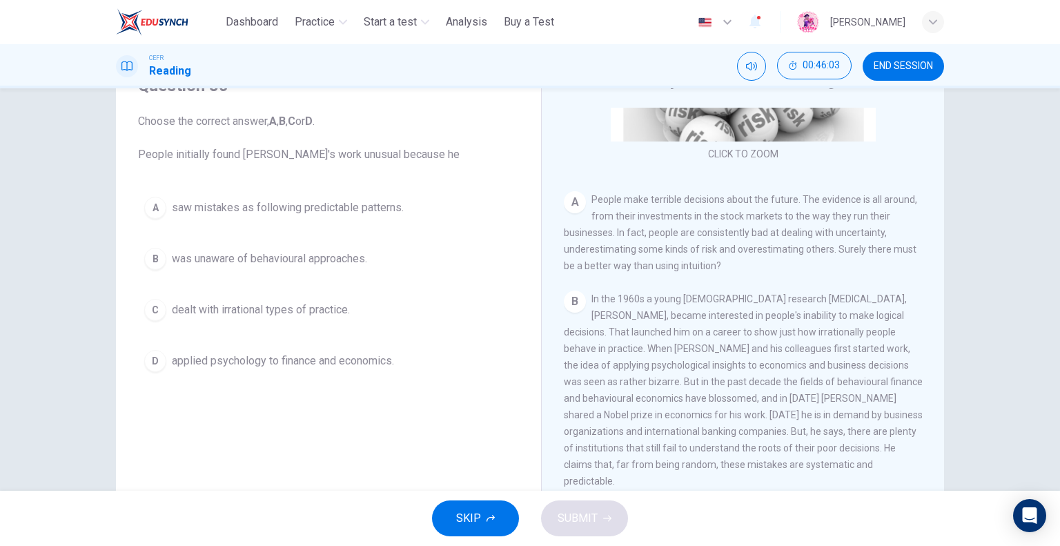
click at [207, 358] on span "applied psychology to finance and economics." at bounding box center [283, 361] width 222 height 17
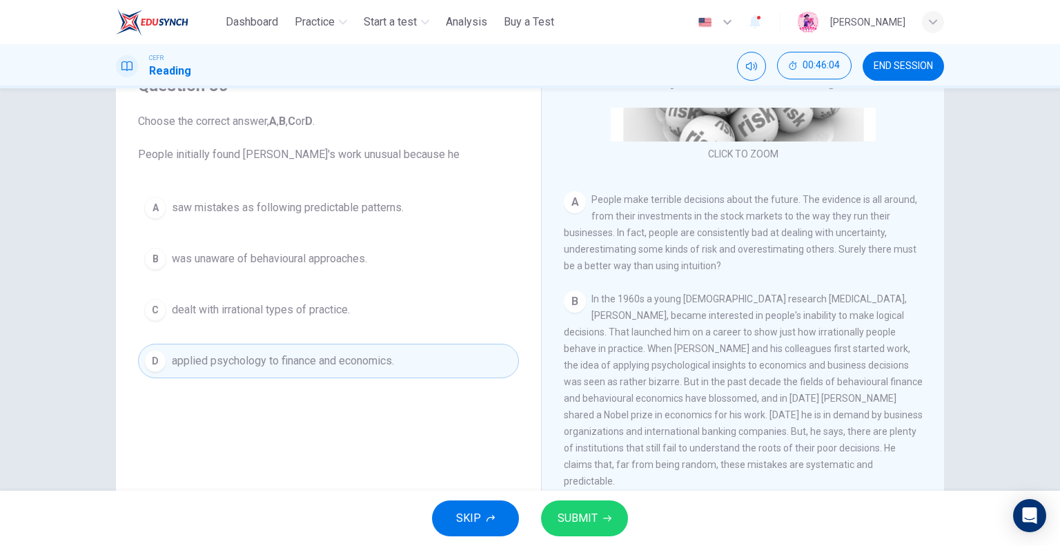
click at [563, 518] on span "SUBMIT" at bounding box center [578, 518] width 40 height 19
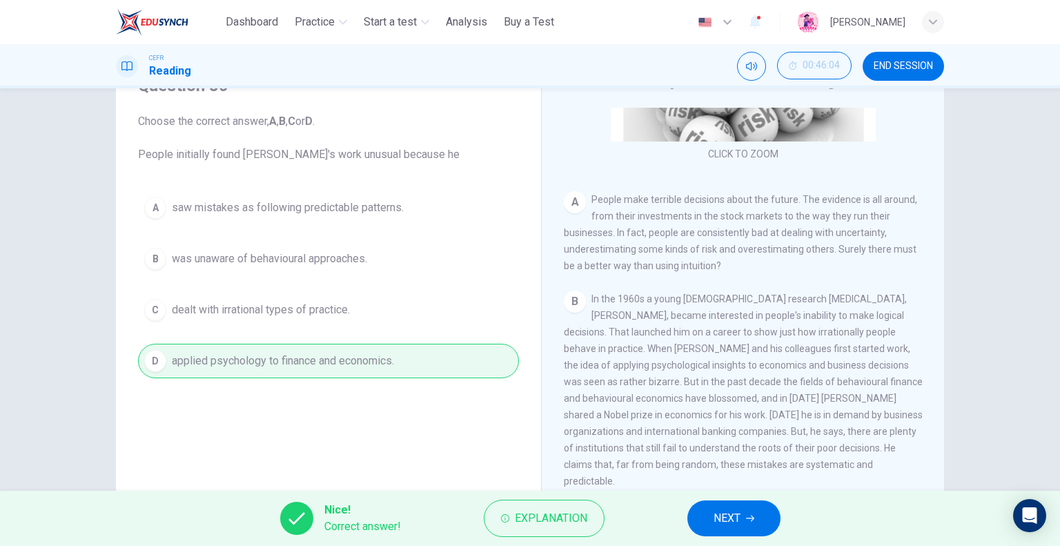
click at [729, 518] on span "NEXT" at bounding box center [727, 518] width 27 height 19
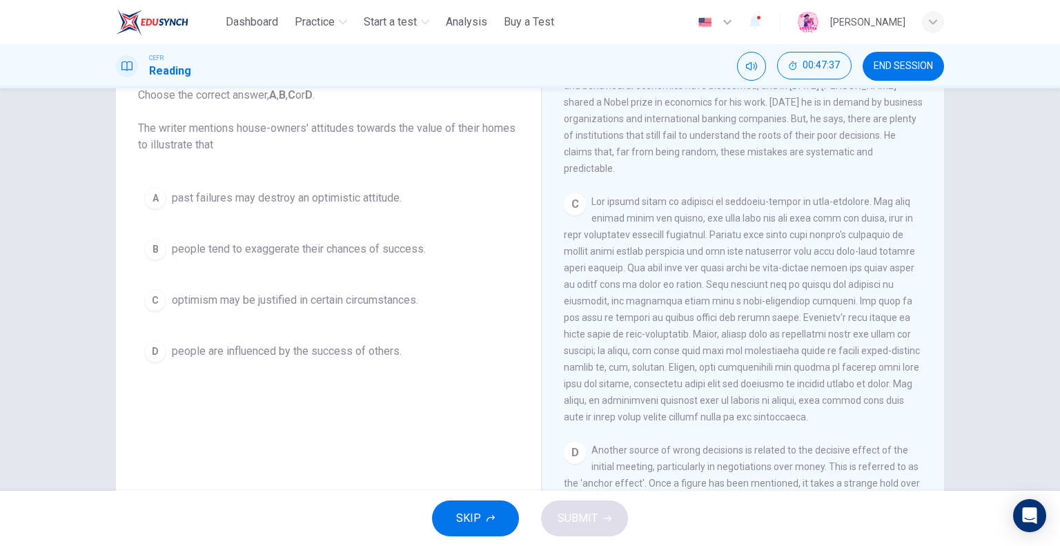
scroll to position [64, 0]
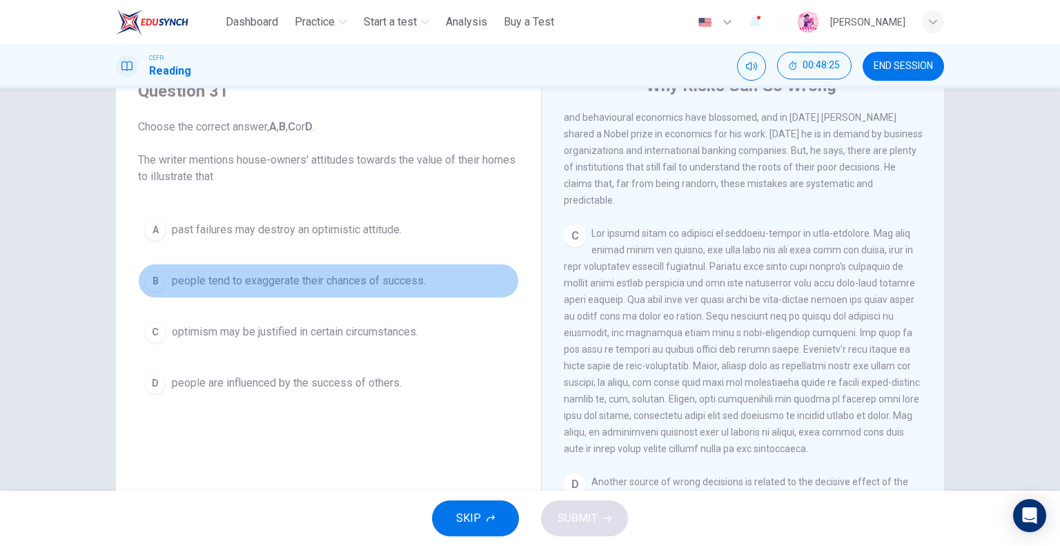
click at [313, 283] on span "people tend to exaggerate their chances of success." at bounding box center [299, 281] width 254 height 17
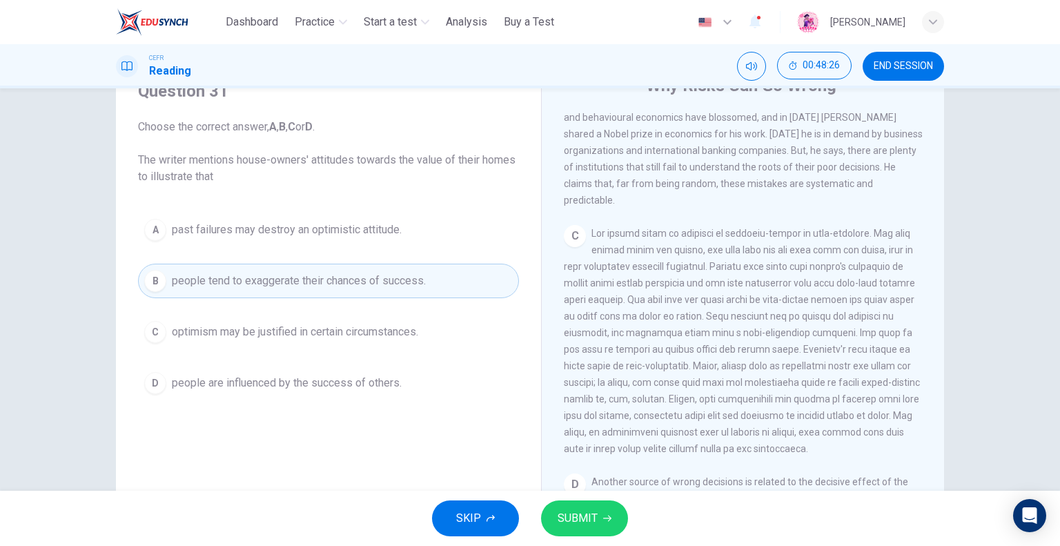
click at [611, 514] on button "SUBMIT" at bounding box center [584, 518] width 87 height 36
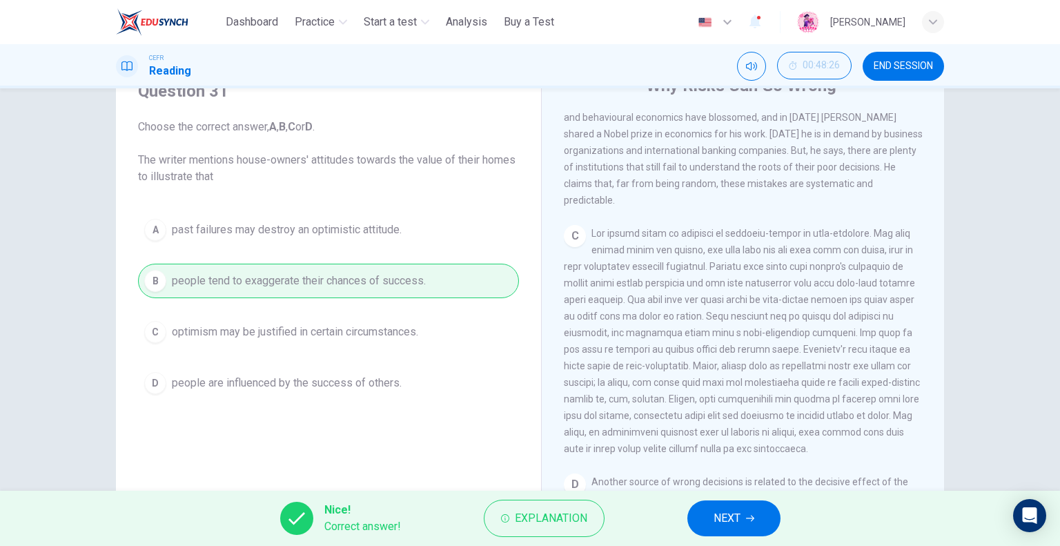
click at [734, 521] on span "NEXT" at bounding box center [727, 518] width 27 height 19
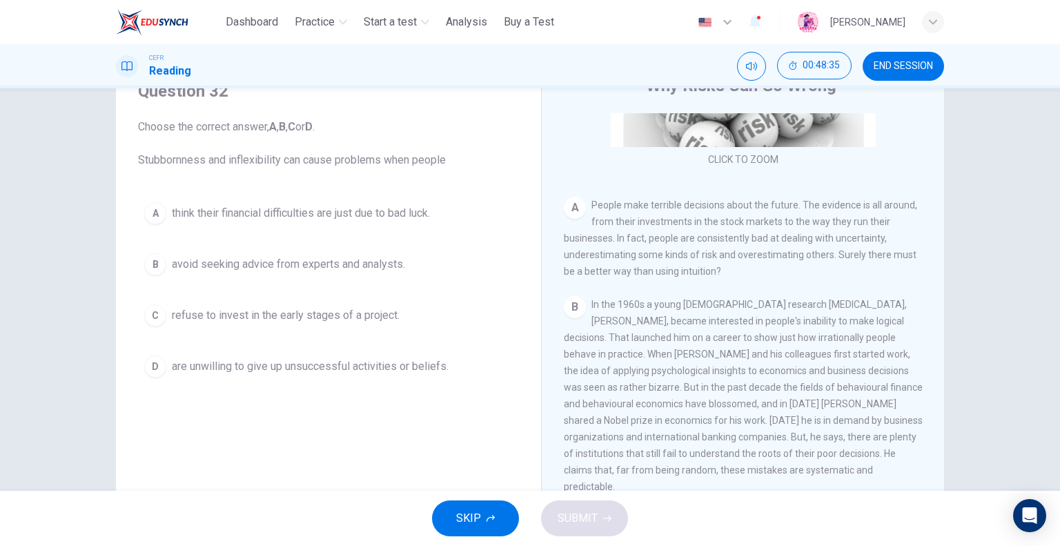
scroll to position [276, 0]
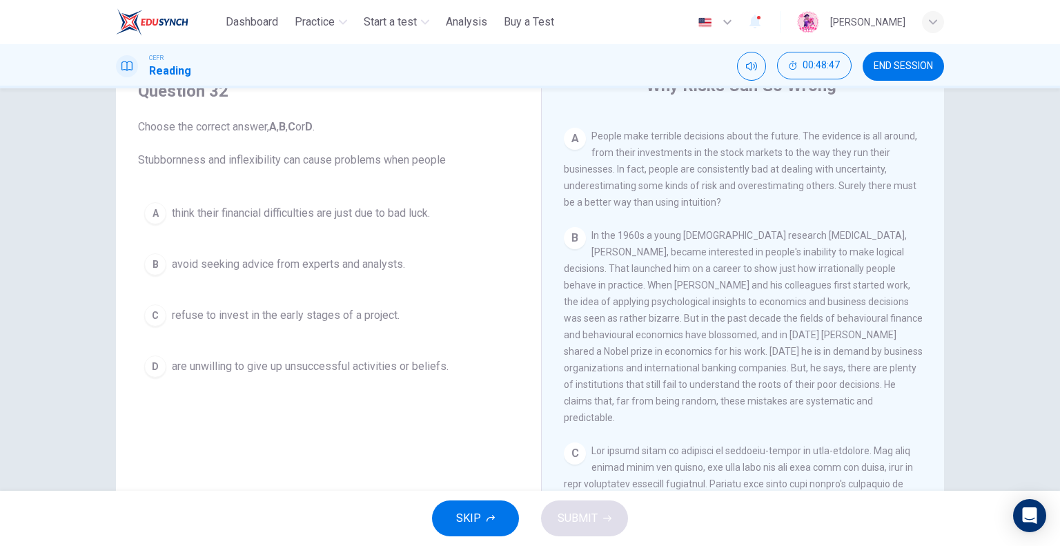
click at [305, 372] on span "are unwilling to give up unsuccessful activities or beliefs." at bounding box center [310, 366] width 277 height 17
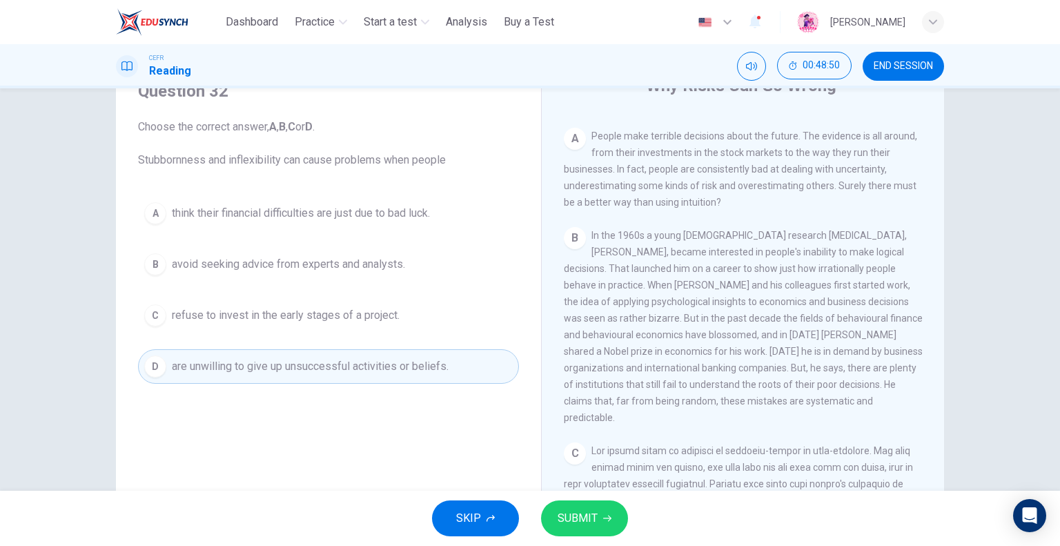
click at [570, 511] on span "SUBMIT" at bounding box center [578, 518] width 40 height 19
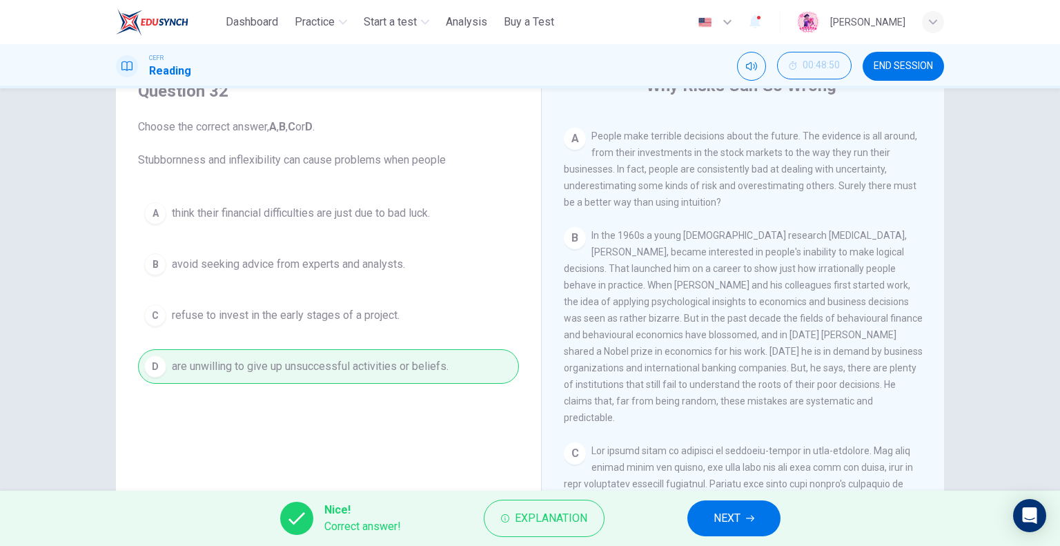
click at [759, 529] on button "NEXT" at bounding box center [733, 518] width 93 height 36
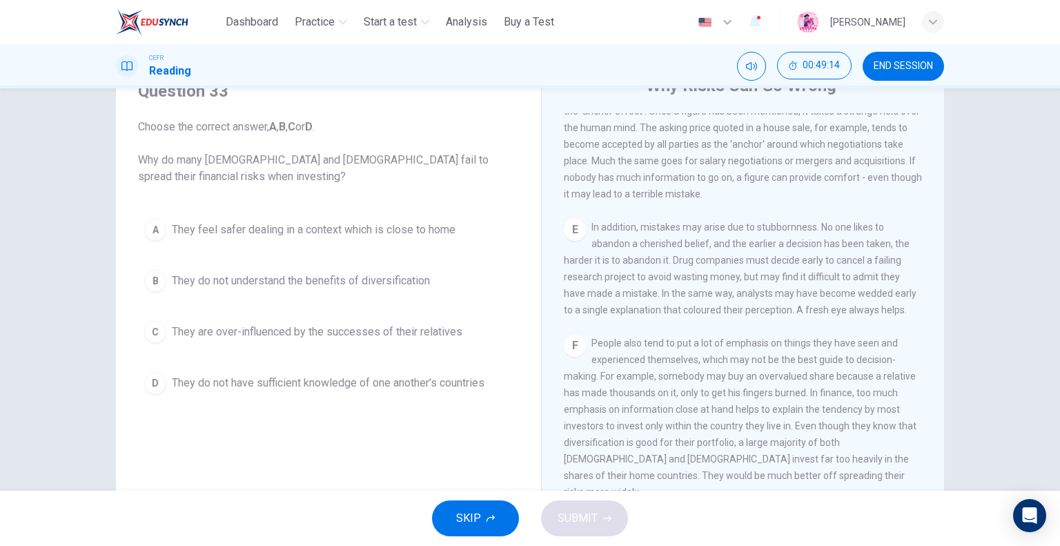
scroll to position [966, 0]
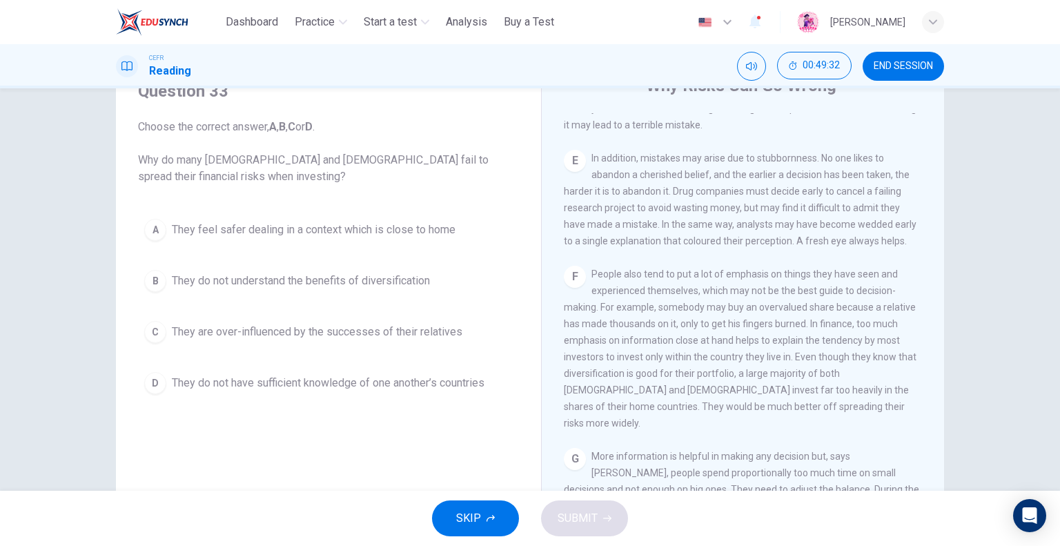
click at [234, 233] on span "They feel safer dealing in a context which is close to home" at bounding box center [314, 230] width 284 height 17
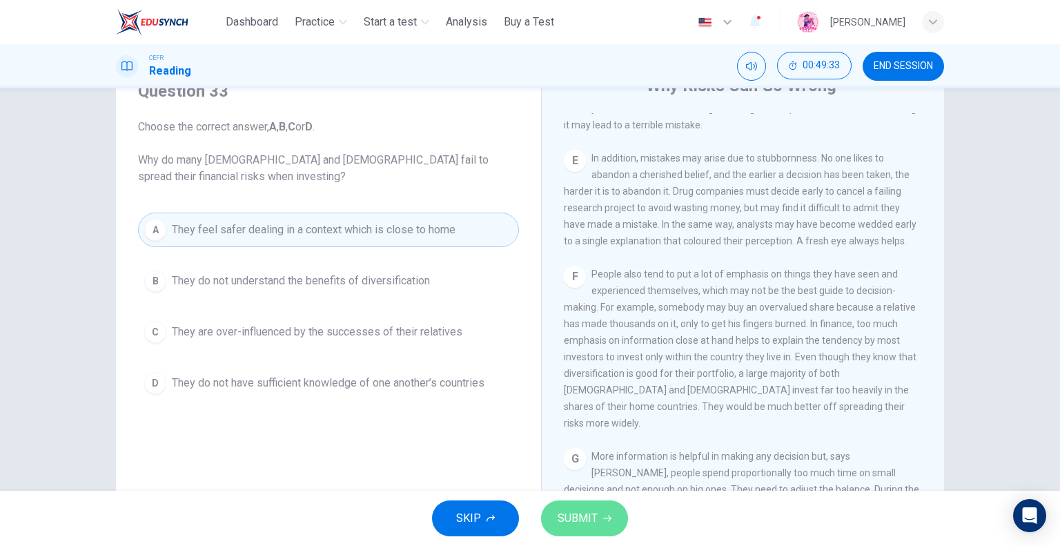
click at [603, 514] on icon "button" at bounding box center [607, 518] width 8 height 8
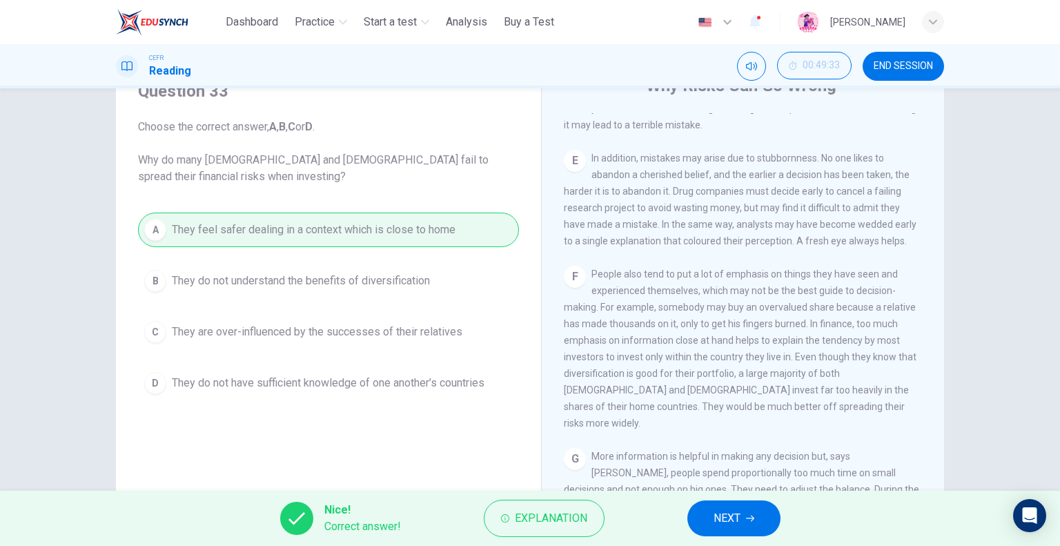
click at [738, 518] on span "NEXT" at bounding box center [727, 518] width 27 height 19
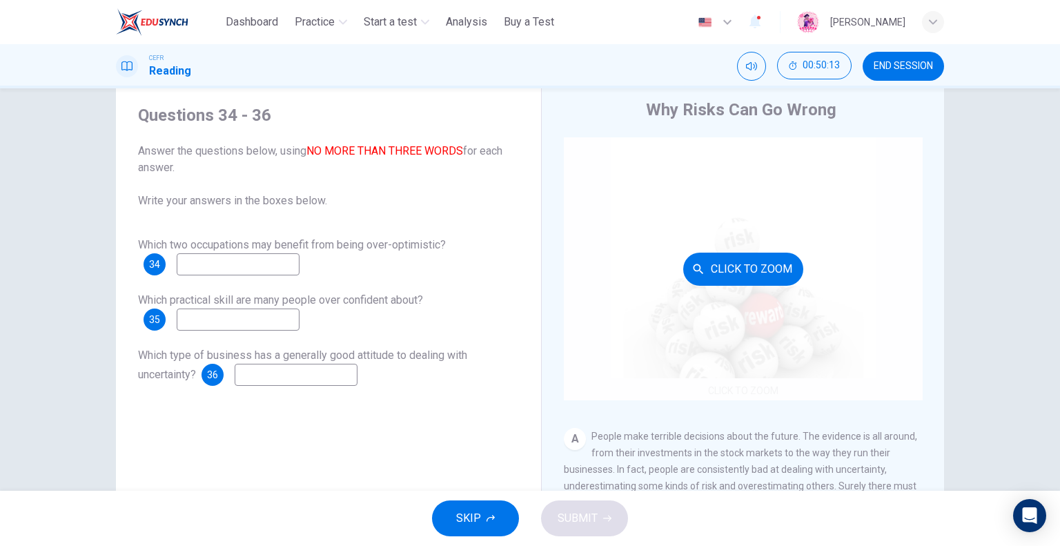
scroll to position [0, 0]
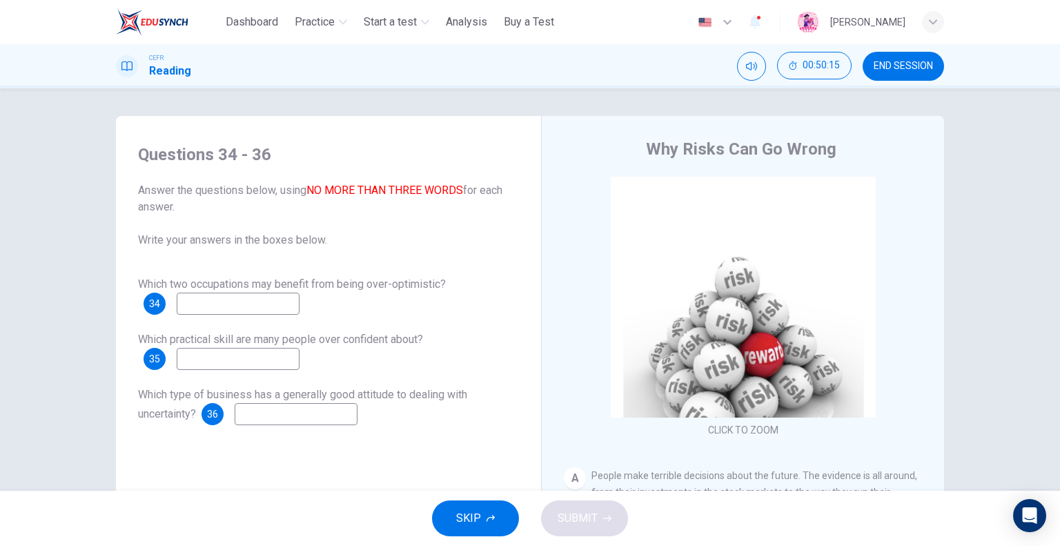
click at [886, 71] on span "END SESSION" at bounding box center [903, 66] width 59 height 11
